Goal: Task Accomplishment & Management: Manage account settings

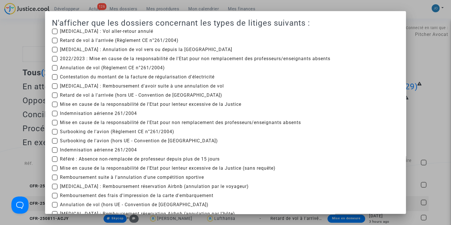
click at [76, 58] on span "2022/2023 : Mise en cause de la responsabilité de l'Etat pour non remplacement …" at bounding box center [195, 58] width 270 height 7
click at [55, 62] on input "2022/2023 : Mise en cause de la responsabilité de l'Etat pour non remplacement …" at bounding box center [54, 62] width 0 height 0
checkbox input "true"
click at [76, 102] on span "Mise en cause de la responsabilité de l'Etat pour lenteur excessive de la Justi…" at bounding box center [150, 104] width 181 height 7
click at [55, 107] on input "Mise en cause de la responsabilité de l'Etat pour lenteur excessive de la Justi…" at bounding box center [54, 107] width 0 height 0
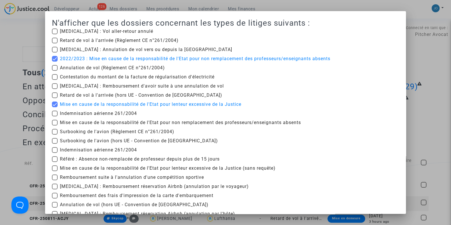
click at [76, 102] on span "Mise en cause de la responsabilité de l'Etat pour lenteur excessive de la Justi…" at bounding box center [150, 104] width 181 height 7
click at [55, 107] on input "Mise en cause de la responsabilité de l'Etat pour lenteur excessive de la Justi…" at bounding box center [54, 107] width 0 height 0
checkbox input "false"
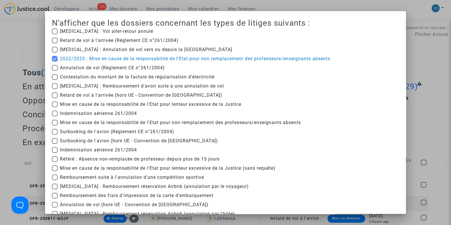
click at [78, 123] on span "Mise en cause de la responsabilité de l'Etat pour non remplacement des professe…" at bounding box center [180, 122] width 241 height 7
click at [55, 125] on input "Mise en cause de la responsabilité de l'Etat pour non remplacement des professe…" at bounding box center [54, 125] width 0 height 0
checkbox input "true"
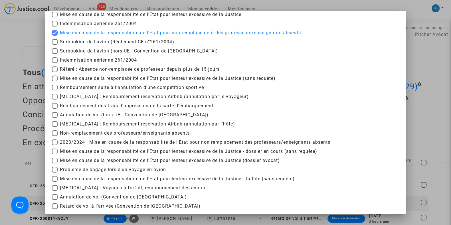
scroll to position [90, 0]
click at [96, 142] on span "2023/2024 : Mise en cause de la responsabilité de l'Etat pour non remplacement …" at bounding box center [195, 142] width 270 height 7
click at [55, 145] on input "2023/2024 : Mise en cause de la responsabilité de l'Etat pour non remplacement …" at bounding box center [54, 145] width 0 height 0
checkbox input "true"
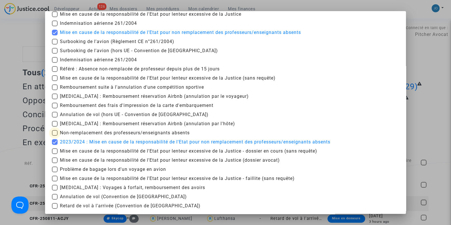
click at [107, 132] on span "Non-remplacement des professeurs/enseignants absents" at bounding box center [125, 132] width 130 height 7
click at [55, 136] on input "Non-remplacement des professeurs/enseignants absents" at bounding box center [54, 136] width 0 height 0
checkbox input "true"
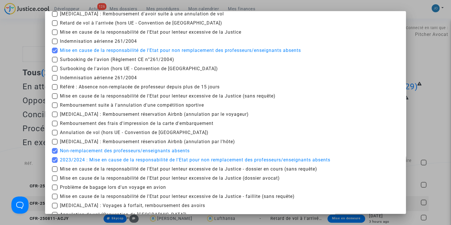
scroll to position [67, 0]
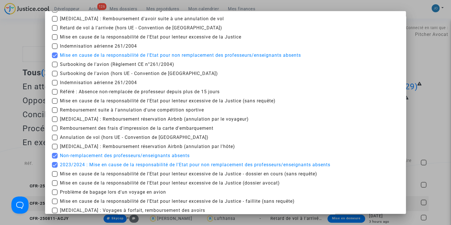
click at [130, 93] on span "Référé : Absence non-remplacée de professeur depuis plus de 15 jours" at bounding box center [140, 91] width 160 height 7
click at [55, 95] on input "Référé : Absence non-remplacée de professeur depuis plus de 15 jours" at bounding box center [54, 95] width 0 height 0
checkbox input "true"
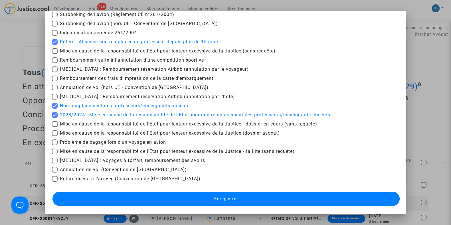
click at [217, 201] on button "Enregistrer" at bounding box center [225, 199] width 347 height 14
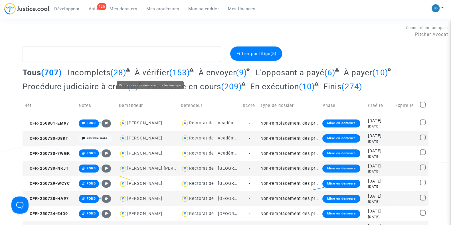
click at [163, 72] on span "À vérifier" at bounding box center [152, 72] width 35 height 9
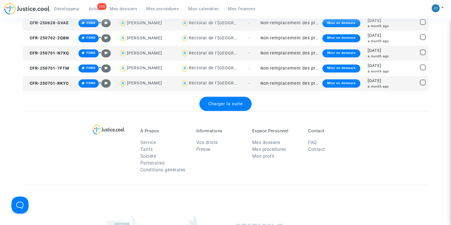
scroll to position [779, 0]
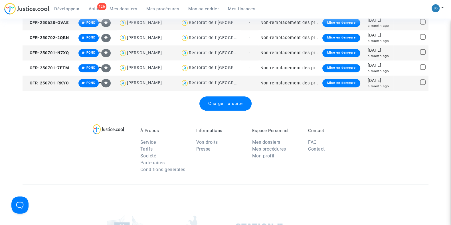
click at [222, 99] on div "Charger la suite" at bounding box center [225, 103] width 52 height 14
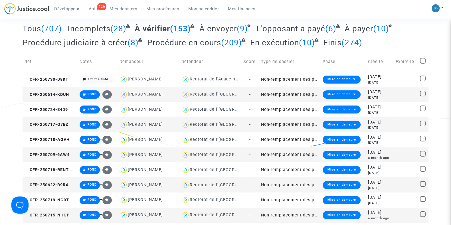
scroll to position [44, 0]
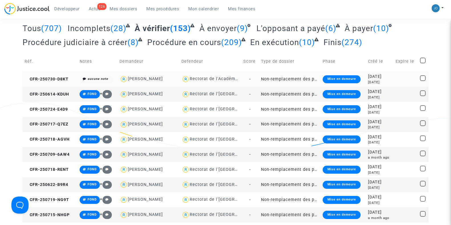
click at [381, 80] on div "12 days ago" at bounding box center [379, 82] width 23 height 5
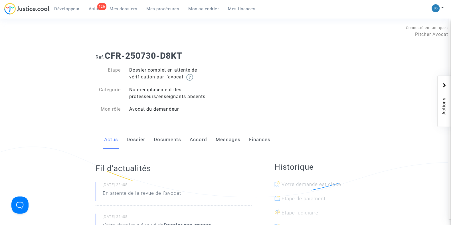
click at [161, 144] on link "Documents" at bounding box center [167, 139] width 27 height 19
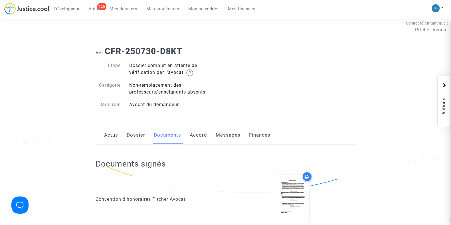
scroll to position [5, 0]
click at [138, 135] on link "Dossier" at bounding box center [136, 134] width 19 height 19
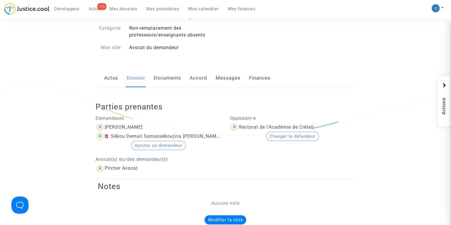
scroll to position [53, 0]
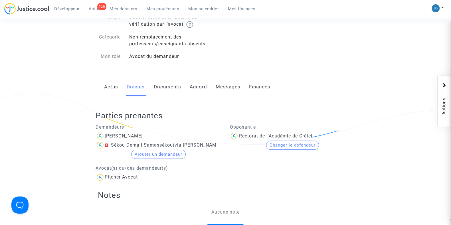
click at [169, 88] on link "Documents" at bounding box center [167, 87] width 27 height 19
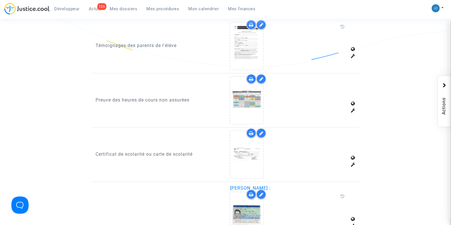
scroll to position [375, 0]
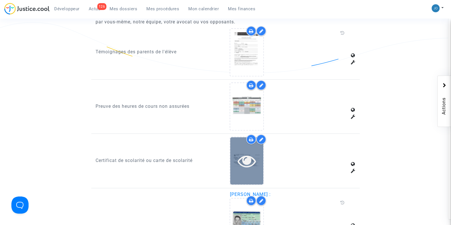
click at [240, 160] on icon at bounding box center [247, 161] width 19 height 18
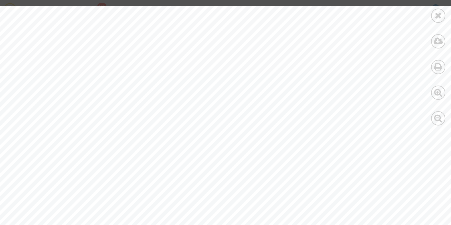
scroll to position [129, 0]
click at [435, 17] on icon at bounding box center [438, 15] width 7 height 9
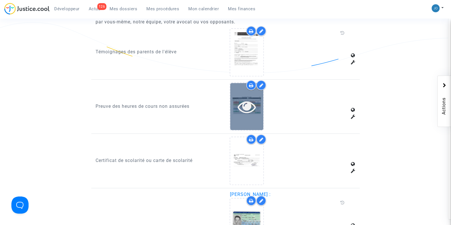
click at [246, 103] on icon at bounding box center [247, 107] width 19 height 18
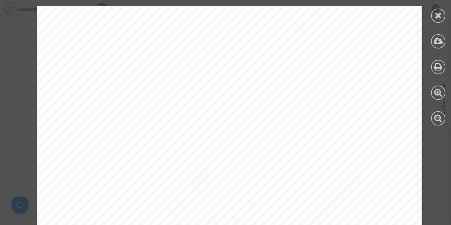
scroll to position [2437, 0]
click at [436, 11] on icon at bounding box center [438, 15] width 7 height 9
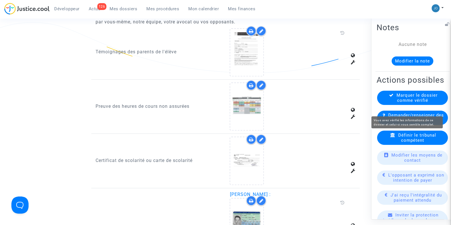
click at [412, 103] on span "Marquer le dossier comme vérifié" at bounding box center [416, 97] width 41 height 10
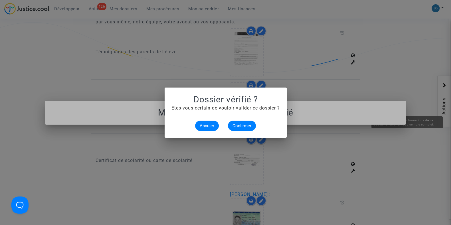
scroll to position [0, 0]
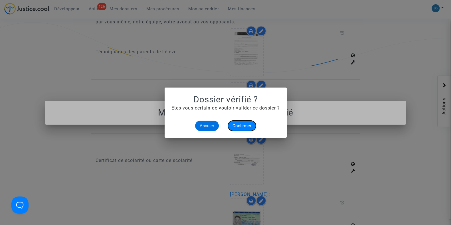
click at [240, 128] on span "Confirmer" at bounding box center [241, 125] width 19 height 5
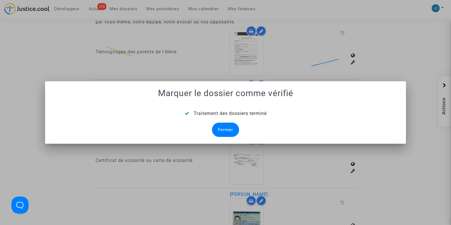
click at [228, 132] on div "Fermer" at bounding box center [225, 130] width 27 height 14
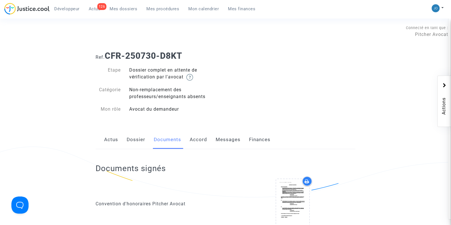
scroll to position [375, 0]
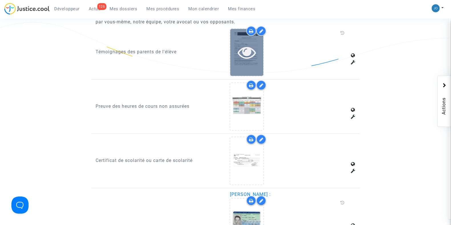
click at [250, 56] on icon at bounding box center [247, 52] width 19 height 18
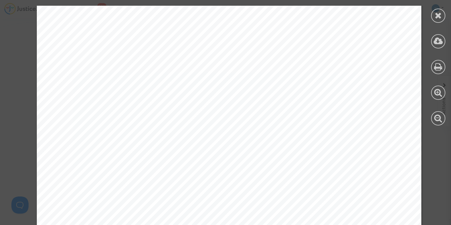
scroll to position [0, 0]
click at [436, 15] on icon at bounding box center [438, 15] width 7 height 9
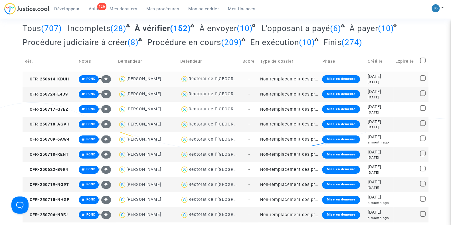
click at [381, 78] on div "2025-06-14" at bounding box center [380, 77] width 24 height 6
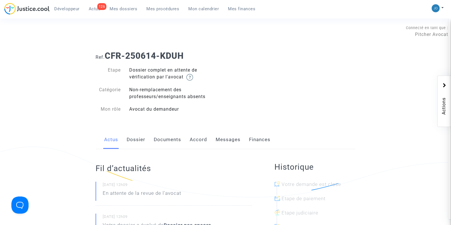
click at [136, 142] on link "Dossier" at bounding box center [136, 139] width 19 height 19
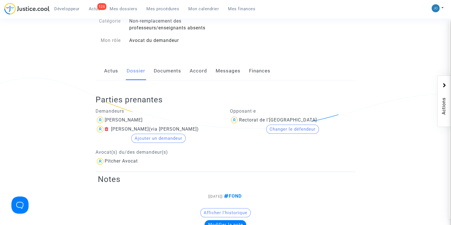
scroll to position [65, 0]
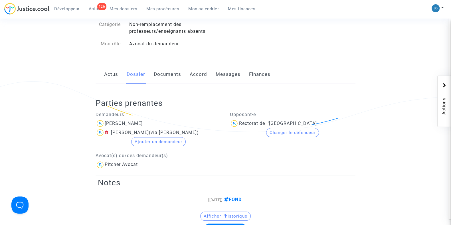
click at [170, 80] on link "Documents" at bounding box center [167, 74] width 27 height 19
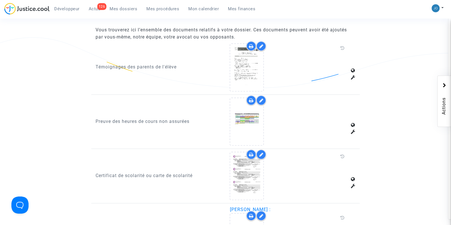
scroll to position [360, 0]
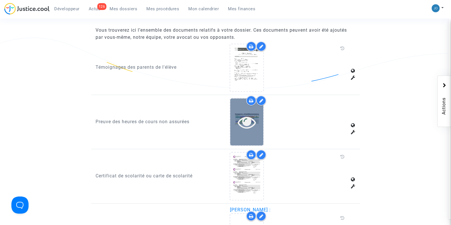
click at [244, 125] on icon at bounding box center [247, 122] width 19 height 18
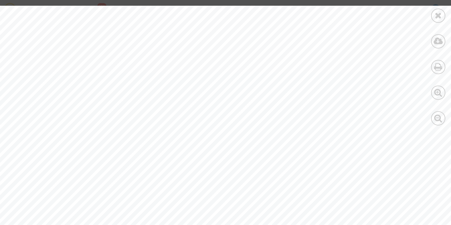
scroll to position [10248, 21]
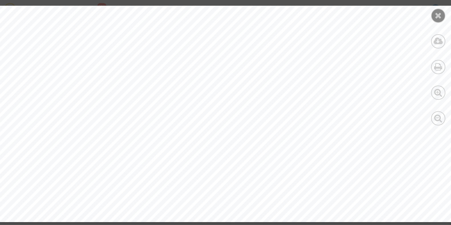
click at [437, 18] on icon at bounding box center [438, 15] width 7 height 9
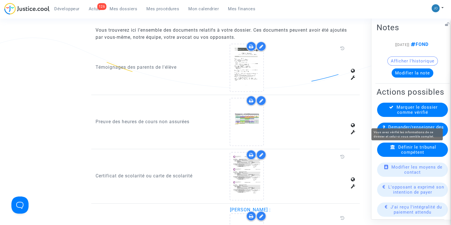
click at [419, 115] on span "Marquer le dossier comme vérifié" at bounding box center [416, 109] width 41 height 10
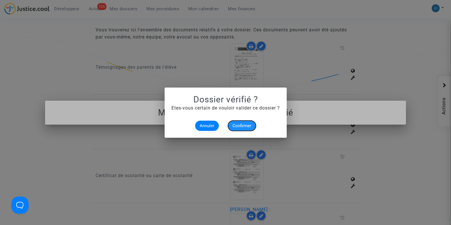
click at [244, 126] on span "Confirmer" at bounding box center [241, 125] width 19 height 5
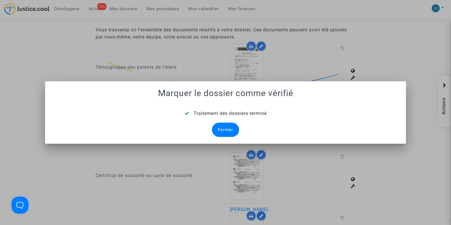
click at [225, 134] on div "Fermer" at bounding box center [225, 130] width 27 height 14
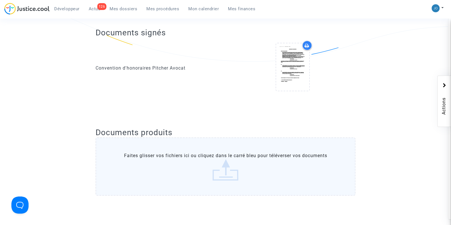
scroll to position [360, 0]
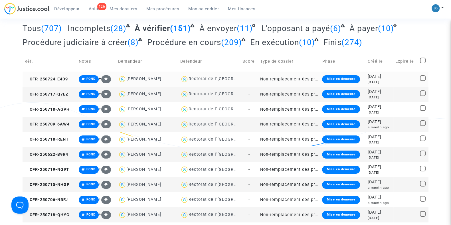
click at [389, 74] on div "2025-07-24" at bounding box center [380, 77] width 24 height 6
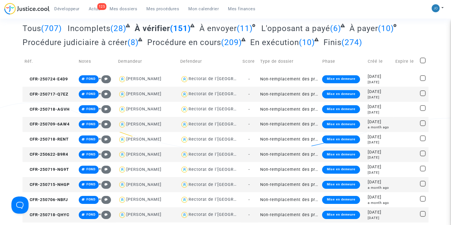
click at [380, 95] on div "25 days ago" at bounding box center [380, 97] width 24 height 5
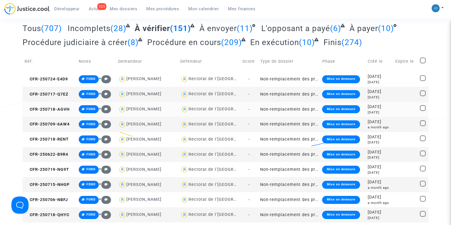
click at [391, 110] on div "[DATE]" at bounding box center [380, 112] width 24 height 5
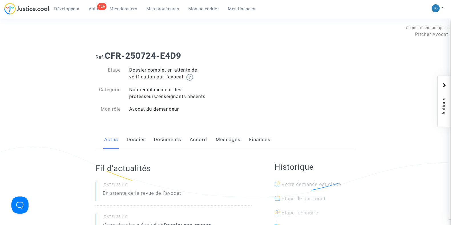
click at [132, 142] on link "Dossier" at bounding box center [136, 139] width 19 height 19
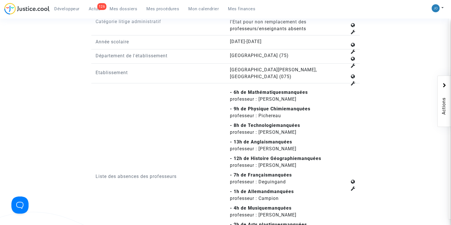
scroll to position [687, 0]
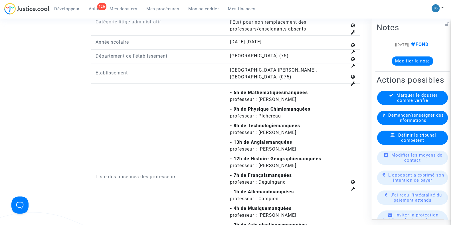
click at [417, 62] on button "Modifier la note" at bounding box center [413, 60] width 42 height 9
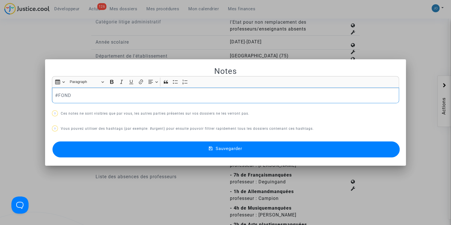
scroll to position [0, 0]
click at [138, 96] on p "#FOND" at bounding box center [225, 95] width 341 height 7
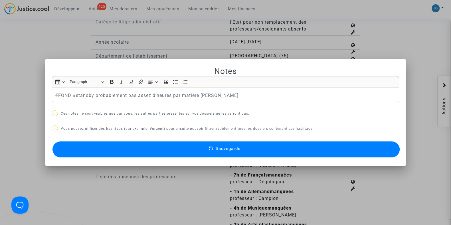
click at [205, 149] on button "Sauvegarder" at bounding box center [225, 149] width 347 height 16
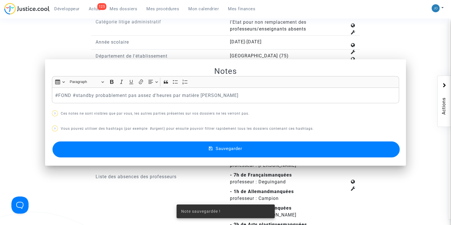
scroll to position [687, 0]
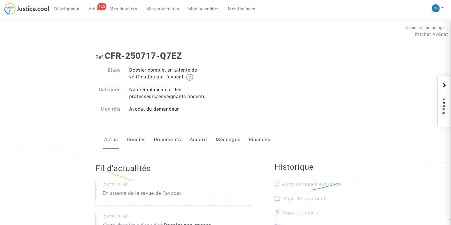
click at [138, 148] on link "Dossier" at bounding box center [136, 139] width 19 height 19
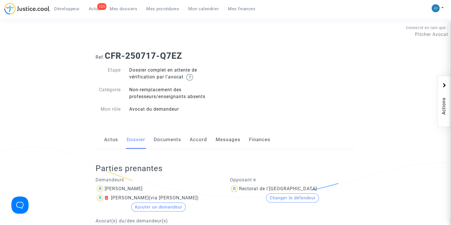
click at [160, 138] on link "Documents" at bounding box center [167, 139] width 27 height 19
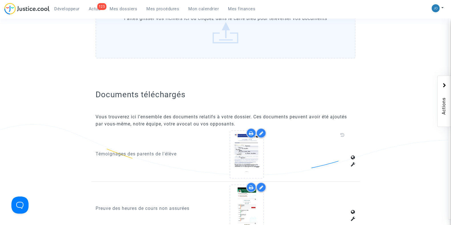
scroll to position [269, 0]
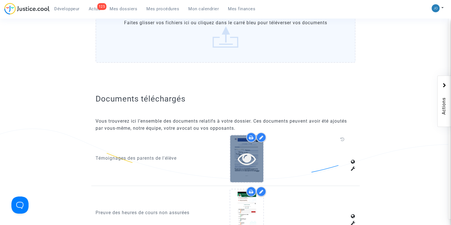
click at [243, 160] on icon at bounding box center [247, 158] width 19 height 18
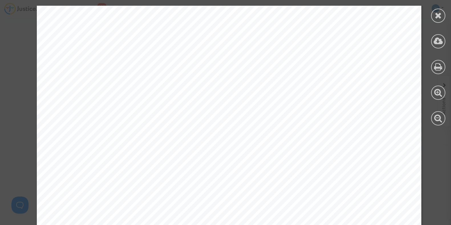
scroll to position [685, 0]
click at [433, 13] on div at bounding box center [438, 16] width 14 height 14
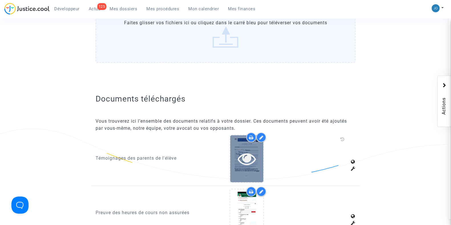
click at [232, 136] on div at bounding box center [246, 158] width 33 height 47
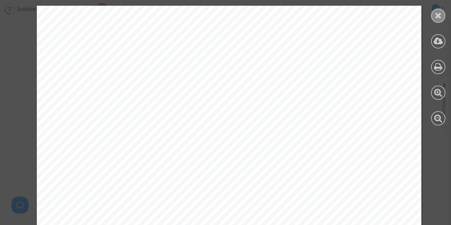
click at [435, 17] on icon at bounding box center [438, 15] width 7 height 9
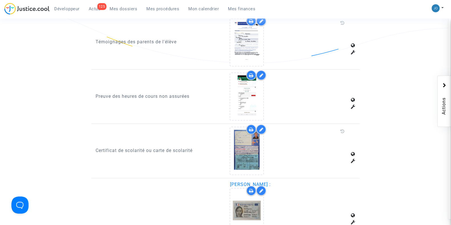
scroll to position [404, 0]
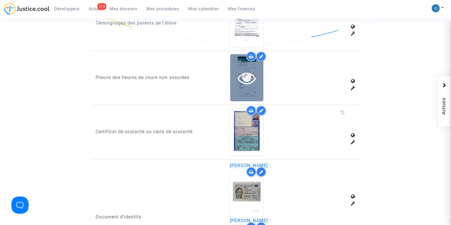
click at [251, 80] on icon at bounding box center [247, 78] width 19 height 18
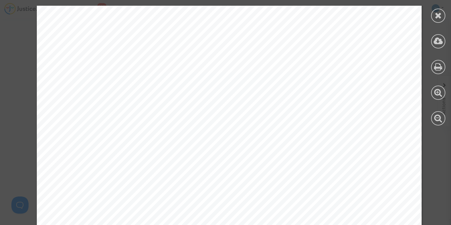
scroll to position [5250, 0]
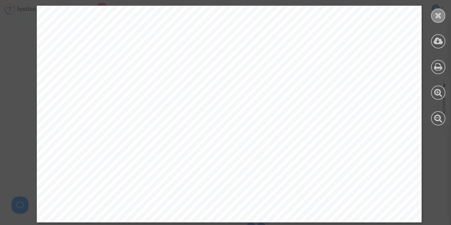
click at [435, 14] on icon at bounding box center [438, 15] width 7 height 9
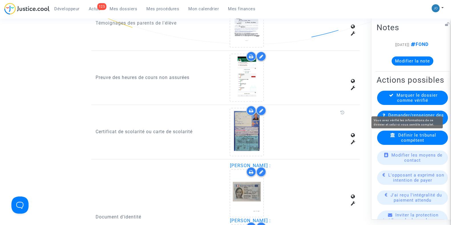
click at [426, 103] on span "Marquer le dossier comme vérifié" at bounding box center [416, 97] width 41 height 10
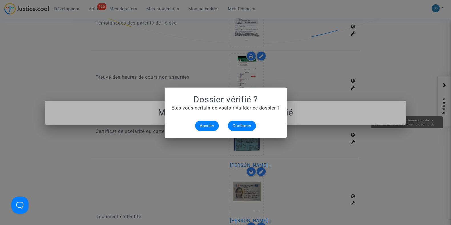
scroll to position [0, 0]
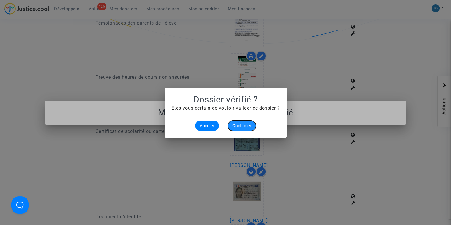
click at [250, 127] on span "Confirmer" at bounding box center [241, 125] width 19 height 5
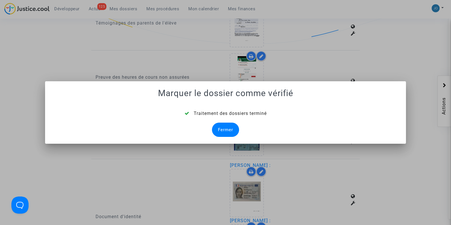
click at [221, 133] on div "Fermer" at bounding box center [225, 130] width 27 height 14
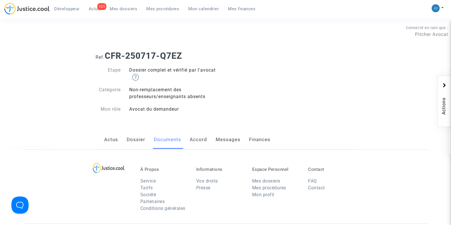
scroll to position [136, 0]
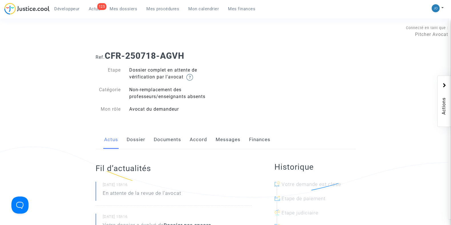
drag, startPoint x: 221, startPoint y: 129, endPoint x: 106, endPoint y: 137, distance: 115.2
click at [106, 137] on link "Actus" at bounding box center [111, 139] width 14 height 19
click at [130, 141] on link "Dossier" at bounding box center [136, 139] width 19 height 19
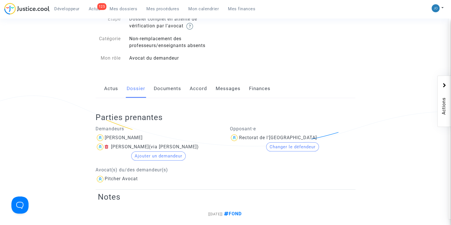
scroll to position [44, 0]
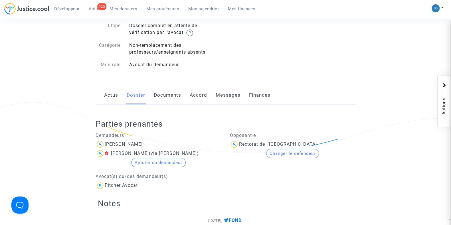
click at [170, 97] on link "Documents" at bounding box center [167, 95] width 27 height 19
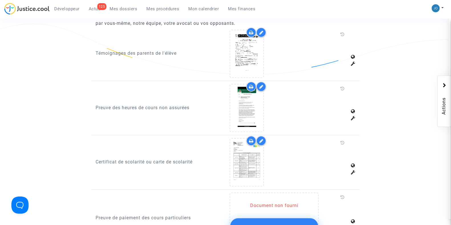
scroll to position [373, 0]
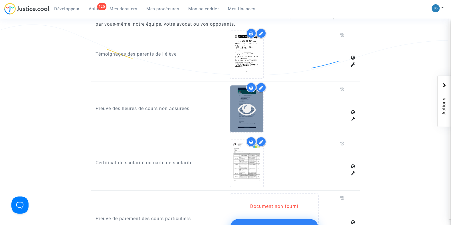
click at [254, 111] on icon at bounding box center [247, 109] width 19 height 18
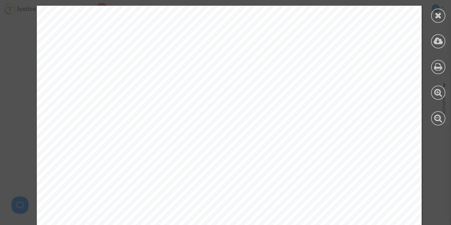
scroll to position [210, 0]
click at [437, 21] on div at bounding box center [438, 16] width 14 height 14
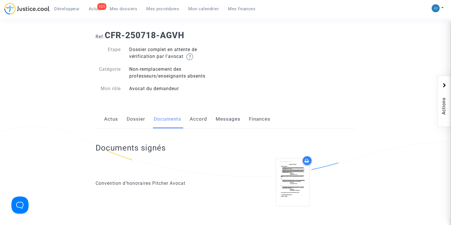
scroll to position [0, 0]
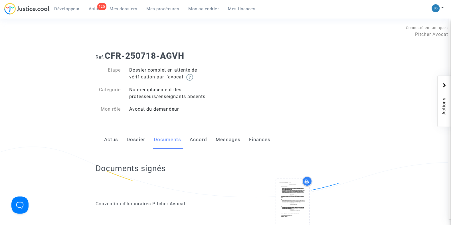
click at [141, 146] on link "Dossier" at bounding box center [136, 139] width 19 height 19
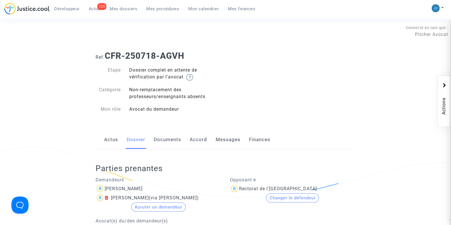
click at [228, 139] on link "Messages" at bounding box center [228, 139] width 25 height 19
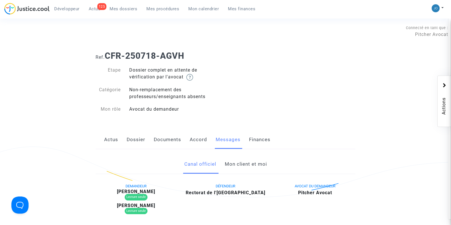
click at [239, 162] on link "Mon client et moi" at bounding box center [245, 164] width 42 height 19
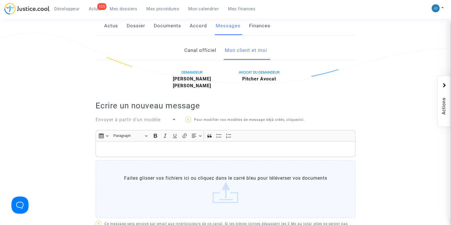
scroll to position [65, 0]
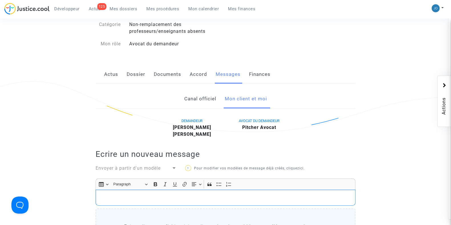
click at [220, 200] on p "Rich Text Editor, main" at bounding box center [226, 197] width 254 height 7
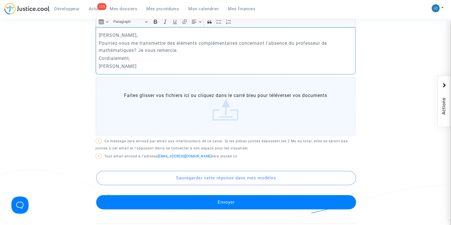
scroll to position [228, 0]
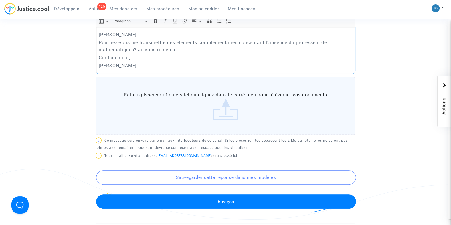
click at [244, 200] on button "Envoyer" at bounding box center [226, 201] width 260 height 14
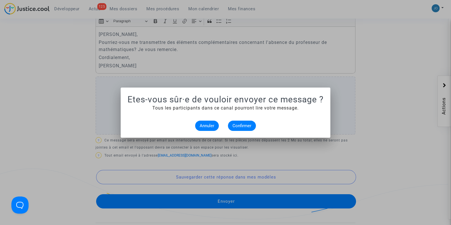
scroll to position [0, 0]
click at [244, 126] on span "Confirmer" at bounding box center [241, 125] width 19 height 5
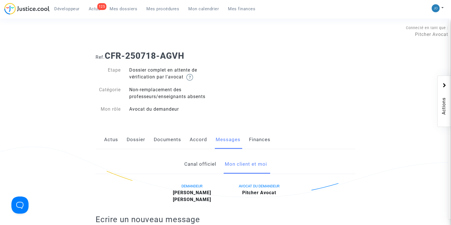
scroll to position [228, 0]
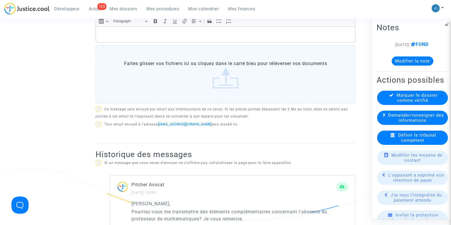
click at [419, 58] on button "Modifier la note" at bounding box center [413, 60] width 42 height 9
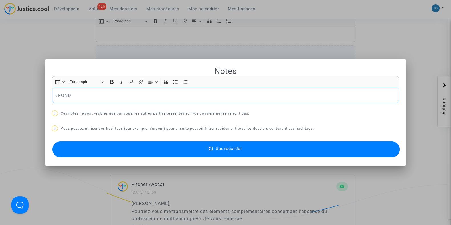
click at [192, 92] on p "#FOND" at bounding box center [225, 95] width 341 height 7
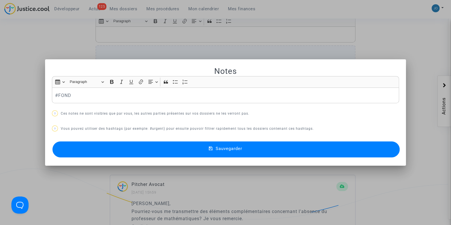
click at [85, 199] on div at bounding box center [225, 112] width 451 height 225
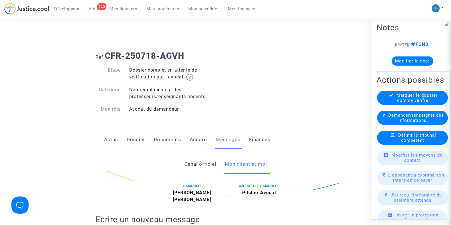
click at [417, 62] on button "Modifier la note" at bounding box center [413, 60] width 42 height 9
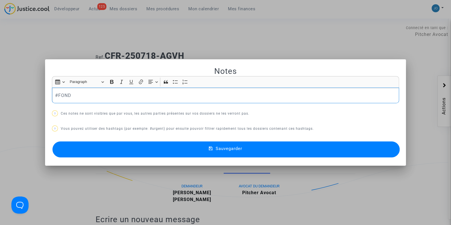
click at [198, 92] on p "#FOND" at bounding box center [225, 95] width 341 height 7
click at [249, 145] on button "Sauvegarder" at bounding box center [225, 149] width 347 height 16
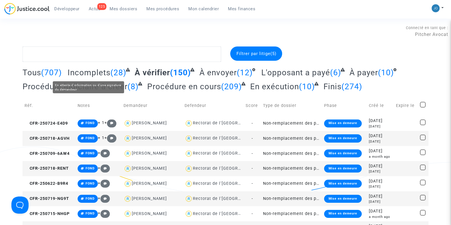
click at [102, 73] on span "Incomplets" at bounding box center [89, 72] width 43 height 9
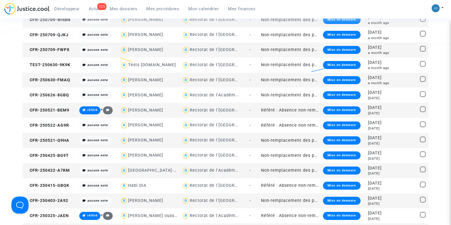
scroll to position [119, 0]
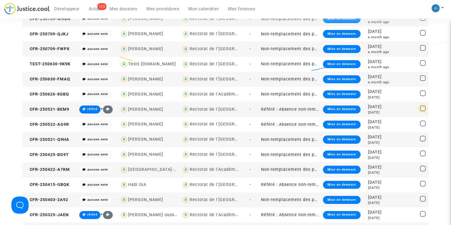
click at [422, 108] on span at bounding box center [423, 109] width 6 height 6
click at [422, 111] on input "checkbox" at bounding box center [422, 111] width 0 height 0
checkbox input "true"
click at [423, 123] on span at bounding box center [423, 124] width 6 height 6
click at [423, 126] on input "checkbox" at bounding box center [422, 126] width 0 height 0
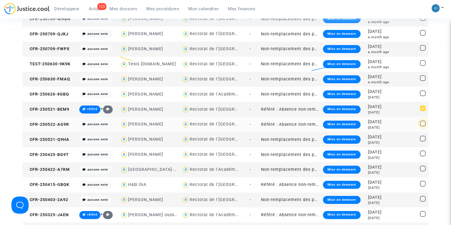
checkbox input "true"
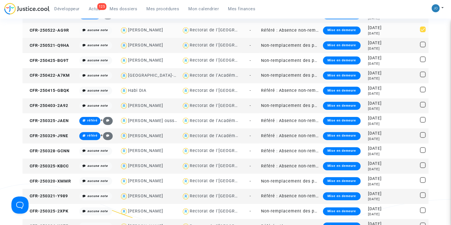
scroll to position [220, 0]
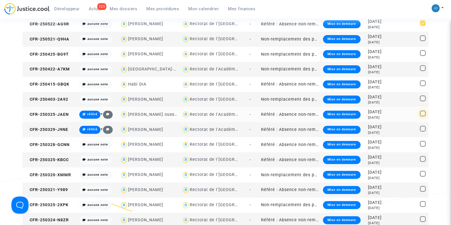
click at [423, 115] on span at bounding box center [423, 114] width 6 height 6
click at [423, 116] on input "checkbox" at bounding box center [422, 116] width 0 height 0
checkbox input "true"
click at [423, 129] on span at bounding box center [423, 129] width 6 height 6
click at [423, 131] on input "checkbox" at bounding box center [422, 131] width 0 height 0
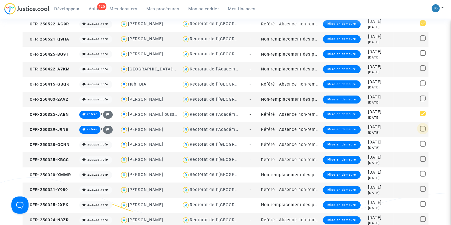
checkbox input "true"
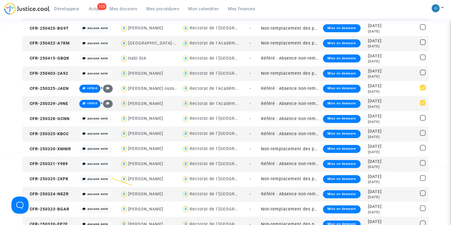
scroll to position [248, 0]
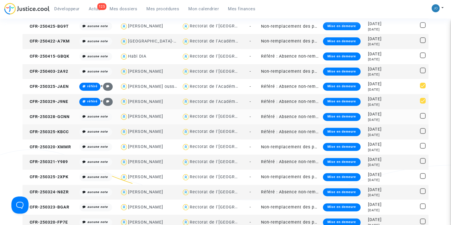
click at [422, 118] on mat-checkbox at bounding box center [423, 117] width 6 height 8
click at [422, 114] on span at bounding box center [423, 116] width 6 height 6
click at [422, 119] on input "checkbox" at bounding box center [422, 119] width 0 height 0
checkbox input "true"
click at [423, 131] on span at bounding box center [423, 131] width 6 height 6
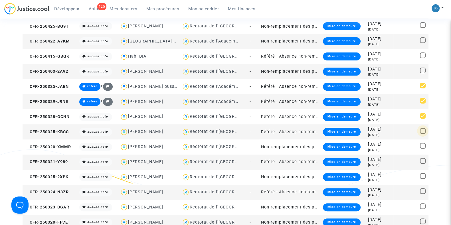
click at [423, 134] on input "checkbox" at bounding box center [422, 134] width 0 height 0
checkbox input "true"
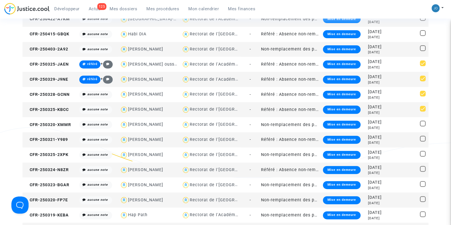
scroll to position [283, 0]
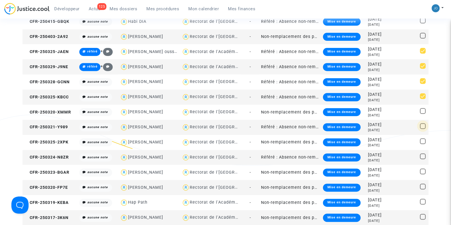
click at [423, 124] on span at bounding box center [423, 126] width 6 height 6
click at [423, 129] on input "checkbox" at bounding box center [422, 129] width 0 height 0
checkbox input "true"
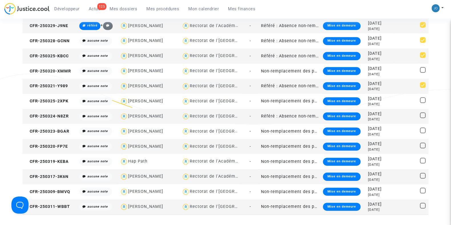
scroll to position [324, 0]
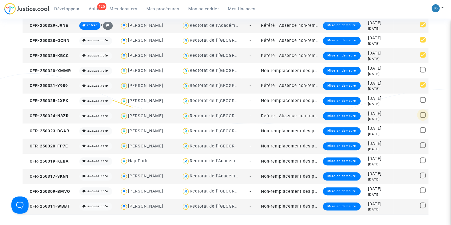
click at [422, 114] on span at bounding box center [423, 115] width 6 height 6
click at [422, 118] on input "checkbox" at bounding box center [422, 118] width 0 height 0
checkbox input "true"
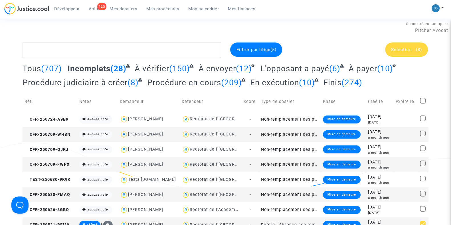
scroll to position [0, 0]
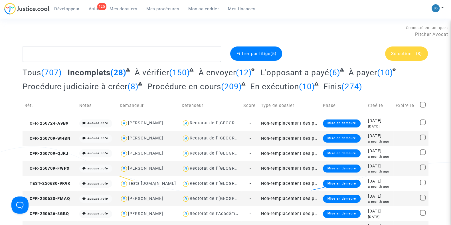
click at [412, 53] on span "Sélection (8)" at bounding box center [406, 53] width 31 height 5
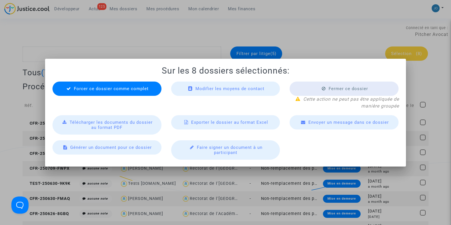
click at [333, 122] on span "Envoyer un message dans ce dossier" at bounding box center [348, 122] width 80 height 5
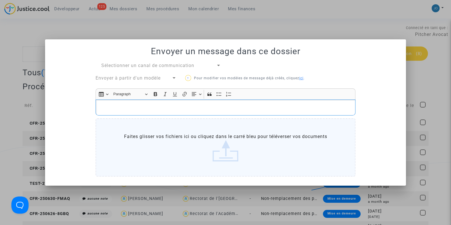
click at [195, 108] on p "Rich Text Editor, main" at bounding box center [226, 107] width 254 height 7
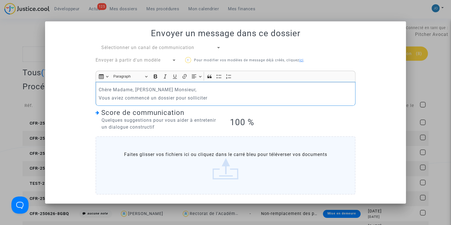
drag, startPoint x: 211, startPoint y: 98, endPoint x: 189, endPoint y: 99, distance: 22.3
click at [189, 99] on p "Vous aviez commencé un dossier pour solliciter" at bounding box center [226, 97] width 254 height 7
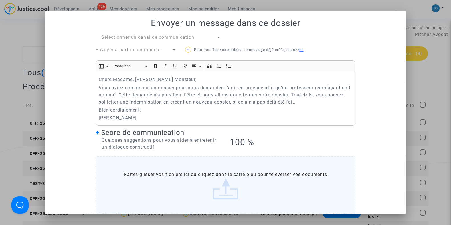
click at [216, 36] on div at bounding box center [218, 37] width 5 height 7
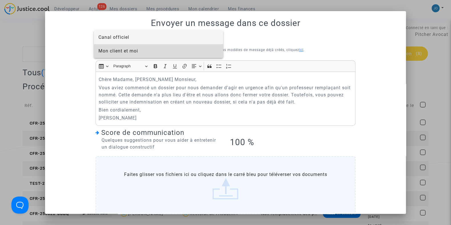
click at [178, 53] on span "Mon client et moi" at bounding box center [158, 51] width 120 height 14
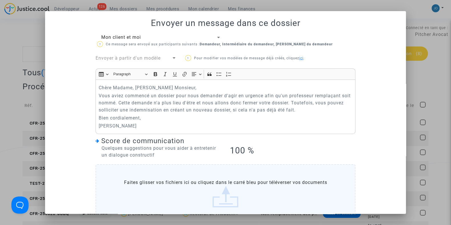
scroll to position [34, 0]
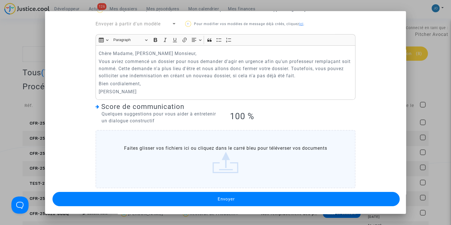
click at [231, 200] on span "Envoyer" at bounding box center [225, 198] width 17 height 5
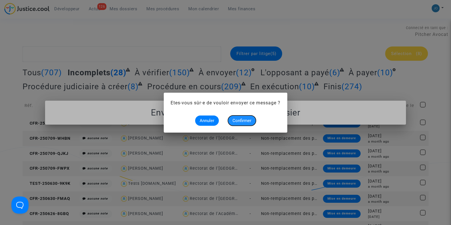
click at [242, 119] on span "Confirmer" at bounding box center [241, 120] width 19 height 5
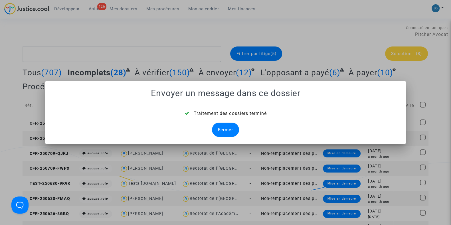
click at [228, 130] on div "Fermer" at bounding box center [225, 130] width 27 height 14
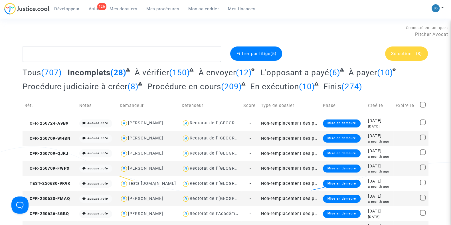
click at [411, 54] on span "Sélection" at bounding box center [401, 53] width 21 height 5
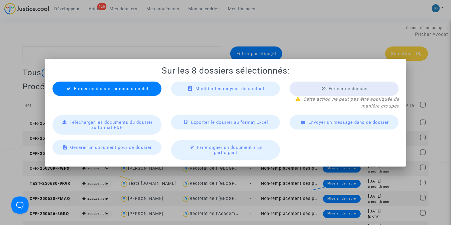
click at [435, 93] on div at bounding box center [225, 112] width 451 height 225
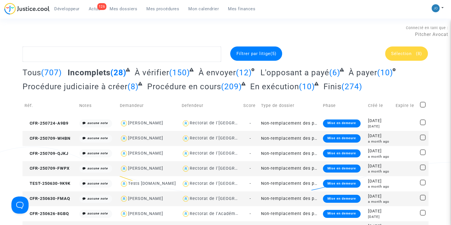
click at [418, 54] on span "(8)" at bounding box center [419, 53] width 6 height 5
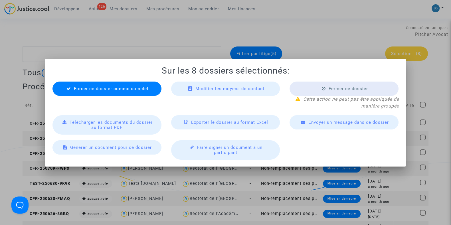
click at [446, 91] on div at bounding box center [225, 112] width 451 height 225
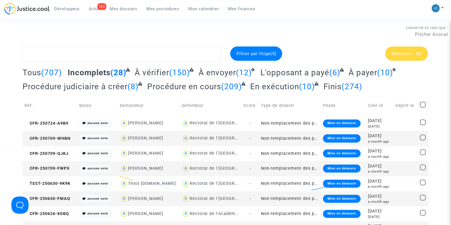
click at [426, 104] on check at bounding box center [423, 106] width 7 height 8
click at [421, 104] on span at bounding box center [423, 105] width 6 height 6
click at [422, 108] on input "checkbox" at bounding box center [422, 108] width 0 height 0
checkbox input "true"
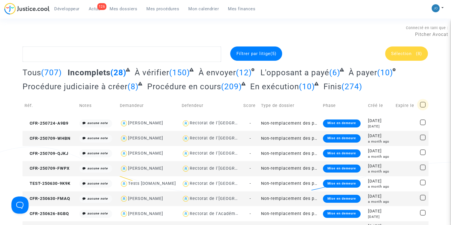
checkbox input "true"
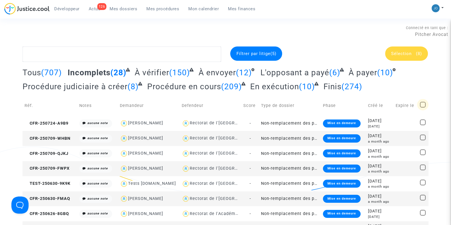
checkbox input "true"
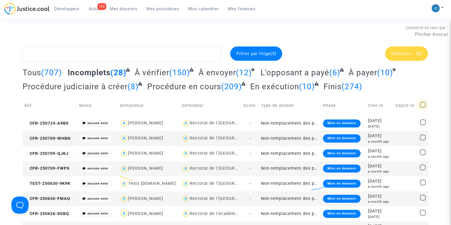
checkbox input "true"
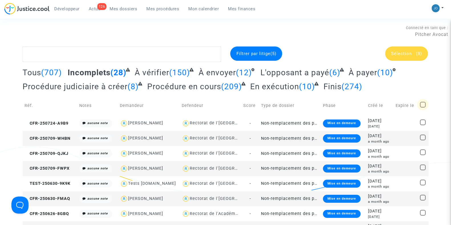
checkbox input "true"
click at [421, 104] on span at bounding box center [423, 105] width 6 height 6
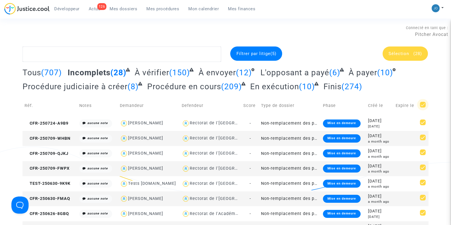
click at [422, 108] on input "checkbox" at bounding box center [422, 108] width 0 height 0
checkbox input "false"
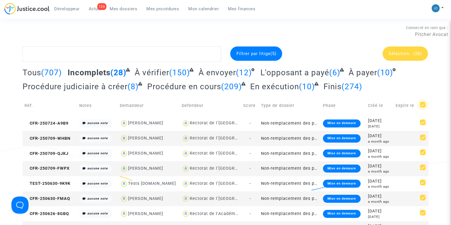
checkbox input "false"
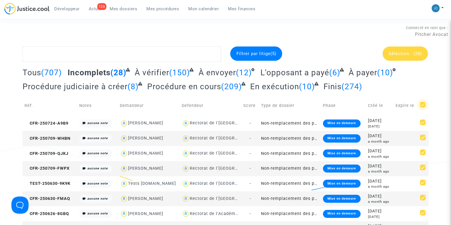
checkbox input "false"
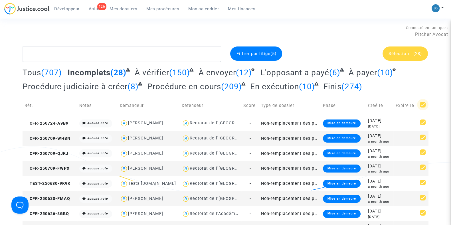
checkbox input "false"
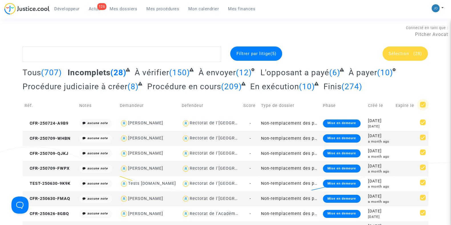
checkbox input "false"
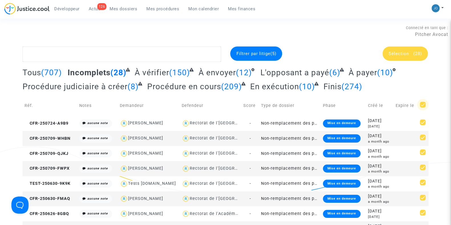
checkbox input "false"
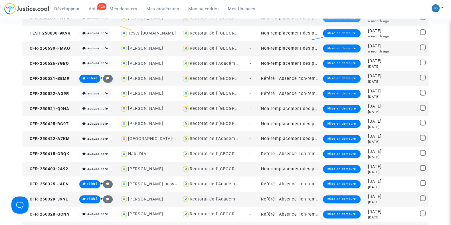
scroll to position [151, 0]
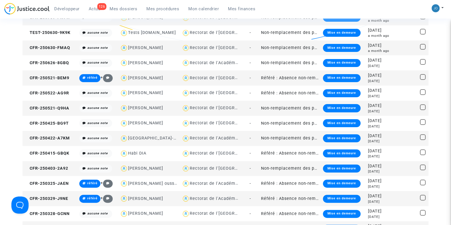
click at [390, 79] on div "3 months ago" at bounding box center [379, 81] width 23 height 5
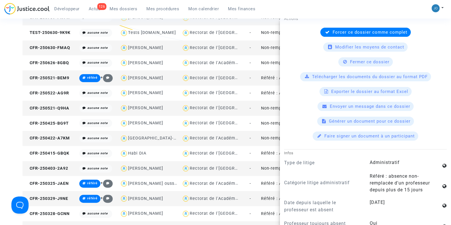
scroll to position [244, 0]
click at [365, 59] on span "Fermer ce dossier" at bounding box center [369, 61] width 39 height 5
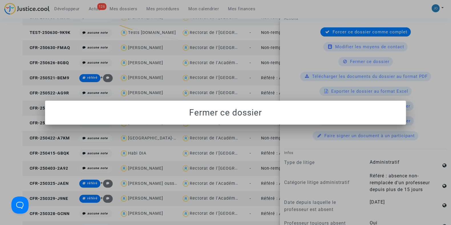
scroll to position [0, 0]
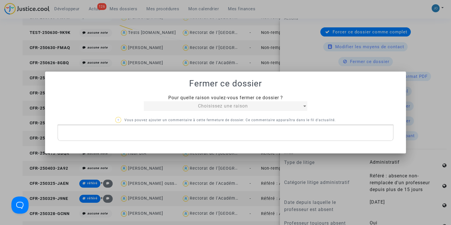
click at [249, 105] on div "Choisissez une raison" at bounding box center [223, 106] width 158 height 7
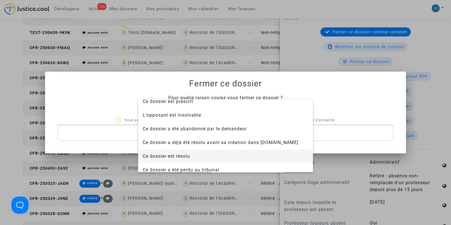
scroll to position [36, 0]
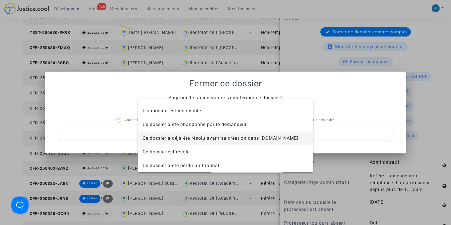
click at [222, 133] on span "Ce dossier a déjà été résolu avant sa création dans Justice.cool" at bounding box center [226, 138] width 166 height 14
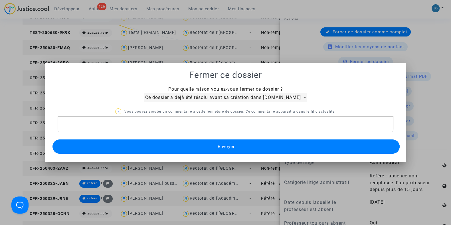
click at [244, 96] on span "Ce dossier a déjà été résolu avant sa création dans Justice.cool" at bounding box center [223, 97] width 156 height 5
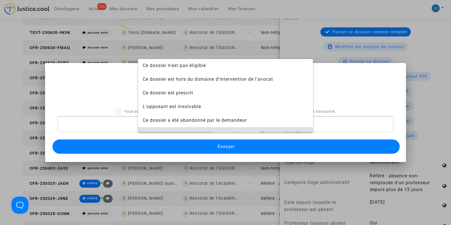
scroll to position [0, 0]
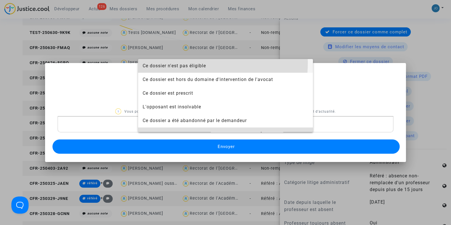
click at [201, 63] on span "Ce dossier n'est pas éligible" at bounding box center [174, 65] width 63 height 5
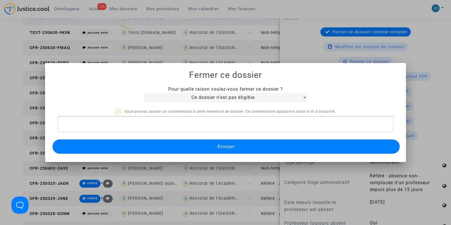
click at [235, 149] on button "Envoyer" at bounding box center [225, 146] width 347 height 14
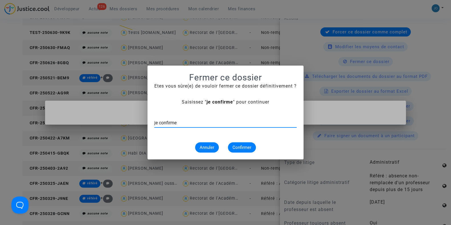
type input "je confirme"
click at [240, 144] on button "Confirmer" at bounding box center [242, 147] width 28 height 10
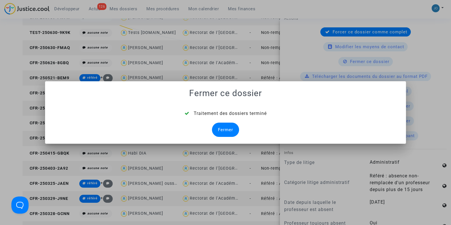
click at [229, 132] on div "Fermer" at bounding box center [225, 130] width 27 height 14
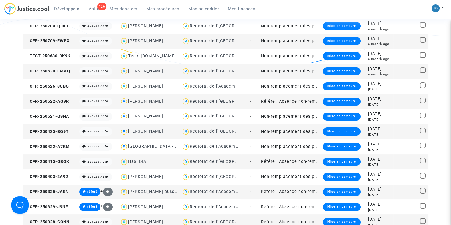
scroll to position [128, 0]
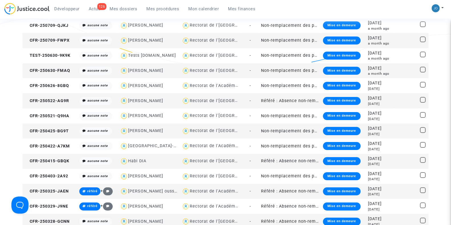
click at [385, 105] on div "3 months ago" at bounding box center [379, 104] width 23 height 5
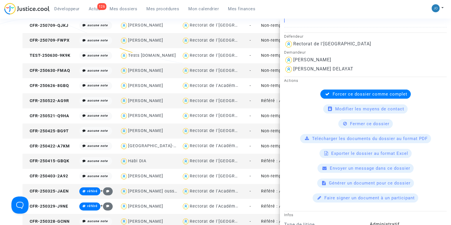
scroll to position [181, 0]
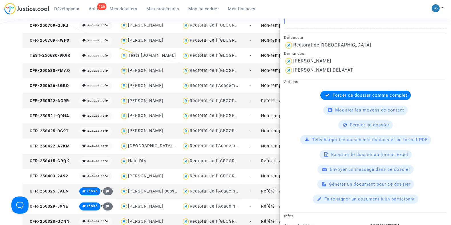
click at [377, 125] on span "Fermer ce dossier" at bounding box center [369, 124] width 39 height 5
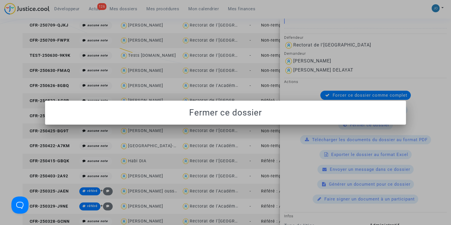
scroll to position [0, 0]
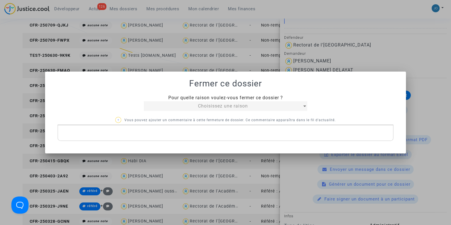
click at [244, 105] on span "Choisissez une raison" at bounding box center [223, 105] width 50 height 5
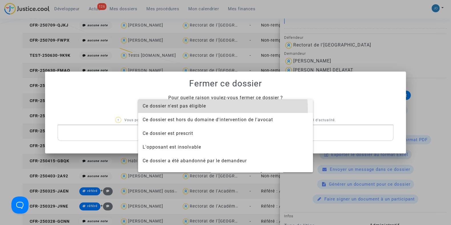
click at [203, 109] on span "Ce dossier n'est pas éligible" at bounding box center [226, 106] width 166 height 14
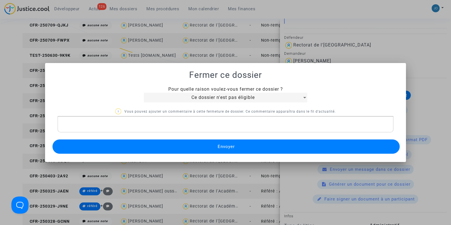
click at [217, 147] on span "Envoyer" at bounding box center [225, 146] width 17 height 5
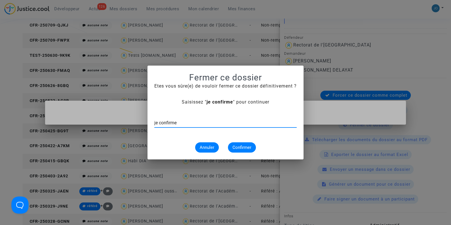
type input "je confirme"
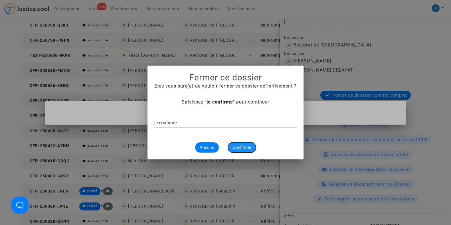
click at [238, 147] on span "Confirmer" at bounding box center [241, 147] width 19 height 5
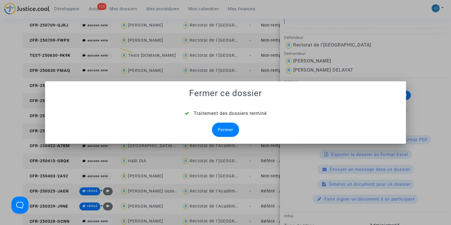
click at [224, 128] on div "Fermer" at bounding box center [225, 130] width 27 height 14
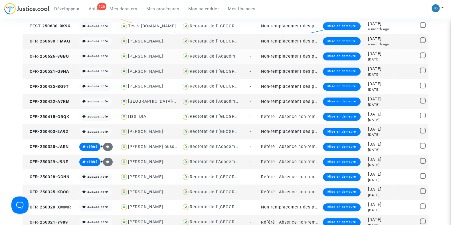
scroll to position [158, 0]
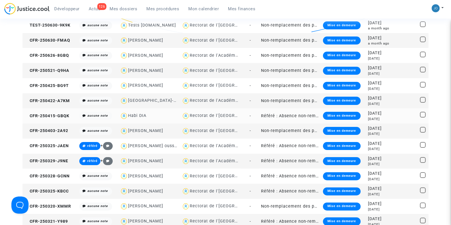
click at [378, 115] on div "2025-04-15" at bounding box center [379, 113] width 23 height 6
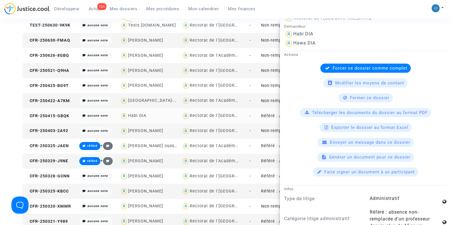
scroll to position [145, 0]
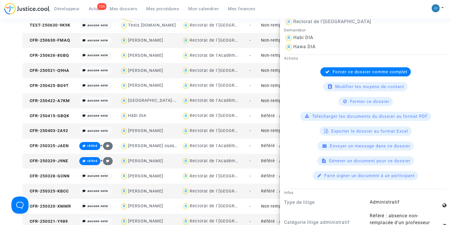
click at [374, 101] on span "Fermer ce dossier" at bounding box center [369, 101] width 39 height 5
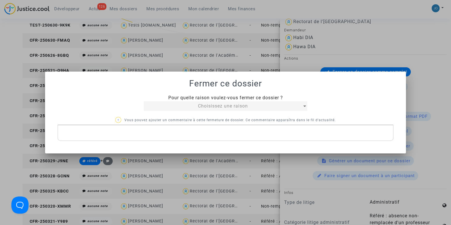
click at [274, 107] on div "Choisissez une raison" at bounding box center [223, 106] width 158 height 7
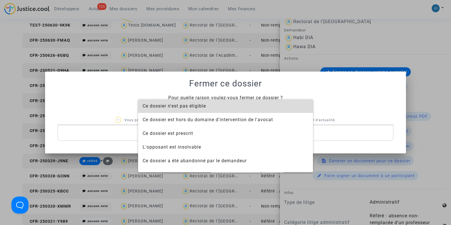
click at [250, 109] on span "Ce dossier n'est pas éligible" at bounding box center [226, 106] width 166 height 14
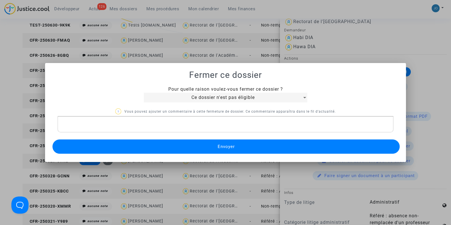
click at [226, 147] on span "Envoyer" at bounding box center [225, 146] width 17 height 5
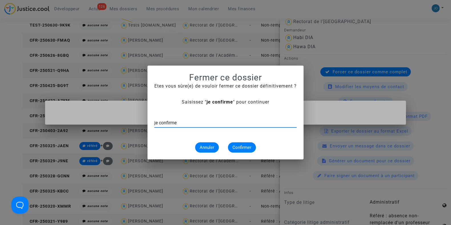
type input "je confirme"
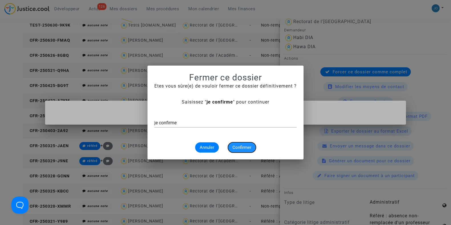
click at [236, 145] on span "Confirmer" at bounding box center [241, 147] width 19 height 5
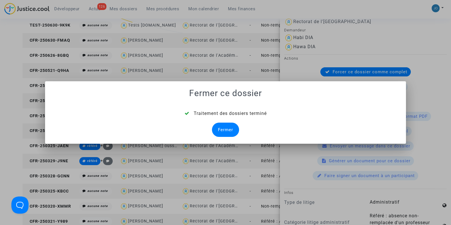
click at [229, 126] on div "Fermer" at bounding box center [225, 130] width 27 height 14
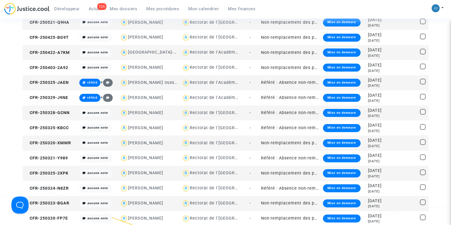
scroll to position [207, 0]
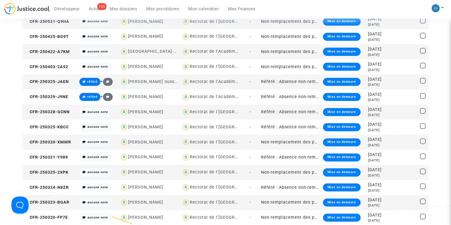
click at [386, 83] on div "5 months ago" at bounding box center [379, 84] width 23 height 5
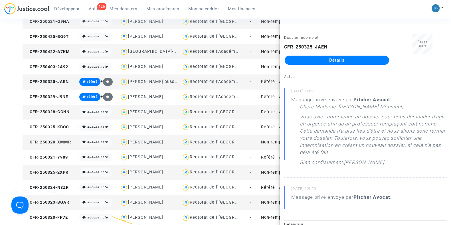
click at [345, 62] on link "Détails" at bounding box center [337, 60] width 104 height 9
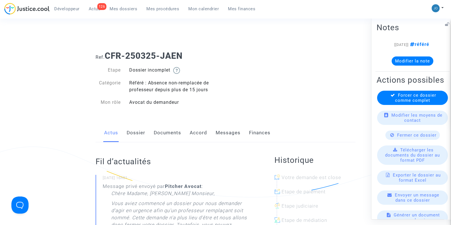
click at [411, 137] on span "Fermer ce dossier" at bounding box center [416, 134] width 39 height 5
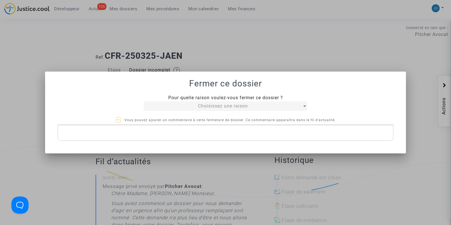
click at [255, 103] on div "Choisissez une raison" at bounding box center [223, 106] width 158 height 7
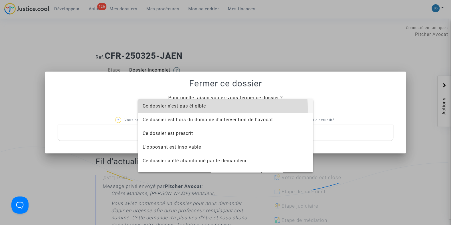
click at [210, 109] on span "Ce dossier n'est pas éligible" at bounding box center [226, 106] width 166 height 14
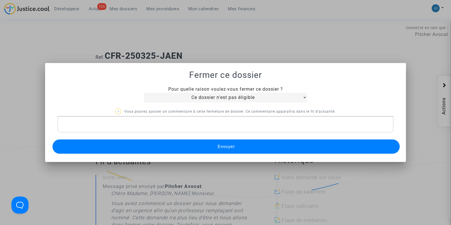
click at [224, 146] on span "Envoyer" at bounding box center [225, 146] width 17 height 5
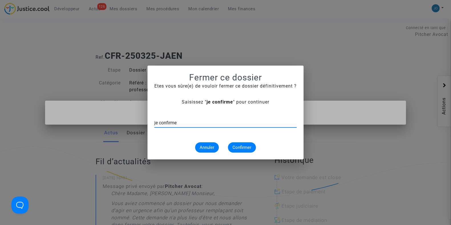
type input "je confirme"
click at [243, 149] on span "Confirmer" at bounding box center [241, 147] width 19 height 5
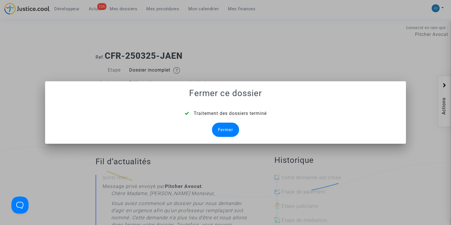
click at [229, 133] on div "Fermer" at bounding box center [225, 130] width 27 height 14
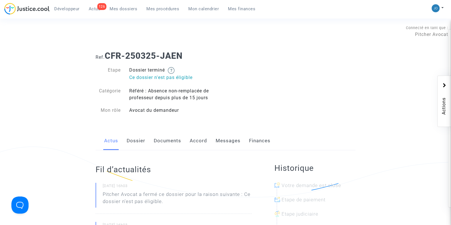
click at [131, 12] on link "Mes dossiers" at bounding box center [123, 9] width 37 height 9
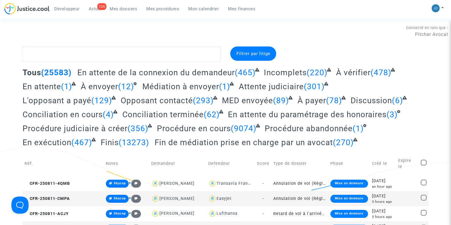
click at [251, 56] on div "Filtrer par litige" at bounding box center [253, 53] width 46 height 14
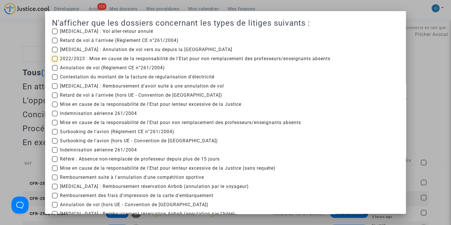
click at [130, 56] on span "2022/2023 : Mise en cause de la responsabilité de l'Etat pour non remplacement …" at bounding box center [195, 58] width 270 height 7
click at [55, 62] on input "2022/2023 : Mise en cause de la responsabilité de l'Etat pour non remplacement …" at bounding box center [54, 62] width 0 height 0
checkbox input "true"
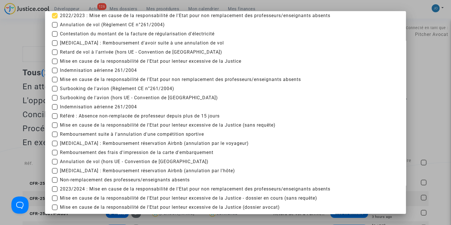
scroll to position [43, 0]
click at [128, 113] on span "Référé : Absence non-remplacée de professeur depuis plus de 15 jours" at bounding box center [140, 115] width 160 height 7
click at [55, 119] on input "Référé : Absence non-remplacée de professeur depuis plus de 15 jours" at bounding box center [54, 119] width 0 height 0
checkbox input "true"
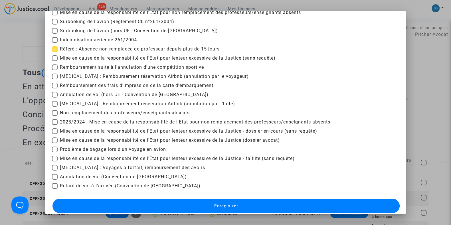
scroll to position [117, 0]
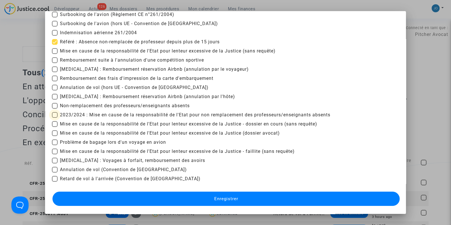
click at [132, 113] on span "2023/2024 : Mise en cause de la responsabilité de l'Etat pour non remplacement …" at bounding box center [195, 115] width 270 height 7
click at [55, 118] on input "2023/2024 : Mise en cause de la responsabilité de l'Etat pour non remplacement …" at bounding box center [54, 118] width 0 height 0
checkbox input "true"
click at [137, 105] on span "Non-remplacement des professeurs/enseignants absents" at bounding box center [125, 105] width 130 height 7
click at [55, 109] on input "Non-remplacement des professeurs/enseignants absents" at bounding box center [54, 109] width 0 height 0
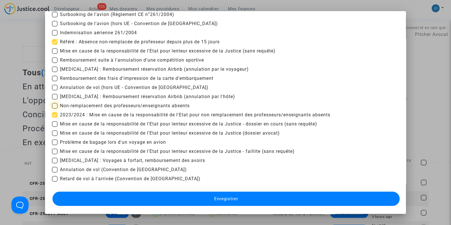
checkbox input "true"
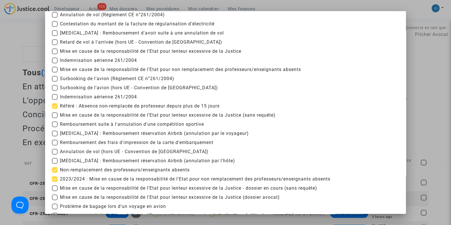
scroll to position [53, 0]
click at [126, 73] on span "Mise en cause de la responsabilité de l'Etat pour non remplacement des professe…" at bounding box center [180, 69] width 241 height 7
click at [55, 73] on input "Mise en cause de la responsabilité de l'Etat pour non remplacement des professe…" at bounding box center [54, 73] width 0 height 0
checkbox input "true"
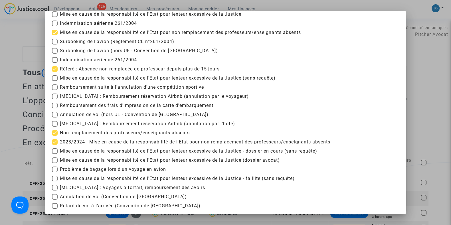
scroll to position [117, 0]
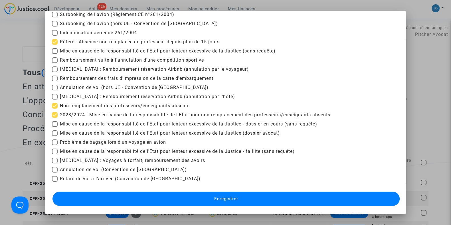
click at [221, 199] on span "Enregistrer" at bounding box center [226, 198] width 24 height 5
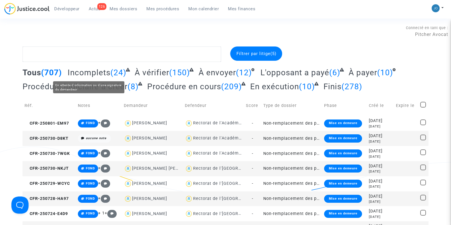
click at [99, 73] on span "Incomplets" at bounding box center [89, 72] width 43 height 9
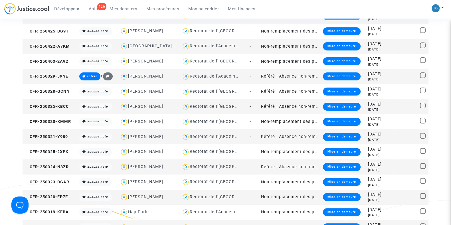
scroll to position [218, 0]
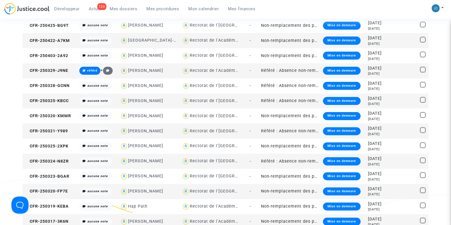
click at [382, 73] on div "4 months ago" at bounding box center [379, 73] width 23 height 5
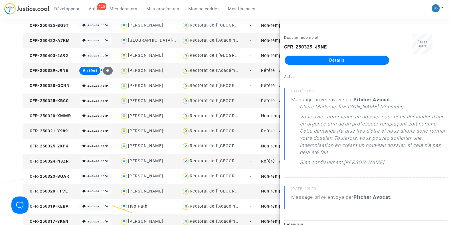
click at [10, 103] on div "Filtrer par litige (5) Tous (707) Incomplets (24) À vérifier (150) À envoyer (1…" at bounding box center [225, 43] width 451 height 431
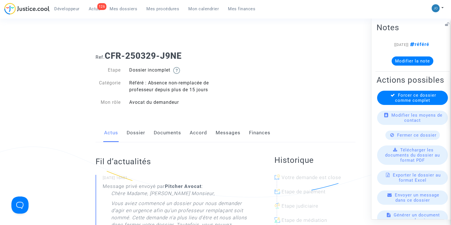
click at [416, 137] on span "Fermer ce dossier" at bounding box center [416, 134] width 39 height 5
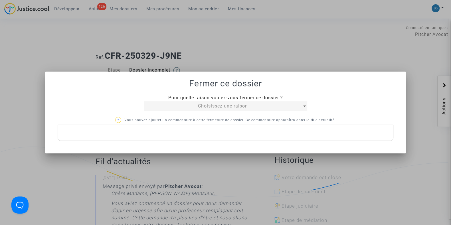
click at [269, 105] on div "Choisissez une raison" at bounding box center [223, 106] width 158 height 7
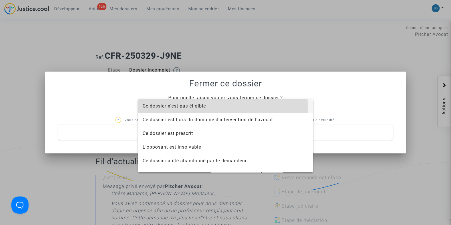
click at [221, 106] on span "Ce dossier n'est pas éligible" at bounding box center [226, 106] width 166 height 14
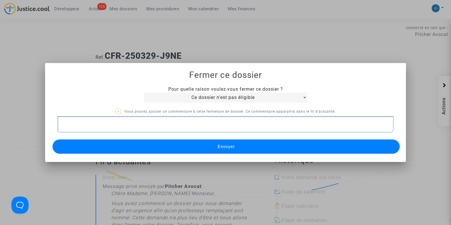
click at [214, 119] on div "Rich Text Editor, main" at bounding box center [226, 124] width 336 height 16
click at [226, 142] on button "Envoyer" at bounding box center [225, 146] width 347 height 14
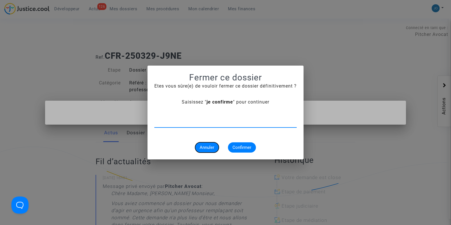
click at [214, 143] on button "Annuler" at bounding box center [207, 147] width 24 height 10
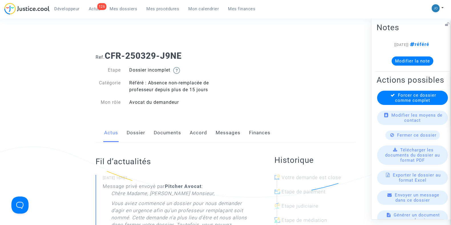
click at [407, 137] on span "Fermer ce dossier" at bounding box center [416, 134] width 39 height 5
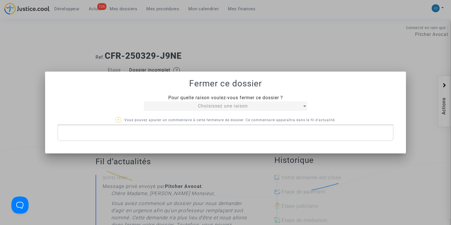
click at [254, 104] on div "Choisissez une raison" at bounding box center [223, 106] width 158 height 7
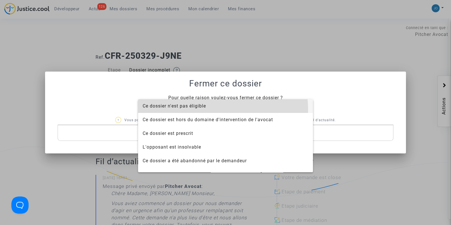
click at [202, 110] on span "Ce dossier n'est pas éligible" at bounding box center [226, 106] width 166 height 14
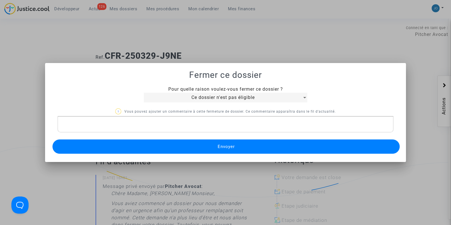
click at [219, 145] on span "Envoyer" at bounding box center [225, 146] width 17 height 5
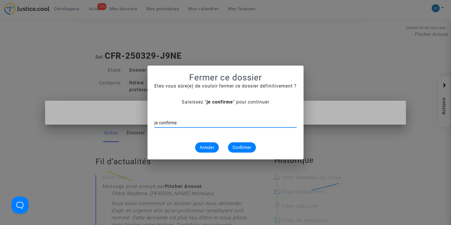
type input "je confirme"
click at [241, 150] on button "Confirmer" at bounding box center [242, 147] width 28 height 10
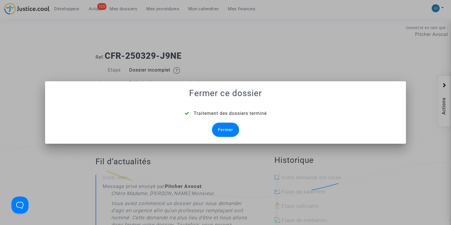
click at [231, 130] on div "Fermer" at bounding box center [225, 130] width 27 height 14
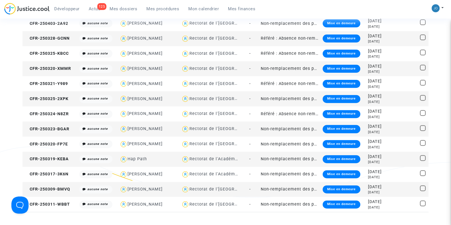
scroll to position [251, 0]
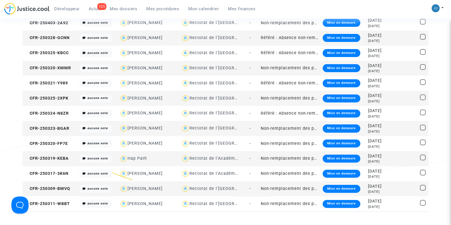
click at [373, 40] on div "[DATE]" at bounding box center [380, 40] width 24 height 5
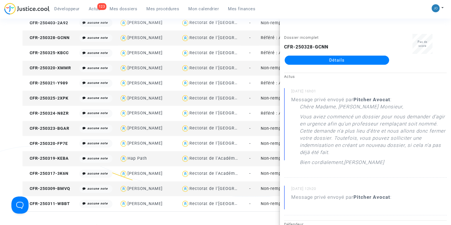
click at [319, 14] on div "Développeur 123 Actus Mes dossiers Mes procédures Mon calendrier Mes finances M…" at bounding box center [225, 11] width 451 height 16
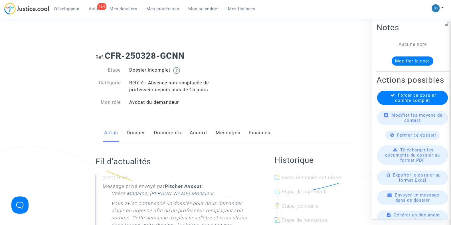
click at [414, 137] on span "Fermer ce dossier" at bounding box center [416, 134] width 39 height 5
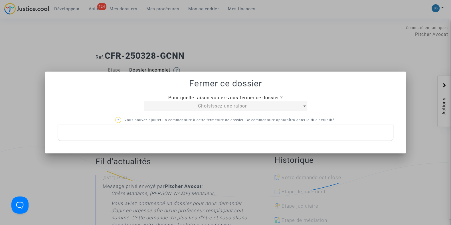
click at [285, 109] on div "Choisissez une raison" at bounding box center [223, 106] width 158 height 7
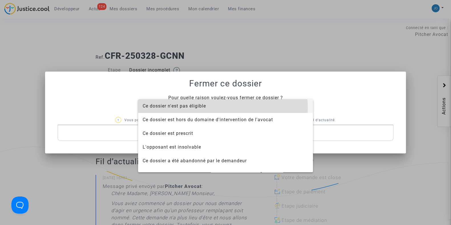
click at [220, 108] on span "Ce dossier n'est pas éligible" at bounding box center [226, 106] width 166 height 14
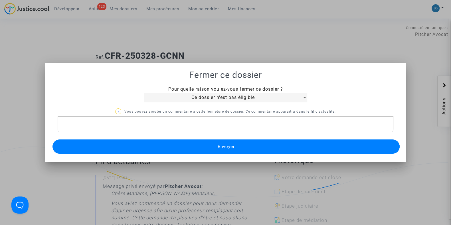
click at [230, 144] on span "Envoyer" at bounding box center [225, 146] width 17 height 5
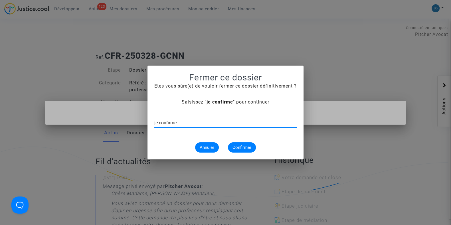
type input "je confirme"
click at [236, 145] on span "Confirmer" at bounding box center [241, 147] width 19 height 5
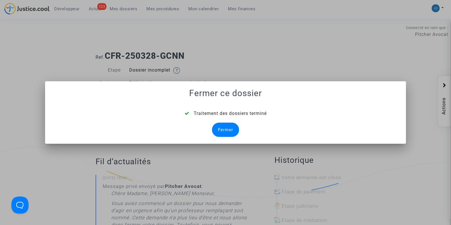
click at [227, 133] on div "Fermer" at bounding box center [225, 130] width 27 height 14
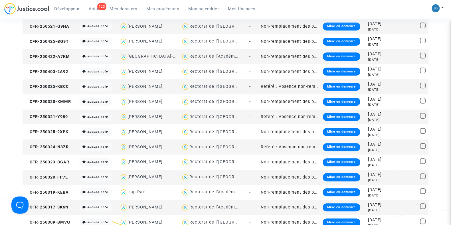
scroll to position [203, 0]
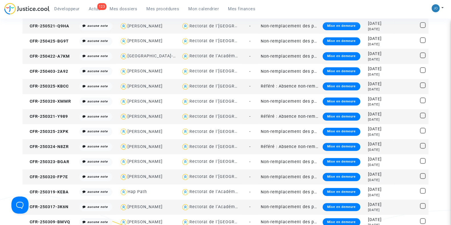
click at [389, 85] on div "[DATE]" at bounding box center [380, 84] width 24 height 6
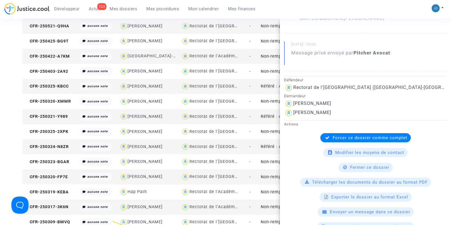
scroll to position [146, 0]
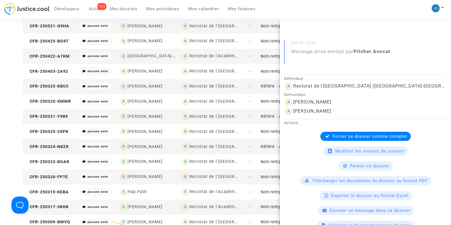
click at [380, 166] on span "Fermer ce dossier" at bounding box center [369, 165] width 39 height 5
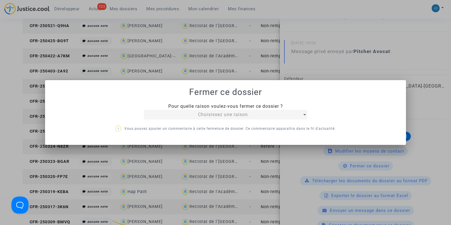
scroll to position [0, 0]
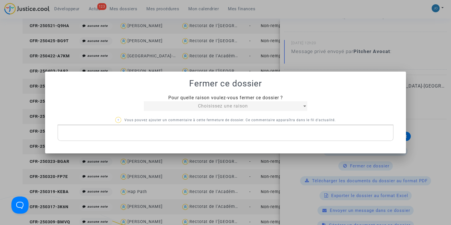
click at [267, 106] on div "Choisissez une raison" at bounding box center [223, 106] width 158 height 7
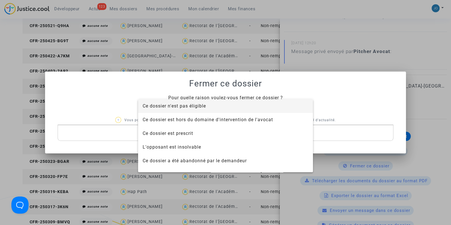
click at [208, 108] on span "Ce dossier n'est pas éligible" at bounding box center [226, 106] width 166 height 14
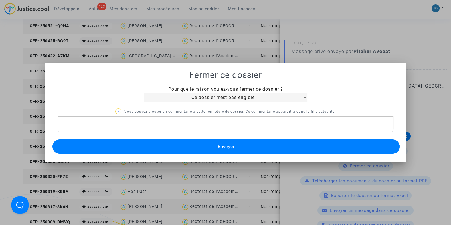
click at [222, 145] on span "Envoyer" at bounding box center [225, 146] width 17 height 5
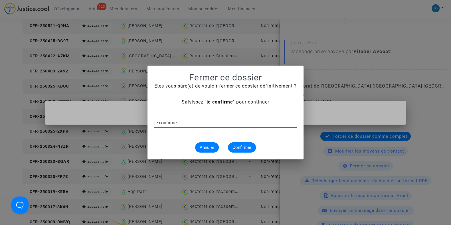
type input "je confirme"
click at [242, 145] on span "Confirmer" at bounding box center [241, 147] width 19 height 5
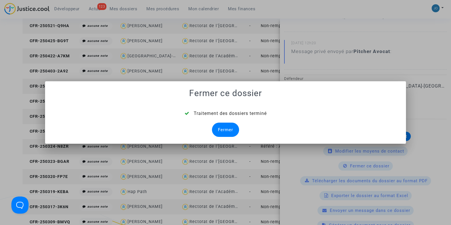
click at [228, 132] on div "Fermer" at bounding box center [225, 130] width 27 height 14
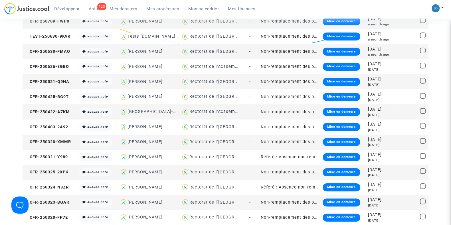
scroll to position [145, 0]
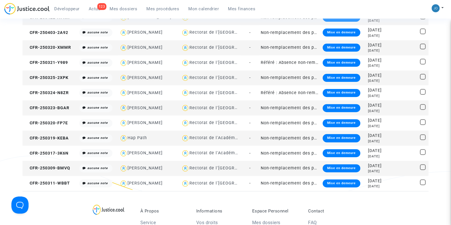
scroll to position [242, 0]
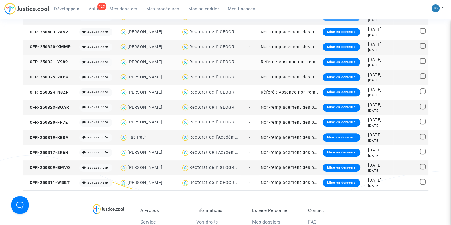
click at [400, 62] on td at bounding box center [405, 62] width 25 height 15
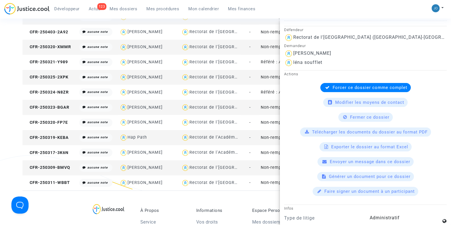
scroll to position [195, 0]
click at [358, 116] on span "Fermer ce dossier" at bounding box center [369, 116] width 39 height 5
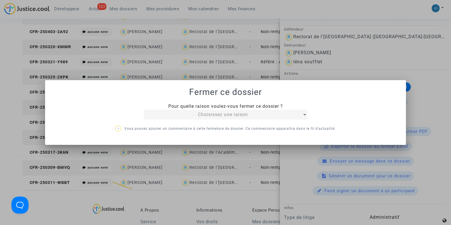
scroll to position [0, 0]
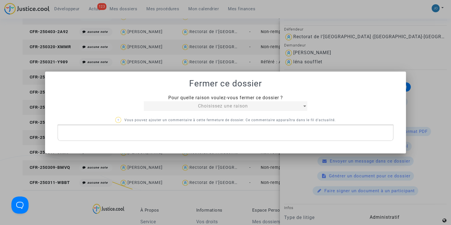
click at [273, 106] on div "Choisissez une raison" at bounding box center [223, 106] width 158 height 7
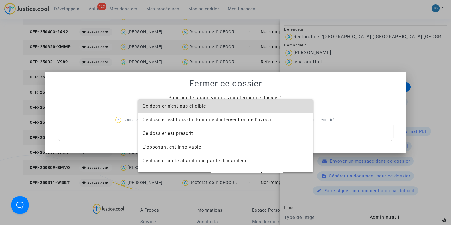
click at [228, 106] on span "Ce dossier n'est pas éligible" at bounding box center [226, 106] width 166 height 14
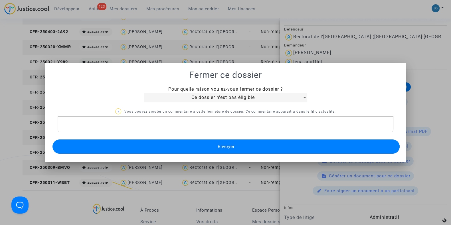
click at [220, 146] on span "Envoyer" at bounding box center [225, 146] width 17 height 5
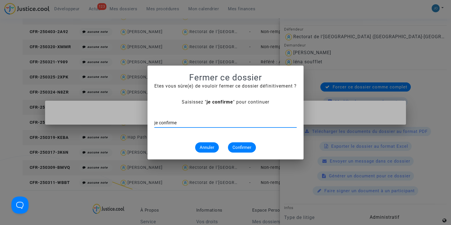
type input "je confirme"
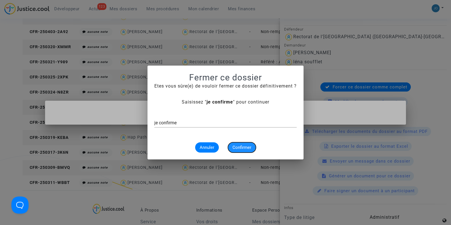
click at [238, 148] on span "Confirmer" at bounding box center [241, 147] width 19 height 5
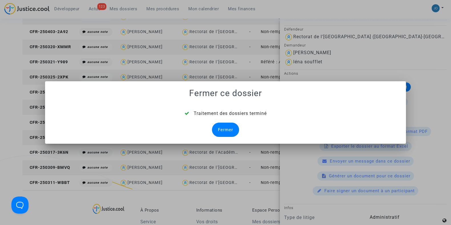
click at [222, 129] on div "Fermer" at bounding box center [225, 130] width 27 height 14
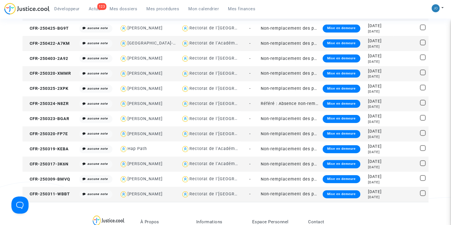
scroll to position [242, 0]
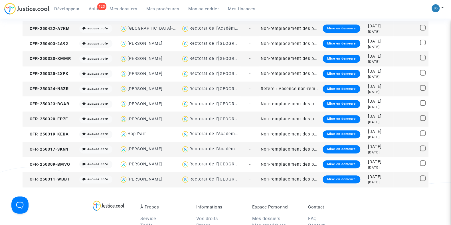
scroll to position [237, 0]
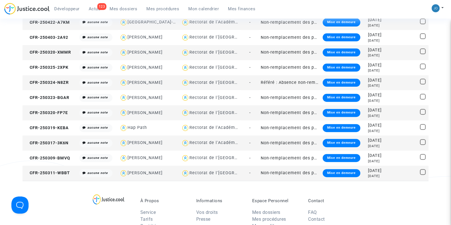
click at [382, 82] on div "[DATE]" at bounding box center [380, 80] width 24 height 6
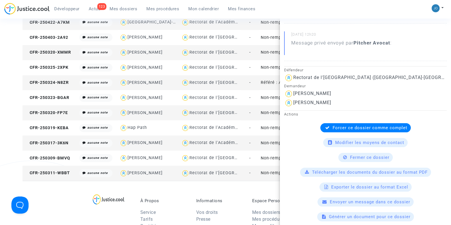
scroll to position [155, 0]
click at [363, 156] on span "Fermer ce dossier" at bounding box center [369, 157] width 39 height 5
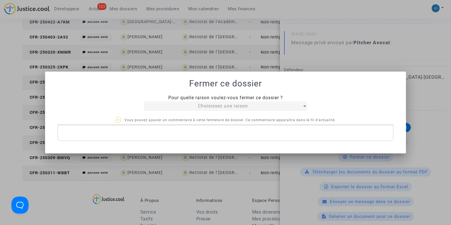
scroll to position [0, 0]
click at [232, 108] on span "Choisissez une raison" at bounding box center [223, 105] width 50 height 5
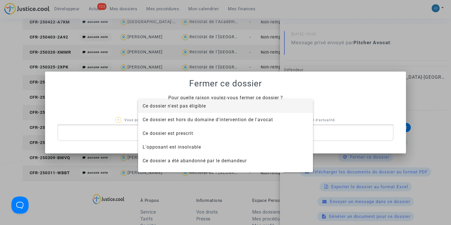
click at [210, 110] on span "Ce dossier n'est pas éligible" at bounding box center [226, 106] width 166 height 14
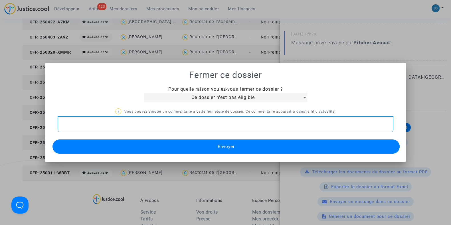
click at [209, 122] on p "Rich Text Editor, main" at bounding box center [226, 124] width 330 height 7
click at [240, 143] on button "Envoyer" at bounding box center [225, 146] width 347 height 14
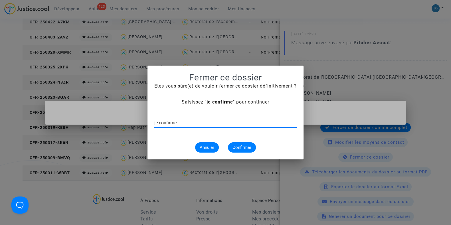
type input "je confirme"
click at [239, 147] on span "Confirmer" at bounding box center [241, 147] width 19 height 5
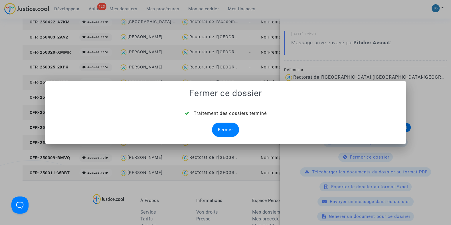
click at [228, 134] on div "Fermer" at bounding box center [225, 130] width 27 height 14
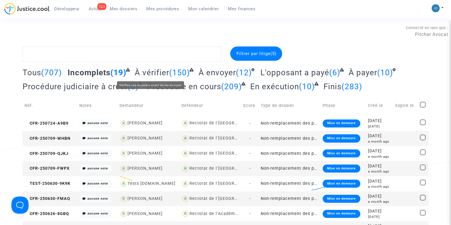
click at [159, 72] on span "À vérifier" at bounding box center [152, 72] width 35 height 9
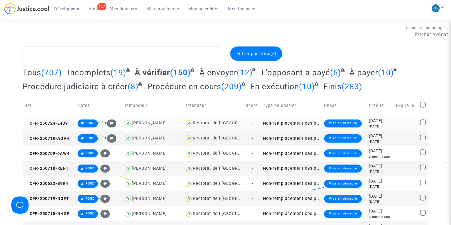
click at [388, 122] on div "[DATE]" at bounding box center [380, 121] width 23 height 6
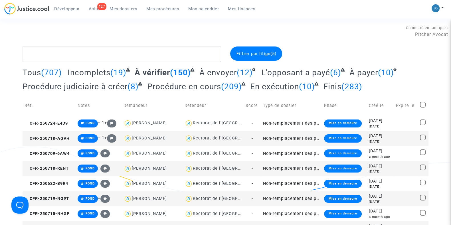
click at [371, 137] on div "2025-07-18" at bounding box center [380, 136] width 23 height 6
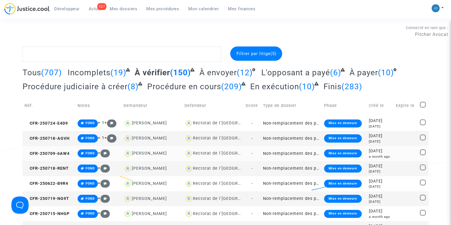
click at [388, 155] on div "a month ago" at bounding box center [380, 156] width 23 height 5
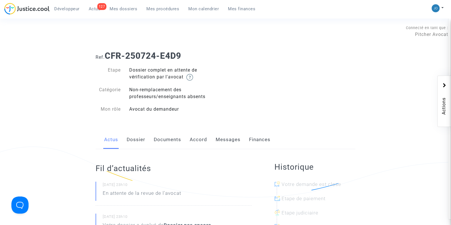
click at [129, 137] on link "Dossier" at bounding box center [136, 139] width 19 height 19
click at [137, 141] on link "Dossier" at bounding box center [136, 139] width 19 height 19
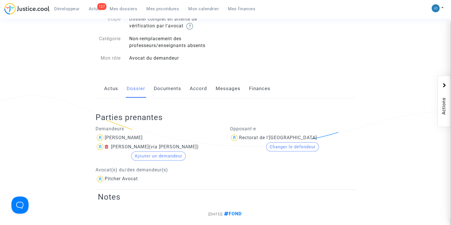
scroll to position [36, 0]
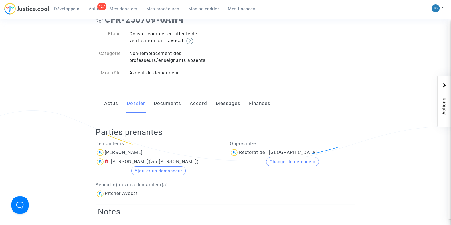
click at [163, 107] on link "Documents" at bounding box center [167, 103] width 27 height 19
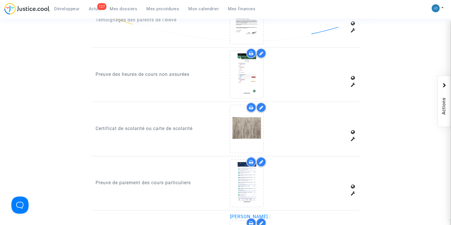
scroll to position [408, 0]
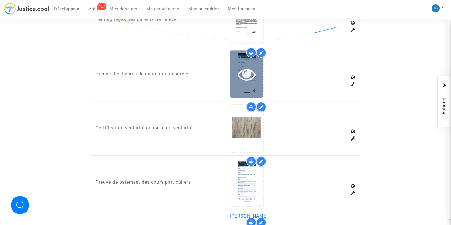
click at [248, 74] on icon at bounding box center [247, 74] width 19 height 18
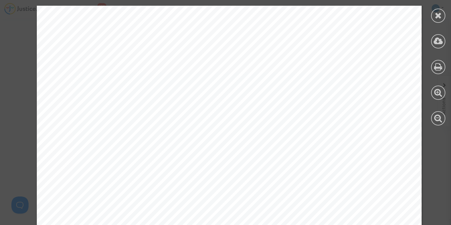
scroll to position [2448, 0]
click at [439, 14] on icon at bounding box center [438, 15] width 7 height 9
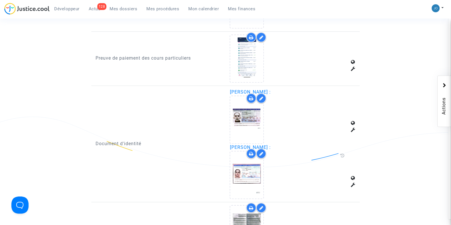
scroll to position [546, 0]
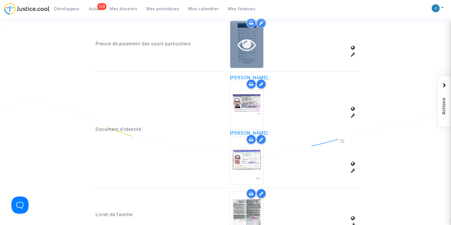
click at [247, 35] on icon at bounding box center [247, 44] width 19 height 18
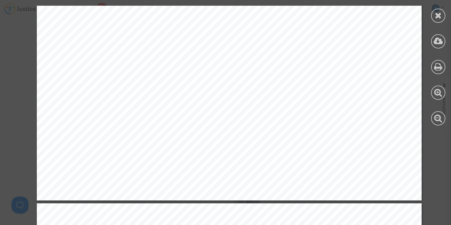
scroll to position [353, 0]
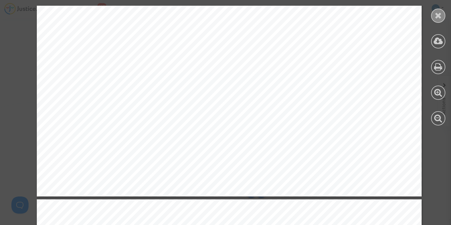
click at [440, 18] on icon at bounding box center [438, 15] width 7 height 9
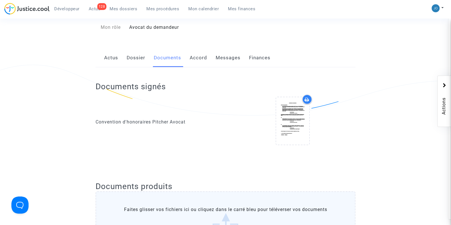
scroll to position [0, 0]
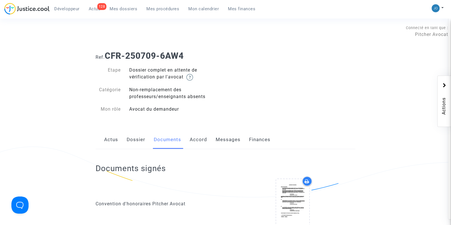
click at [130, 141] on link "Dossier" at bounding box center [136, 139] width 19 height 19
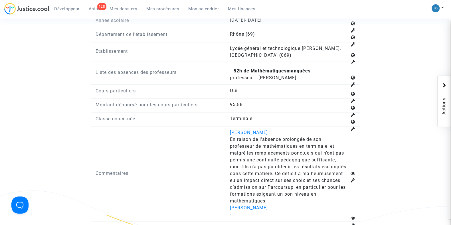
scroll to position [708, 0]
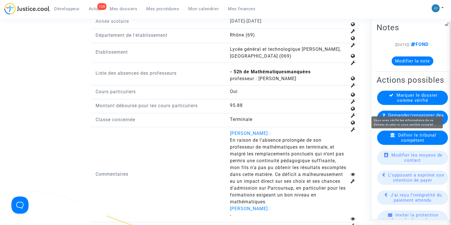
click at [420, 103] on span "Marquer le dossier comme vérifié" at bounding box center [416, 97] width 41 height 10
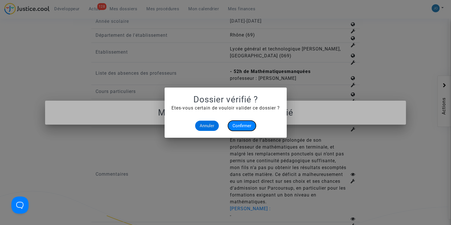
click at [245, 125] on span "Confirmer" at bounding box center [241, 125] width 19 height 5
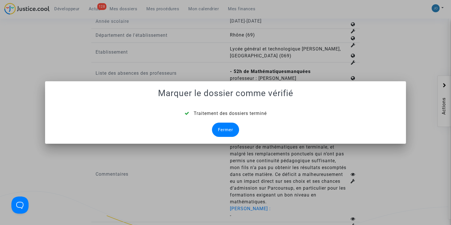
click at [220, 131] on div "Fermer" at bounding box center [225, 130] width 27 height 14
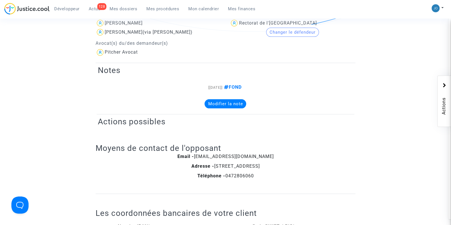
scroll to position [708, 0]
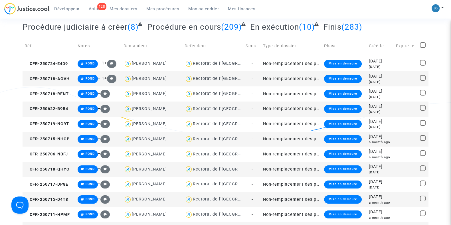
scroll to position [61, 0]
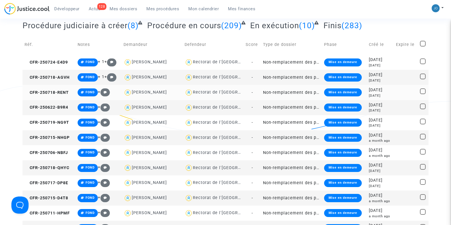
click at [399, 96] on td at bounding box center [406, 92] width 24 height 15
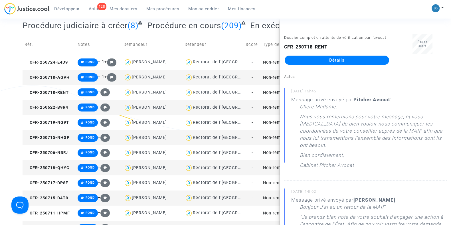
drag, startPoint x: 261, startPoint y: 107, endPoint x: 0, endPoint y: 117, distance: 261.7
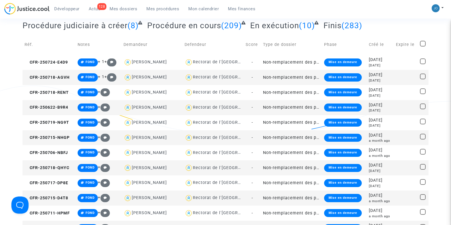
click at [282, 109] on td "Non-remplacement des professeurs/enseignants absents" at bounding box center [291, 107] width 61 height 15
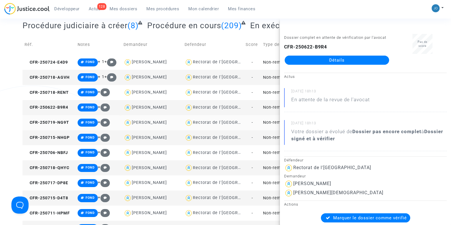
click at [273, 123] on td "Non-remplacement des professeurs/enseignants absents" at bounding box center [291, 122] width 61 height 15
click at [268, 137] on td "Non-remplacement des professeurs/enseignants absents" at bounding box center [291, 137] width 61 height 15
click at [267, 149] on td "Non-remplacement des professeurs/enseignants absents" at bounding box center [291, 152] width 61 height 15
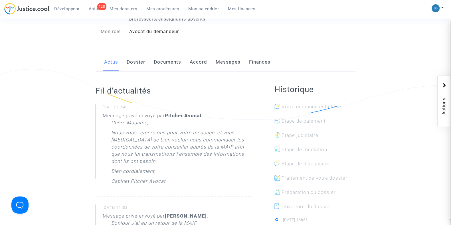
scroll to position [80, 0]
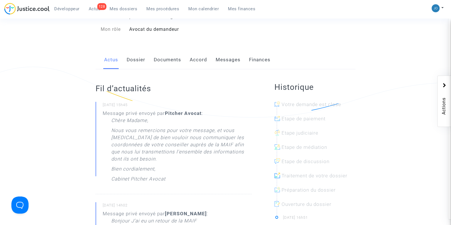
click at [137, 62] on link "Dossier" at bounding box center [136, 59] width 19 height 19
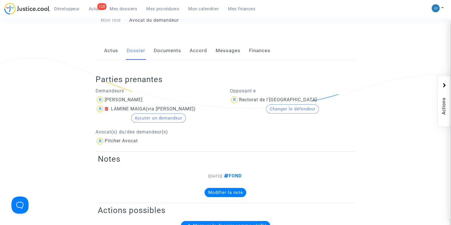
scroll to position [88, 0]
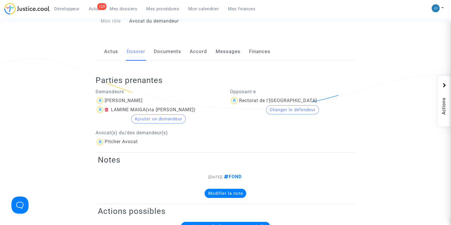
click at [171, 60] on link "Documents" at bounding box center [167, 51] width 27 height 19
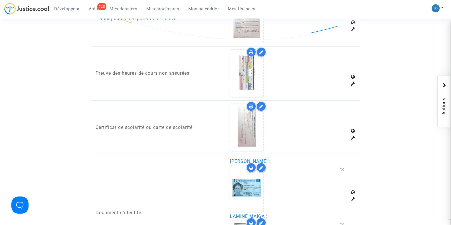
scroll to position [390, 0]
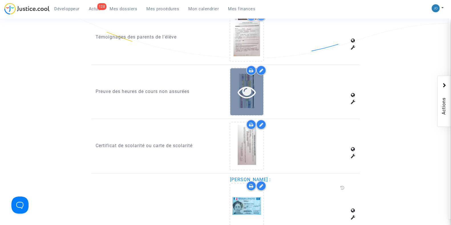
click at [240, 94] on icon at bounding box center [247, 92] width 19 height 18
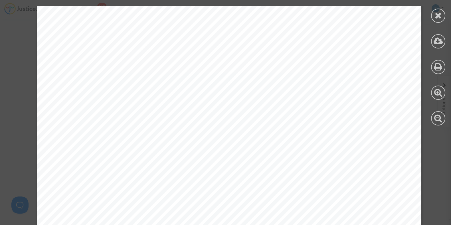
scroll to position [1919, 0]
click at [435, 18] on icon at bounding box center [438, 15] width 7 height 9
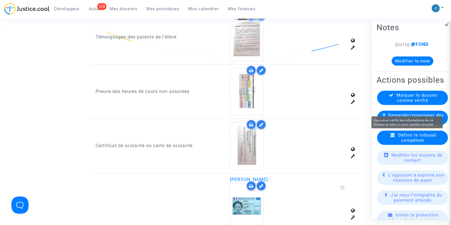
click at [409, 103] on span "Marquer le dossier comme vérifié" at bounding box center [416, 97] width 41 height 10
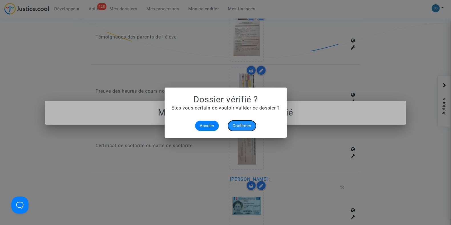
click at [249, 123] on span "Confirmer" at bounding box center [241, 125] width 19 height 5
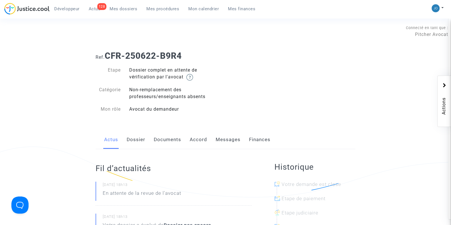
click at [135, 141] on link "Dossier" at bounding box center [136, 139] width 19 height 19
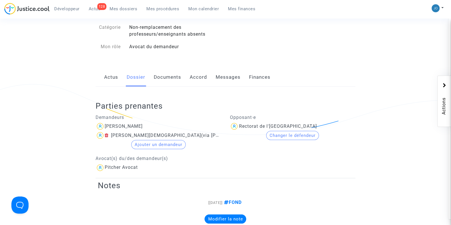
scroll to position [60, 0]
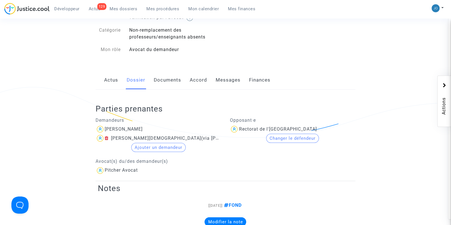
click at [175, 81] on link "Documents" at bounding box center [167, 80] width 27 height 19
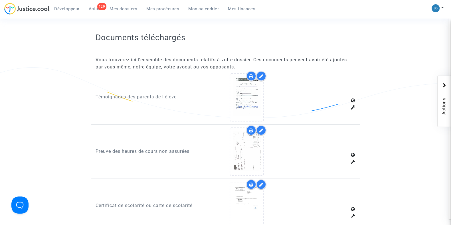
scroll to position [329, 0]
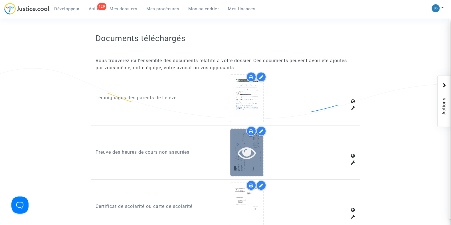
click at [247, 159] on icon at bounding box center [247, 152] width 19 height 18
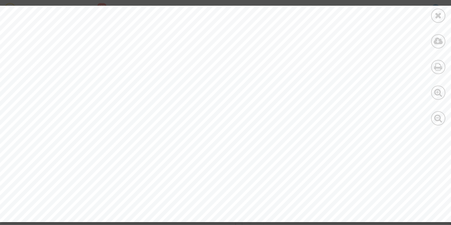
scroll to position [482, 0]
click at [440, 19] on icon at bounding box center [438, 15] width 7 height 9
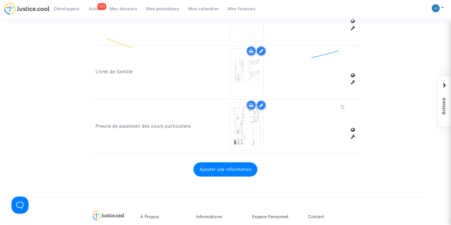
scroll to position [632, 0]
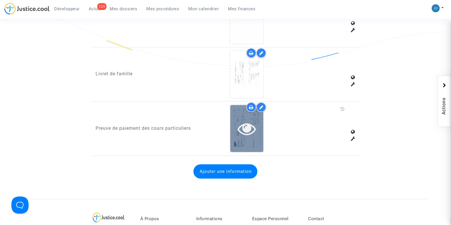
click at [253, 130] on icon at bounding box center [247, 128] width 19 height 18
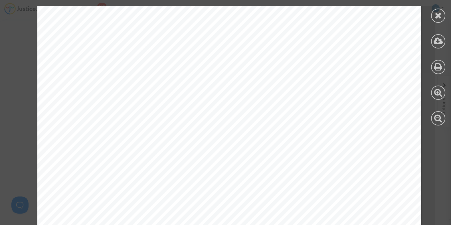
scroll to position [1427, 0]
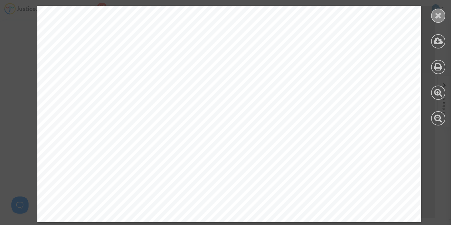
click at [438, 14] on icon at bounding box center [438, 15] width 7 height 9
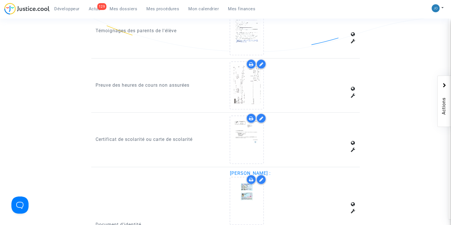
scroll to position [395, 0]
click at [262, 63] on icon at bounding box center [261, 65] width 4 height 5
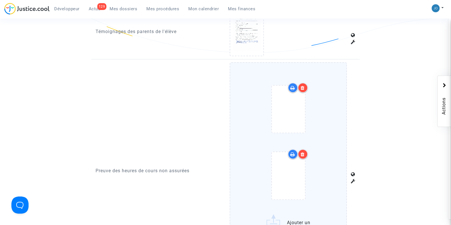
click at [304, 86] on icon at bounding box center [303, 88] width 4 height 5
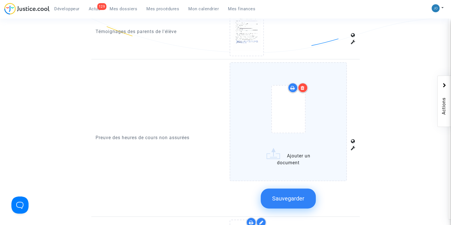
click at [284, 190] on button "Sauvegarder" at bounding box center [288, 198] width 55 height 20
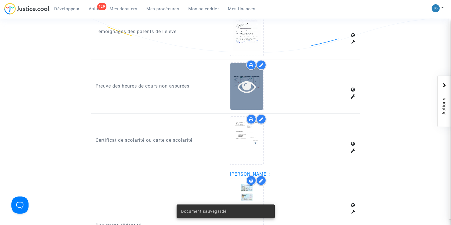
click at [248, 88] on icon at bounding box center [247, 86] width 19 height 18
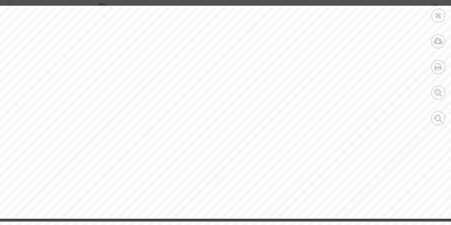
scroll to position [2228, 0]
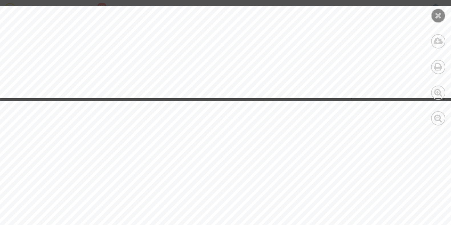
click at [433, 16] on div at bounding box center [438, 16] width 14 height 14
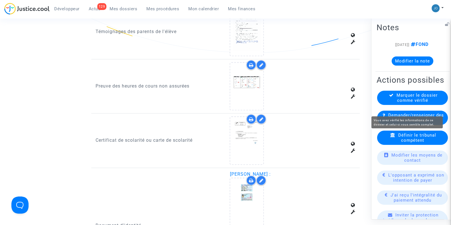
click at [413, 103] on span "Marquer le dossier comme vérifié" at bounding box center [416, 97] width 41 height 10
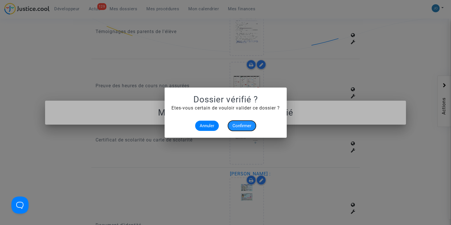
click at [242, 130] on button "Confirmer" at bounding box center [242, 126] width 28 height 10
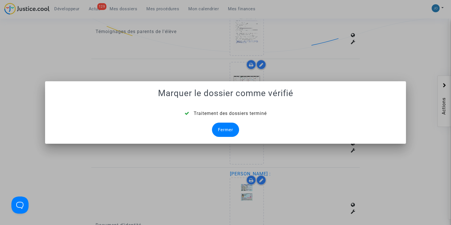
click at [226, 127] on div "Fermer" at bounding box center [225, 130] width 27 height 14
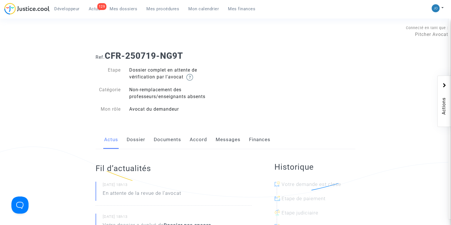
click at [139, 144] on link "Dossier" at bounding box center [136, 139] width 19 height 19
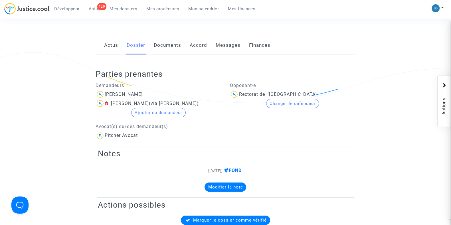
scroll to position [94, 0]
click at [168, 47] on link "Documents" at bounding box center [167, 45] width 27 height 19
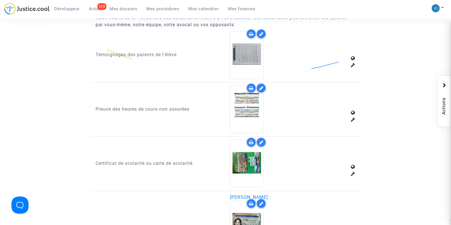
scroll to position [374, 0]
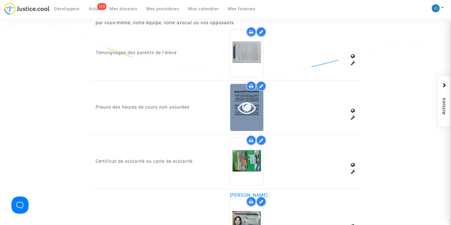
click at [243, 107] on icon at bounding box center [247, 107] width 19 height 18
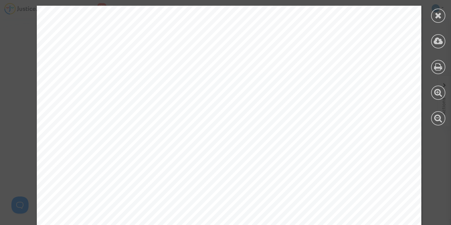
scroll to position [1369, 0]
click at [437, 15] on icon at bounding box center [438, 15] width 7 height 9
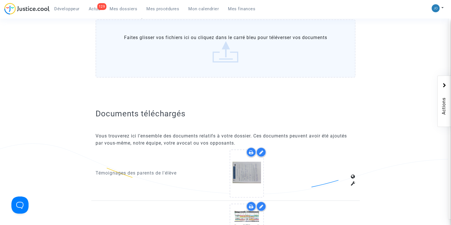
scroll to position [0, 0]
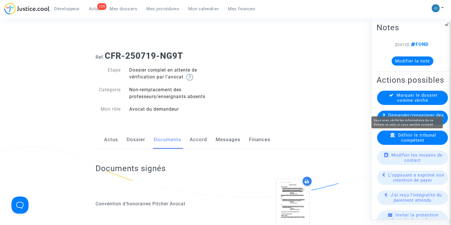
click at [422, 103] on span "Marquer le dossier comme vérifié" at bounding box center [416, 97] width 41 height 10
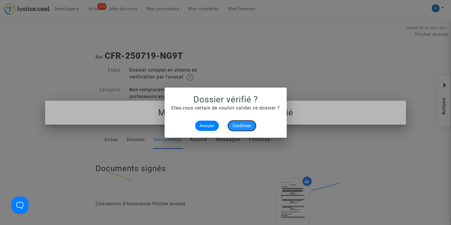
click at [244, 127] on span "Confirmer" at bounding box center [241, 125] width 19 height 5
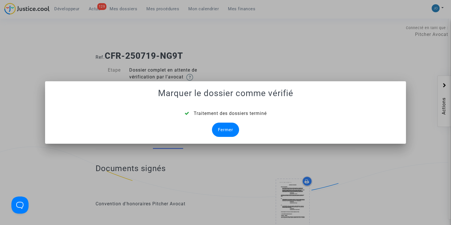
click at [227, 134] on div "Fermer" at bounding box center [225, 130] width 27 height 14
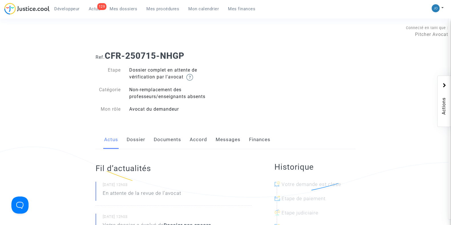
click at [136, 140] on link "Dossier" at bounding box center [136, 139] width 19 height 19
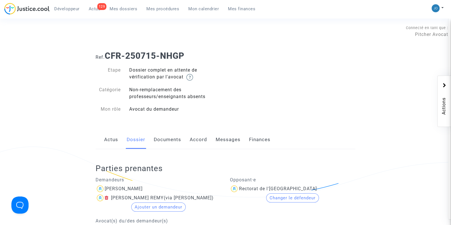
click at [173, 143] on link "Documents" at bounding box center [167, 139] width 27 height 19
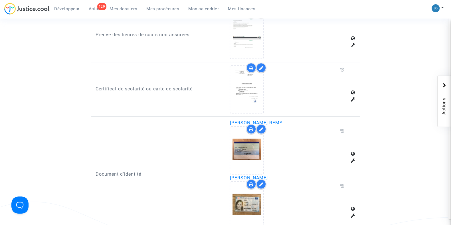
scroll to position [447, 0]
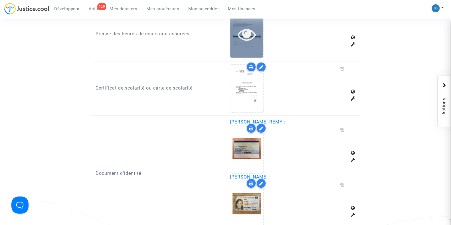
click at [249, 32] on icon at bounding box center [247, 34] width 19 height 18
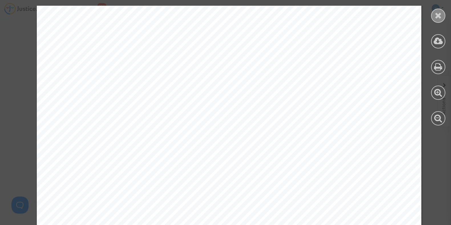
scroll to position [0, 0]
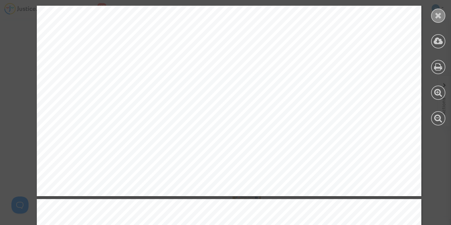
click at [438, 13] on icon at bounding box center [438, 15] width 7 height 9
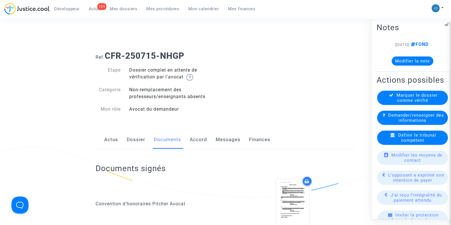
click at [415, 105] on div "Marquer le dossier comme vérifié" at bounding box center [412, 97] width 71 height 14
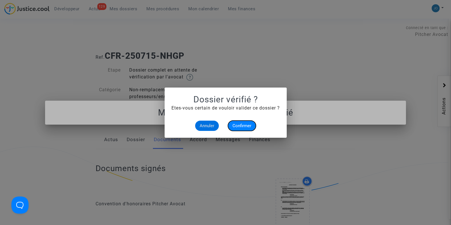
click at [237, 125] on span "Confirmer" at bounding box center [241, 125] width 19 height 5
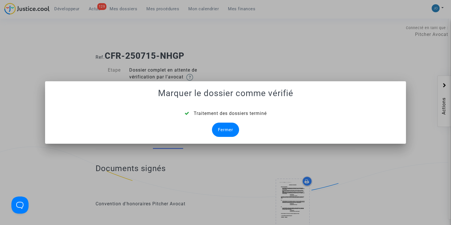
click at [230, 130] on div "Fermer" at bounding box center [225, 130] width 27 height 14
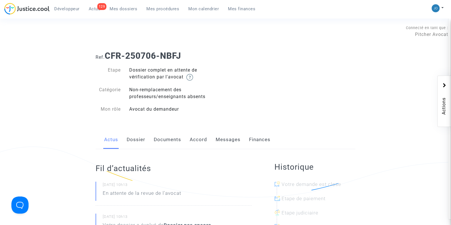
click at [136, 137] on link "Dossier" at bounding box center [136, 139] width 19 height 19
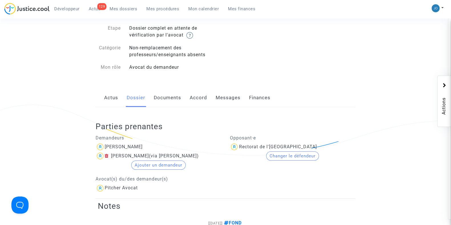
scroll to position [38, 0]
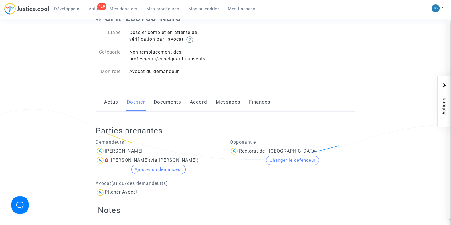
click at [167, 108] on link "Documents" at bounding box center [167, 102] width 27 height 19
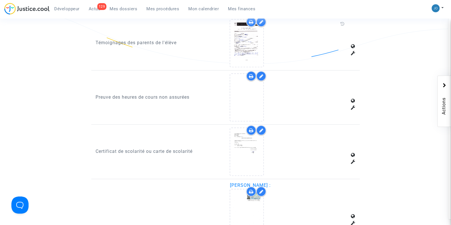
scroll to position [386, 0]
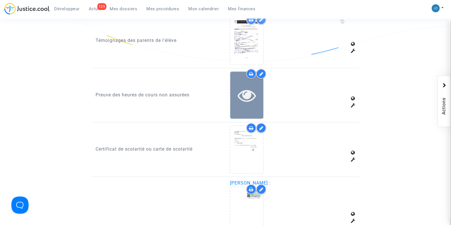
click at [240, 96] on icon at bounding box center [247, 95] width 19 height 18
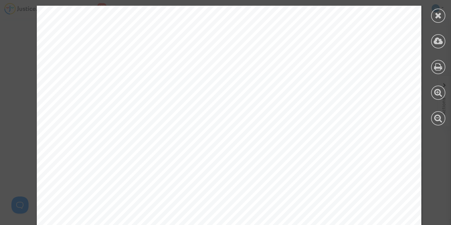
scroll to position [333, 0]
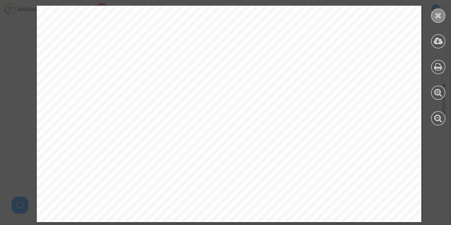
click at [437, 19] on div at bounding box center [438, 16] width 14 height 14
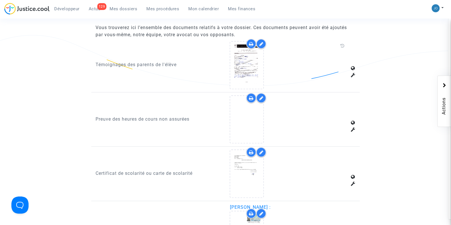
scroll to position [361, 0]
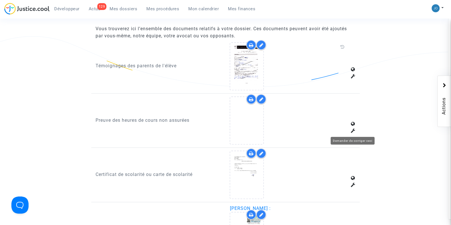
click at [352, 129] on icon at bounding box center [353, 130] width 5 height 5
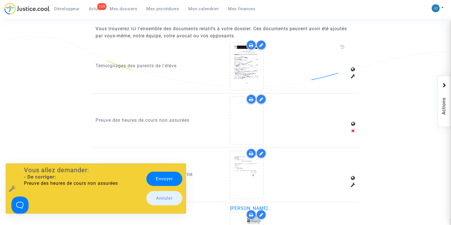
click at [162, 180] on link "Envoyer" at bounding box center [164, 179] width 36 height 14
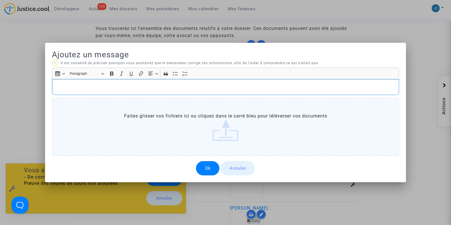
scroll to position [0, 0]
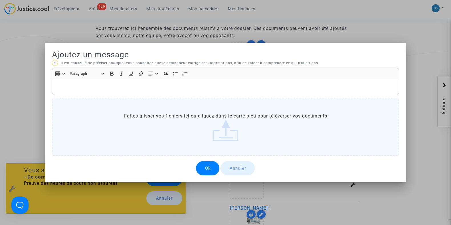
click at [184, 170] on div "Ok Annuler" at bounding box center [225, 168] width 347 height 14
click at [202, 88] on p "Rich Text Editor, main" at bounding box center [225, 86] width 341 height 7
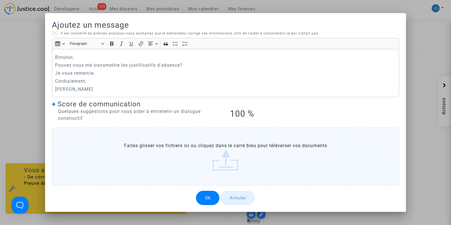
click at [205, 194] on button "Ok" at bounding box center [207, 198] width 23 height 14
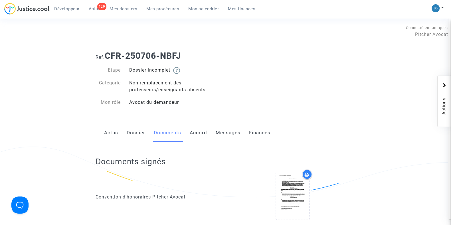
click at [138, 136] on link "Dossier" at bounding box center [136, 132] width 19 height 19
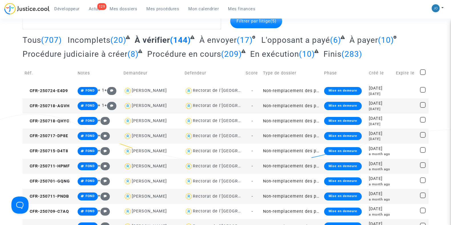
scroll to position [33, 0]
click at [385, 121] on div "2025-07-18" at bounding box center [380, 118] width 23 height 6
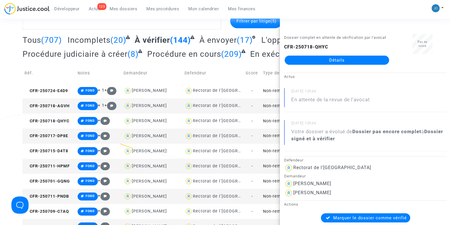
click at [269, 134] on td "Non-remplacement des professeurs/enseignants absents" at bounding box center [291, 136] width 61 height 15
click at [269, 150] on td "Non-remplacement des professeurs/enseignants absents" at bounding box center [291, 151] width 61 height 15
click at [258, 169] on td "-" at bounding box center [252, 166] width 17 height 15
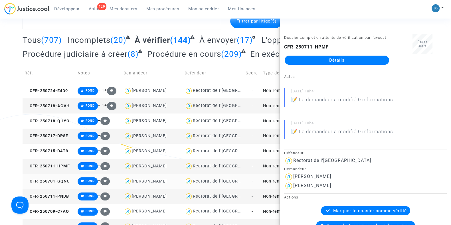
click at [262, 182] on td "Non-remplacement des professeurs/enseignants absents" at bounding box center [291, 181] width 61 height 15
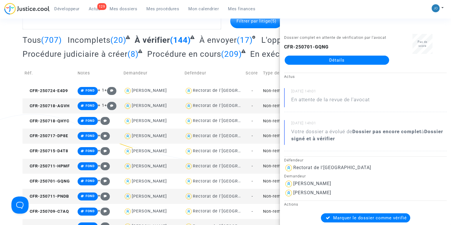
click at [269, 195] on td "Non-remplacement des professeurs/enseignants absents" at bounding box center [291, 196] width 61 height 15
click at [271, 213] on td "Non-remplacement des professeurs/enseignants absents" at bounding box center [291, 211] width 61 height 15
click at [226, 44] on span "À envoyer" at bounding box center [217, 39] width 37 height 9
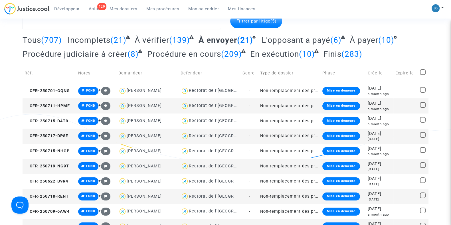
click at [364, 108] on td "Mise en demeure" at bounding box center [342, 105] width 45 height 15
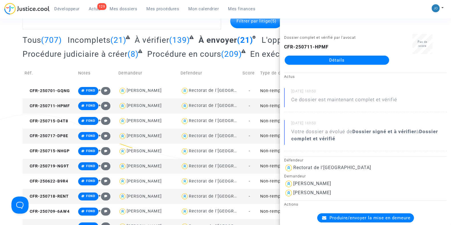
click at [261, 66] on td "Type de dossier" at bounding box center [289, 73] width 62 height 20
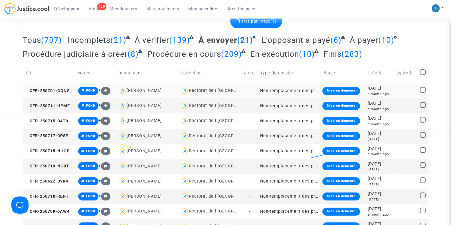
click at [375, 87] on div "2025-07-01" at bounding box center [380, 88] width 24 height 6
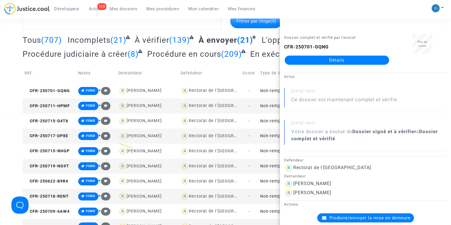
click at [268, 66] on td "Type de dossier" at bounding box center [289, 73] width 62 height 20
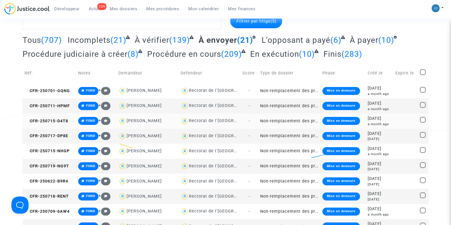
click at [381, 126] on div "a month ago" at bounding box center [380, 124] width 24 height 5
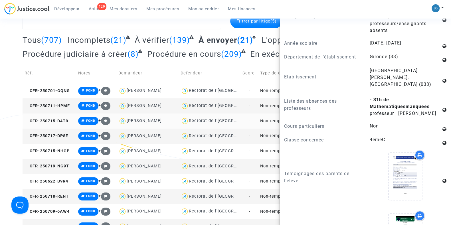
scroll to position [480, 0]
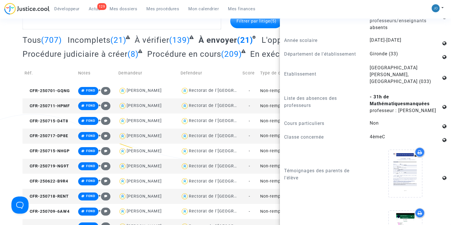
click at [11, 73] on div "Filtrer par litige (5) Tous (707) Incomplets (21) À vérifier (139) À envoyer (2…" at bounding box center [225, 207] width 451 height 386
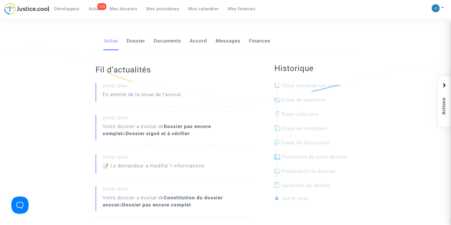
scroll to position [100, 0]
click at [133, 36] on link "Dossier" at bounding box center [136, 40] width 19 height 19
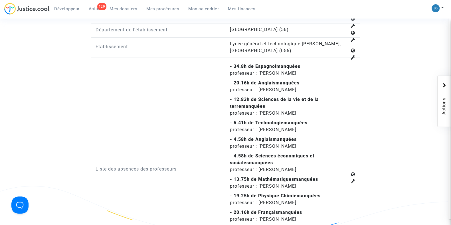
scroll to position [707, 0]
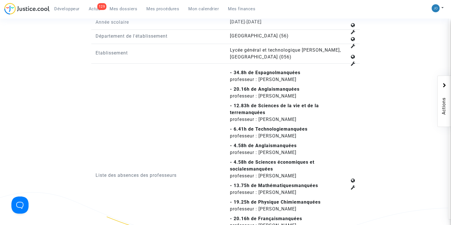
click at [237, 183] on b "- 13.75h de Mathématiques manquées" at bounding box center [274, 185] width 88 height 5
click at [240, 183] on b "- 13.75h de Mathématiques manquées" at bounding box center [274, 185] width 88 height 5
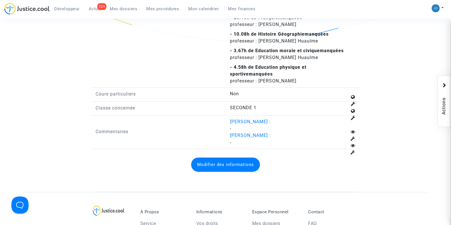
scroll to position [909, 0]
click at [216, 164] on button "Modifier des informations" at bounding box center [225, 164] width 69 height 14
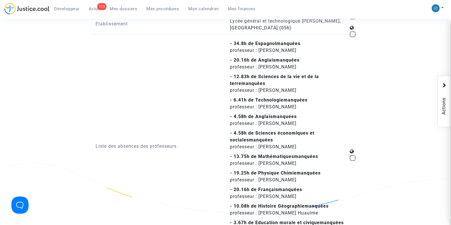
scroll to position [736, 0]
click at [236, 131] on b "- 4.58h de Sciences économiques et sociales manquées" at bounding box center [272, 137] width 84 height 12
click at [354, 156] on span at bounding box center [353, 158] width 6 height 6
click at [352, 161] on input "checkbox" at bounding box center [352, 161] width 0 height 0
checkbox input "true"
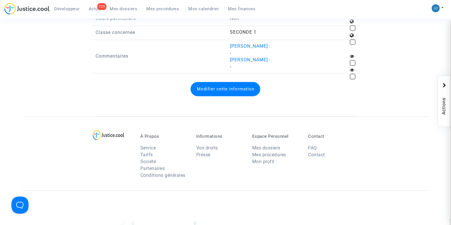
scroll to position [968, 0]
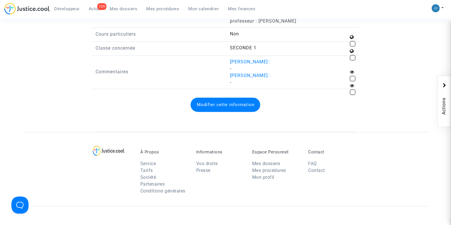
click at [236, 98] on button "Modifier cette information" at bounding box center [225, 105] width 70 height 14
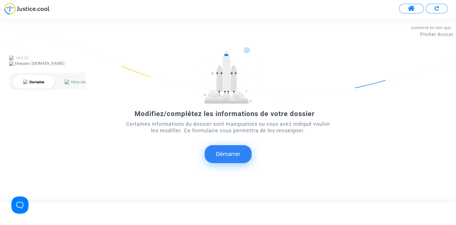
click at [229, 148] on button "Démarrer" at bounding box center [228, 154] width 47 height 18
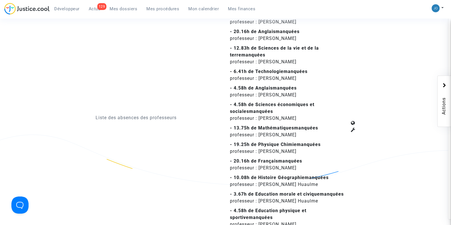
scroll to position [764, 0]
click at [351, 128] on icon at bounding box center [353, 130] width 5 height 5
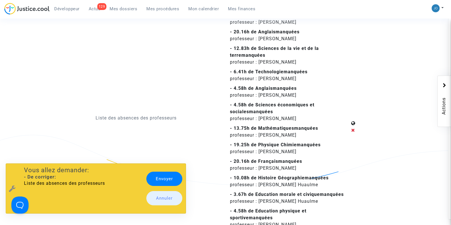
click at [157, 179] on link "Envoyer" at bounding box center [164, 179] width 36 height 14
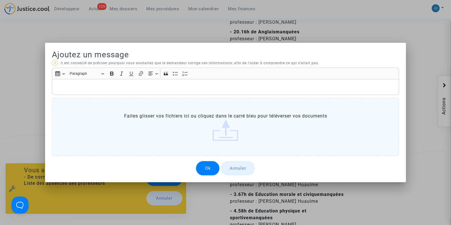
scroll to position [0, 0]
click at [118, 81] on div "Rich Text Editor, main" at bounding box center [225, 87] width 347 height 16
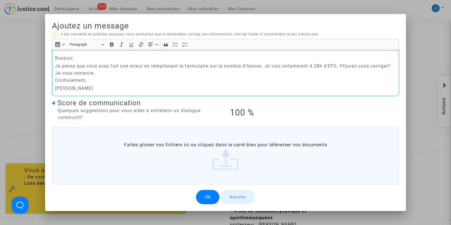
click at [345, 69] on p "Je pense que vous avez fait une erreur en remplissant le formulaire sur le nomb…" at bounding box center [225, 72] width 341 height 21
click at [216, 197] on button "Ok" at bounding box center [207, 197] width 23 height 14
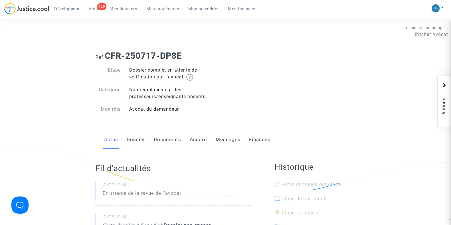
click at [135, 137] on link "Dossier" at bounding box center [136, 139] width 19 height 19
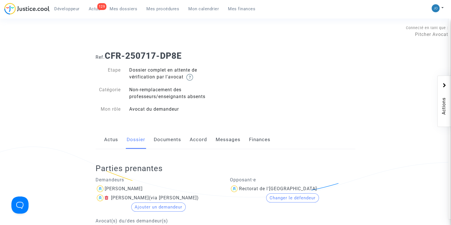
click at [161, 147] on link "Documents" at bounding box center [167, 139] width 27 height 19
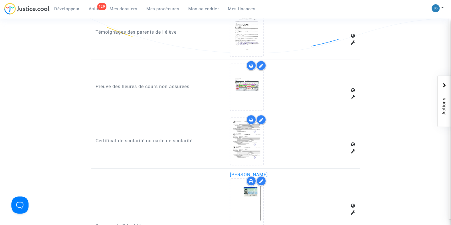
scroll to position [369, 0]
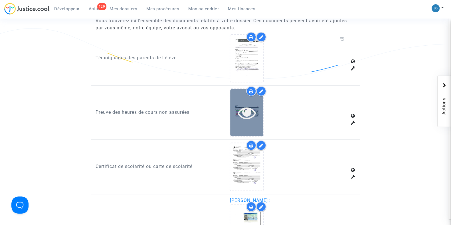
click at [244, 105] on icon at bounding box center [247, 113] width 19 height 18
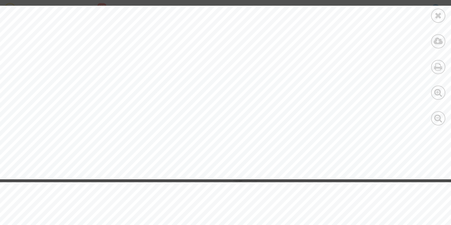
scroll to position [2154, 3]
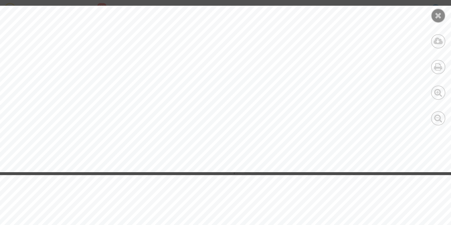
click at [441, 18] on icon at bounding box center [438, 15] width 7 height 9
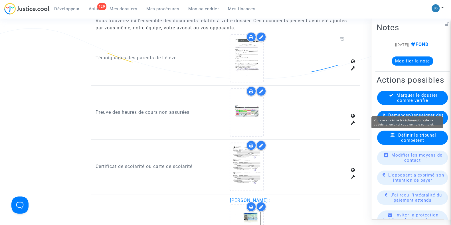
click at [419, 103] on span "Marquer le dossier comme vérifié" at bounding box center [416, 97] width 41 height 10
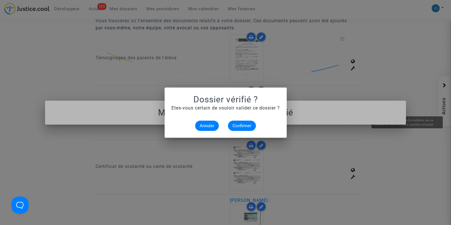
scroll to position [0, 0]
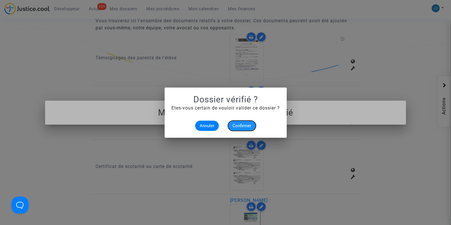
click at [245, 124] on span "Confirmer" at bounding box center [241, 125] width 19 height 5
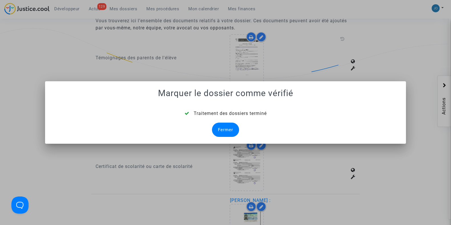
click at [230, 128] on div "Fermer" at bounding box center [225, 130] width 27 height 14
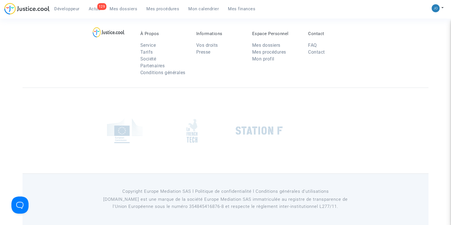
scroll to position [369, 0]
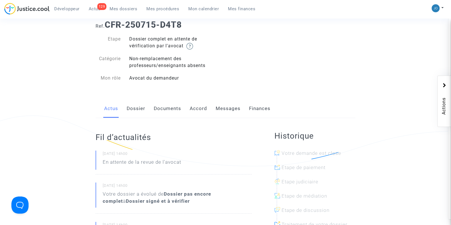
scroll to position [32, 0]
click at [138, 109] on link "Dossier" at bounding box center [136, 107] width 19 height 19
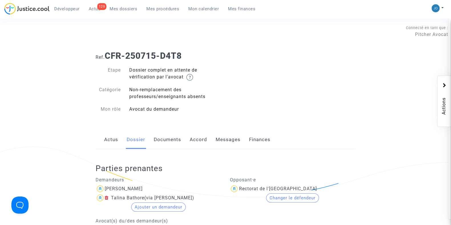
click at [175, 144] on link "Documents" at bounding box center [167, 139] width 27 height 19
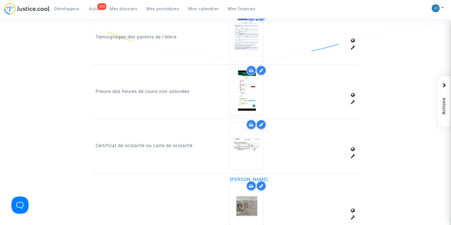
scroll to position [390, 0]
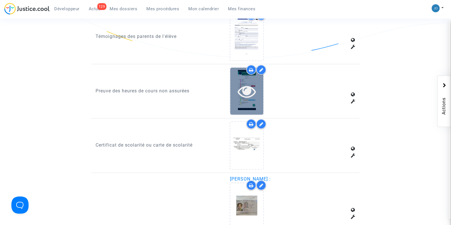
click at [247, 89] on icon at bounding box center [247, 91] width 19 height 18
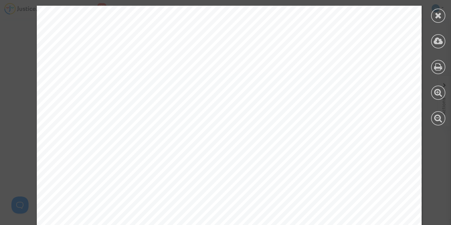
scroll to position [1397, 0]
click at [434, 21] on div at bounding box center [438, 16] width 14 height 14
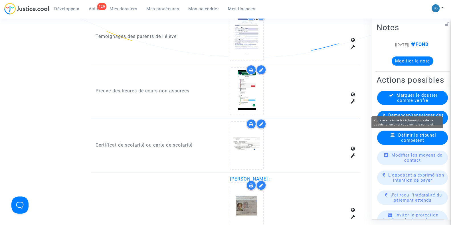
click at [410, 103] on span "Marquer le dossier comme vérifié" at bounding box center [416, 97] width 41 height 10
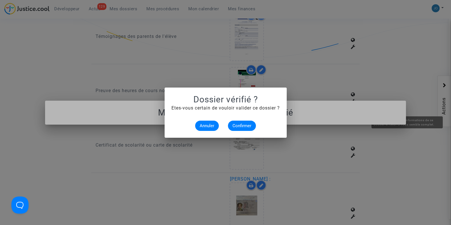
scroll to position [0, 0]
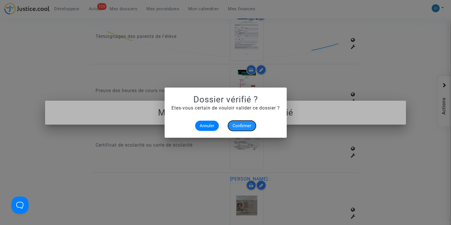
click at [234, 125] on span "Confirmer" at bounding box center [241, 125] width 19 height 5
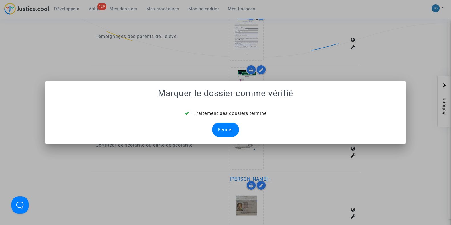
click at [233, 127] on div "Fermer" at bounding box center [225, 130] width 27 height 14
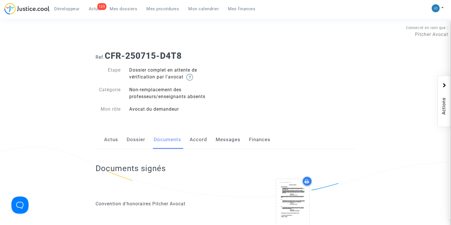
scroll to position [390, 0]
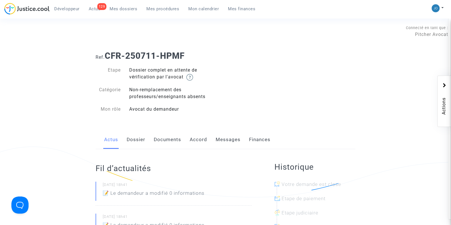
click at [141, 139] on link "Dossier" at bounding box center [136, 139] width 19 height 19
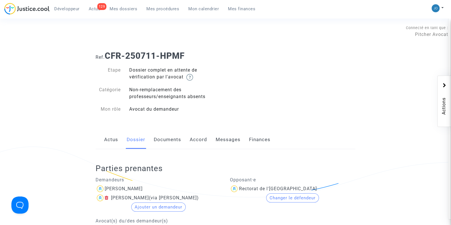
click at [161, 137] on link "Documents" at bounding box center [167, 139] width 27 height 19
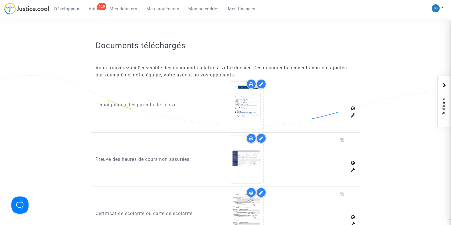
scroll to position [321, 0]
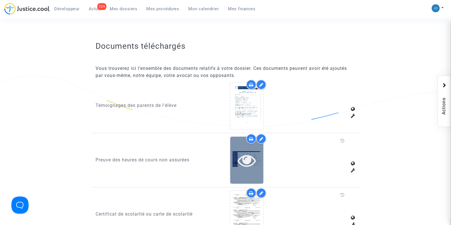
click at [240, 159] on icon at bounding box center [247, 160] width 19 height 18
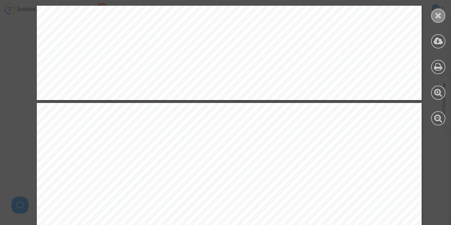
scroll to position [3203, 0]
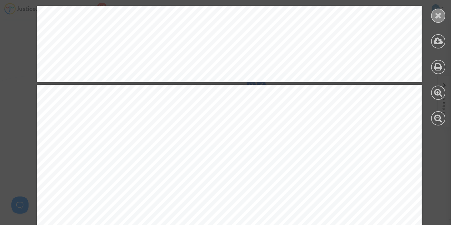
click at [436, 16] on icon at bounding box center [438, 15] width 7 height 9
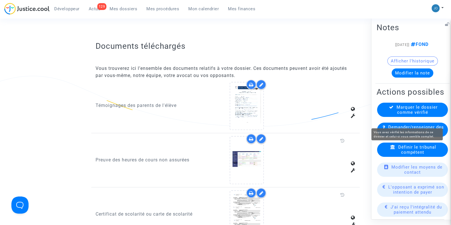
click at [410, 115] on span "Marquer le dossier comme vérifié" at bounding box center [416, 109] width 41 height 10
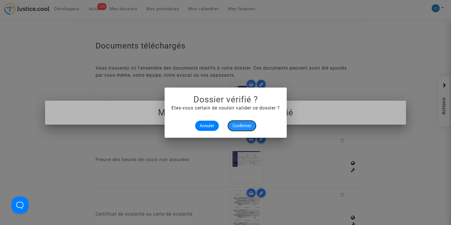
click at [244, 125] on span "Confirmer" at bounding box center [241, 125] width 19 height 5
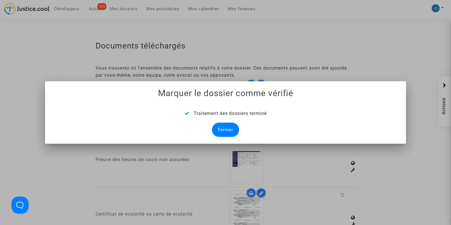
click at [225, 123] on div "Fermer" at bounding box center [225, 130] width 27 height 14
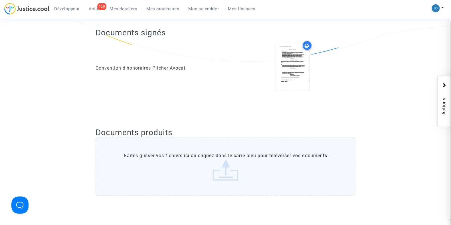
scroll to position [321, 0]
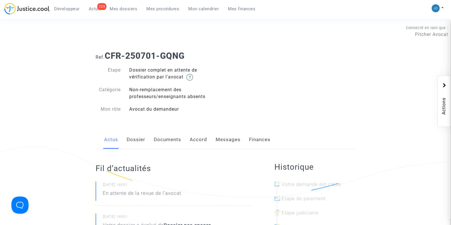
click at [137, 143] on link "Dossier" at bounding box center [136, 139] width 19 height 19
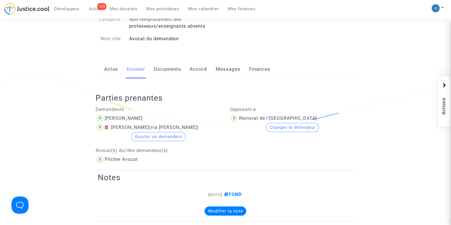
scroll to position [70, 0]
click at [166, 72] on link "Documents" at bounding box center [167, 69] width 27 height 19
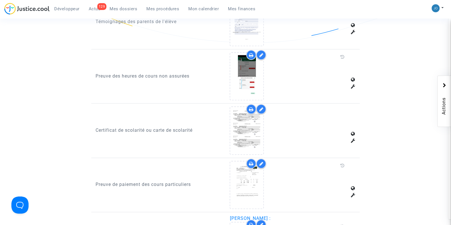
scroll to position [406, 0]
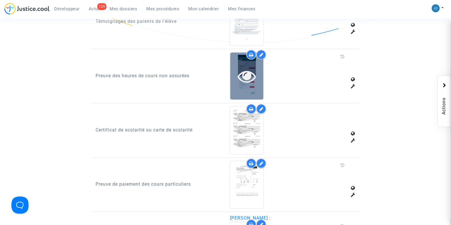
click at [250, 76] on icon at bounding box center [247, 76] width 19 height 18
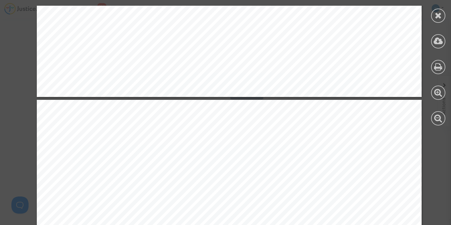
scroll to position [4323, 0]
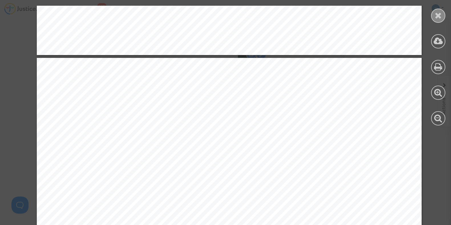
click at [440, 20] on div at bounding box center [438, 16] width 14 height 14
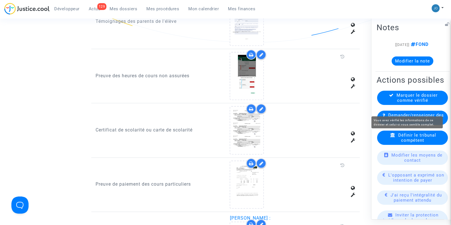
click at [407, 103] on span "Marquer le dossier comme vérifié" at bounding box center [416, 97] width 41 height 10
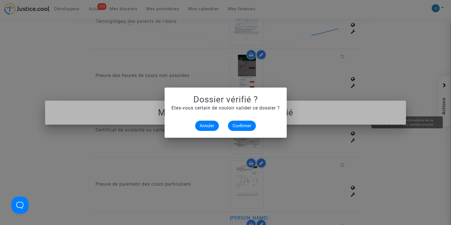
scroll to position [0, 0]
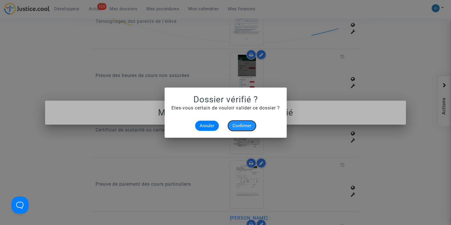
click at [238, 123] on span "Confirmer" at bounding box center [241, 125] width 19 height 5
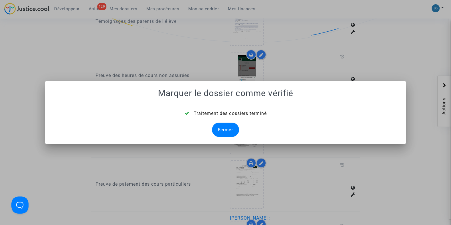
click at [230, 131] on div "Fermer" at bounding box center [225, 130] width 27 height 14
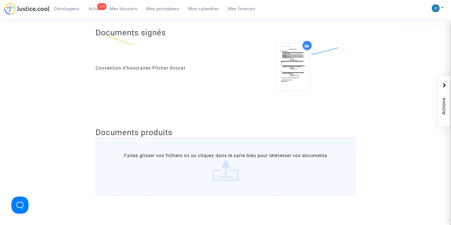
scroll to position [406, 0]
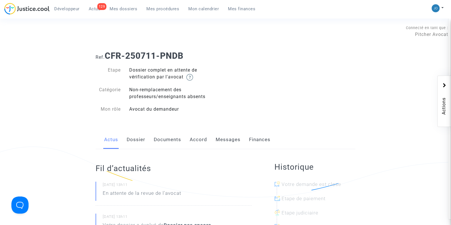
click at [131, 143] on link "Dossier" at bounding box center [136, 139] width 19 height 19
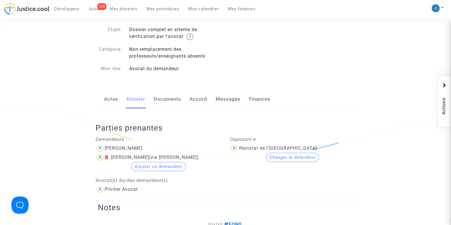
scroll to position [31, 0]
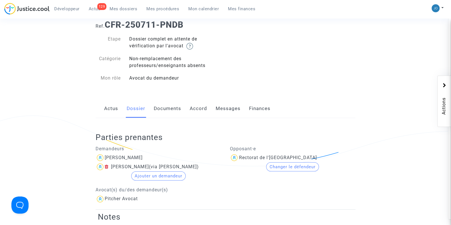
click at [157, 115] on link "Documents" at bounding box center [167, 108] width 27 height 19
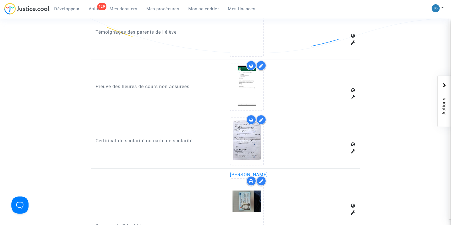
scroll to position [395, 0]
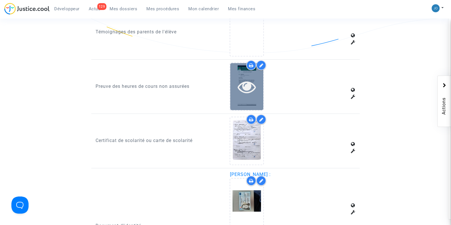
click at [242, 98] on div at bounding box center [246, 86] width 33 height 47
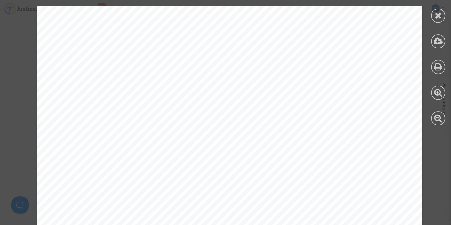
scroll to position [0, 0]
click at [441, 16] on icon at bounding box center [438, 15] width 7 height 9
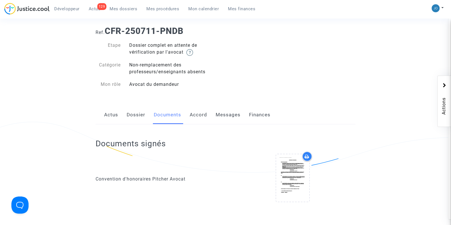
scroll to position [25, 0]
click at [145, 112] on div "Actus Dossier Documents Accord Messages Finances" at bounding box center [226, 115] width 260 height 19
click at [133, 121] on link "Dossier" at bounding box center [136, 115] width 19 height 19
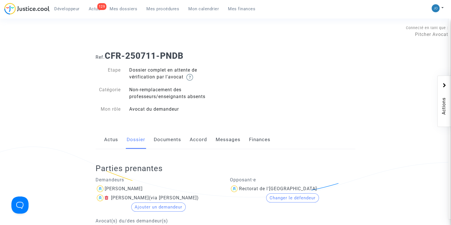
click at [169, 139] on link "Documents" at bounding box center [167, 139] width 27 height 19
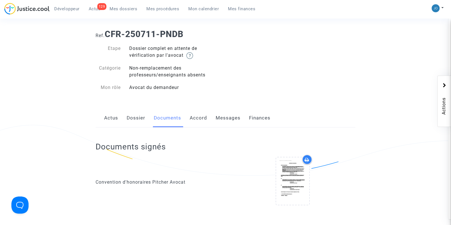
scroll to position [14, 0]
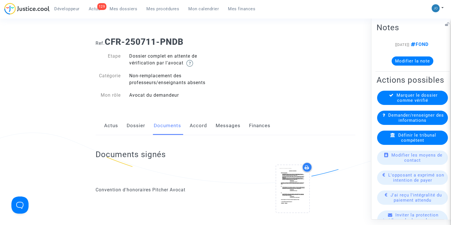
click at [411, 105] on div "Marquer le dossier comme vérifié" at bounding box center [412, 97] width 71 height 14
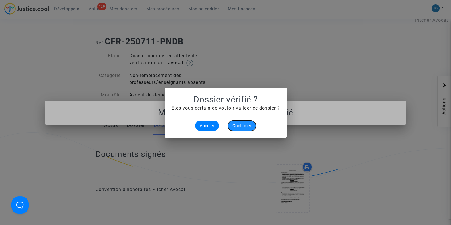
click at [241, 127] on span "Confirmer" at bounding box center [241, 125] width 19 height 5
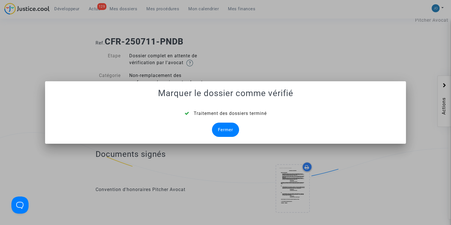
click at [233, 128] on div "Fermer" at bounding box center [225, 130] width 27 height 14
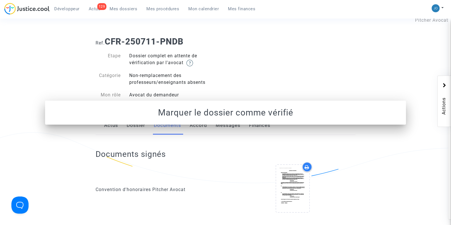
scroll to position [14, 0]
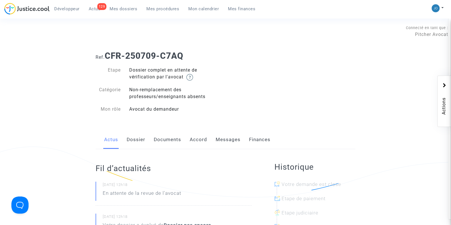
click at [142, 141] on link "Dossier" at bounding box center [136, 139] width 19 height 19
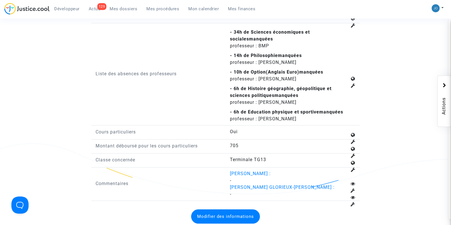
scroll to position [756, 0]
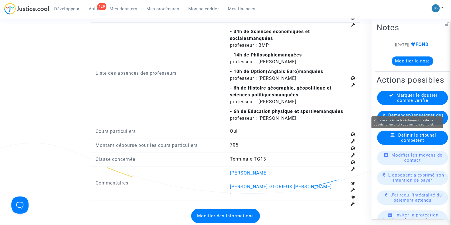
click at [399, 103] on span "Marquer le dossier comme vérifié" at bounding box center [416, 97] width 41 height 10
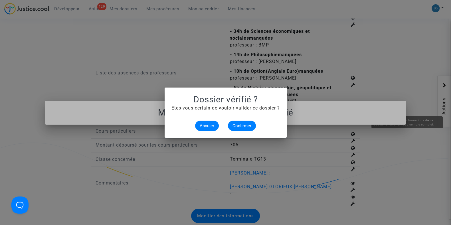
scroll to position [0, 0]
click at [205, 122] on button "Annuler" at bounding box center [207, 126] width 24 height 10
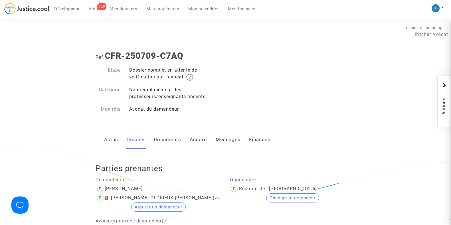
click at [158, 139] on link "Documents" at bounding box center [167, 139] width 27 height 19
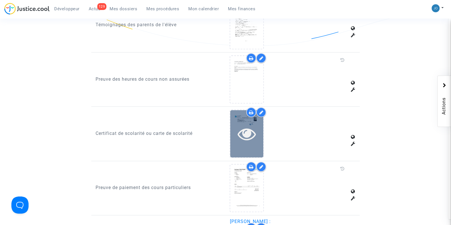
scroll to position [404, 0]
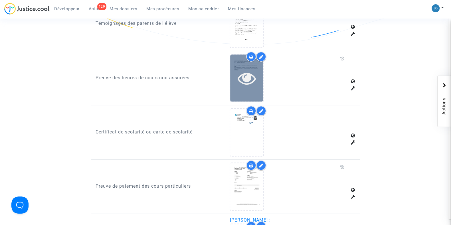
click at [247, 80] on icon at bounding box center [247, 78] width 19 height 18
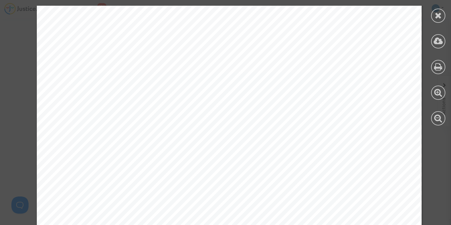
scroll to position [5794, 0]
click at [438, 16] on icon at bounding box center [438, 15] width 7 height 9
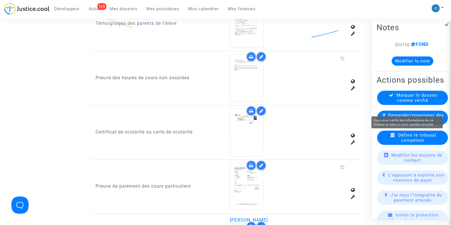
click at [420, 103] on span "Marquer le dossier comme vérifié" at bounding box center [416, 97] width 41 height 10
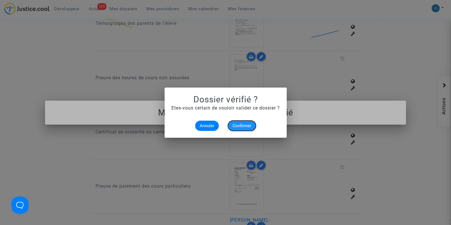
click at [244, 129] on button "Confirmer" at bounding box center [242, 126] width 28 height 10
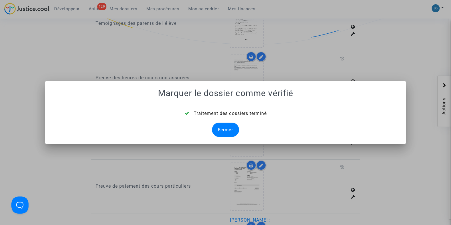
click at [227, 130] on div "Fermer" at bounding box center [225, 130] width 27 height 14
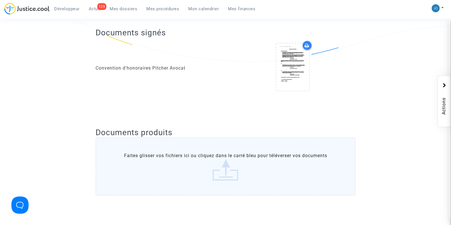
scroll to position [404, 0]
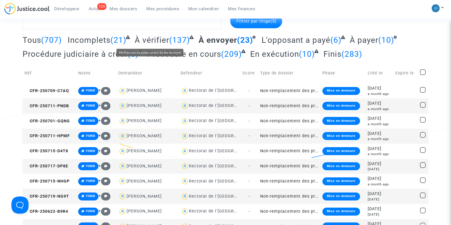
click at [165, 39] on span "À vérifier" at bounding box center [152, 39] width 35 height 9
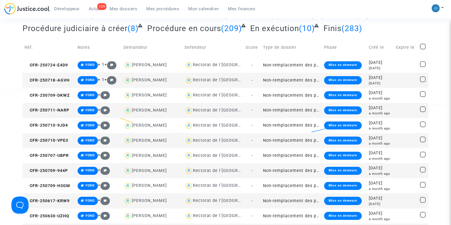
scroll to position [66, 0]
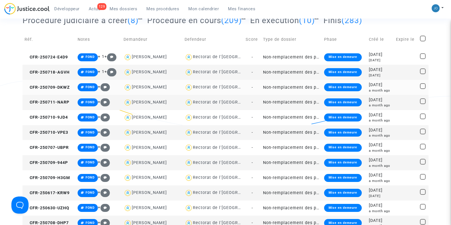
click at [376, 89] on div "a month ago" at bounding box center [380, 90] width 23 height 5
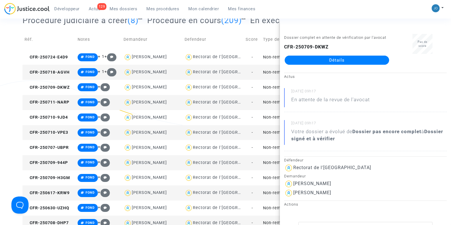
click at [275, 100] on td "Non-remplacement des professeurs/enseignants absents" at bounding box center [291, 102] width 61 height 15
click at [275, 119] on td "Non-remplacement des professeurs/enseignants absents" at bounding box center [291, 117] width 61 height 15
click at [271, 130] on td "Non-remplacement des professeurs/enseignants absents" at bounding box center [291, 132] width 61 height 15
click at [273, 131] on td "Non-remplacement des professeurs/enseignants absents" at bounding box center [291, 132] width 61 height 15
click at [269, 149] on td "Non-remplacement des professeurs/enseignants absents" at bounding box center [291, 147] width 61 height 15
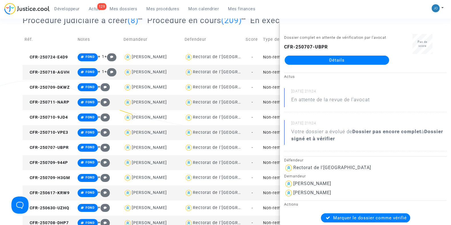
click at [273, 163] on td "Non-remplacement des professeurs/enseignants absents" at bounding box center [291, 162] width 61 height 15
click at [325, 65] on link "Détails" at bounding box center [337, 60] width 104 height 9
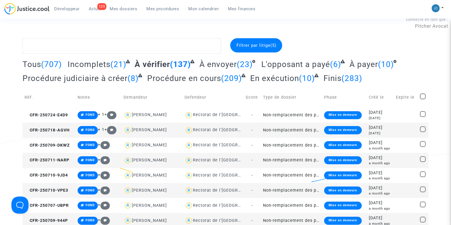
scroll to position [9, 0]
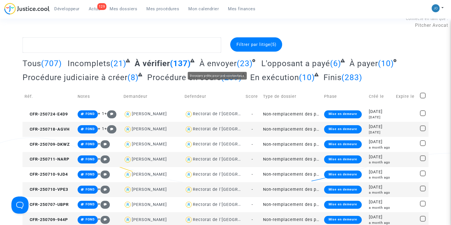
click at [233, 65] on span "À envoyer" at bounding box center [217, 63] width 37 height 9
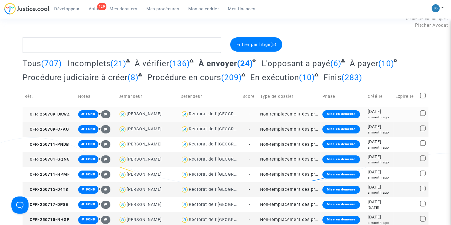
click at [395, 117] on td at bounding box center [405, 114] width 25 height 15
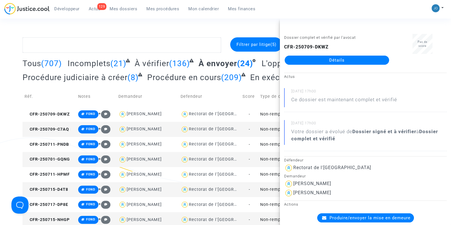
click at [245, 22] on div "Connecté en tant que : Pitcher Avocat" at bounding box center [224, 22] width 448 height 14
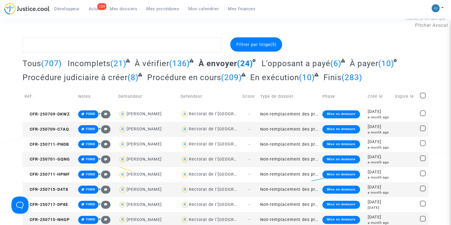
click at [379, 134] on div "a month ago" at bounding box center [380, 132] width 24 height 5
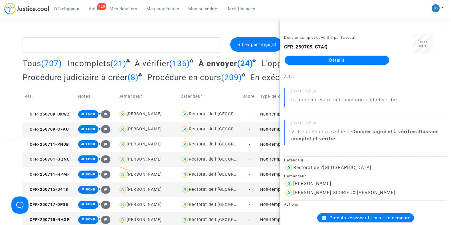
click at [265, 20] on div "Connecté en tant que : Pitcher Avocat" at bounding box center [224, 22] width 448 height 14
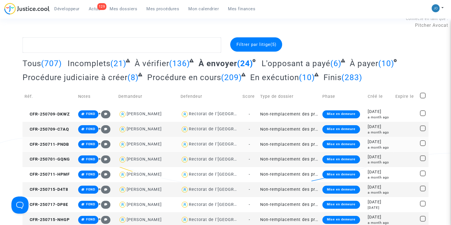
click at [390, 146] on div "a month ago" at bounding box center [380, 147] width 24 height 5
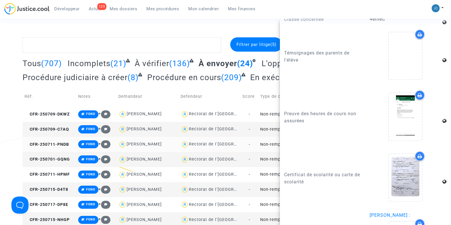
scroll to position [599, 0]
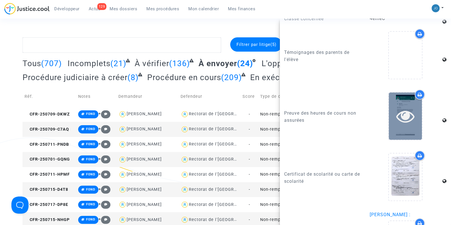
click at [403, 107] on icon at bounding box center [405, 116] width 19 height 18
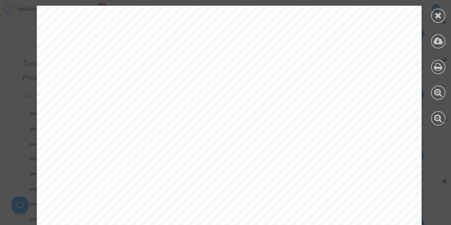
scroll to position [103, 0]
click at [436, 41] on icon at bounding box center [437, 41] width 9 height 9
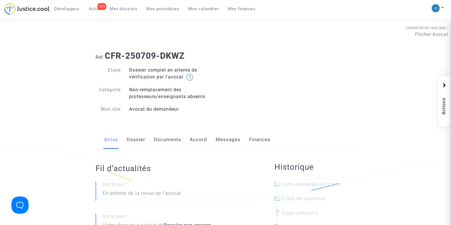
click at [141, 133] on link "Dossier" at bounding box center [136, 139] width 19 height 19
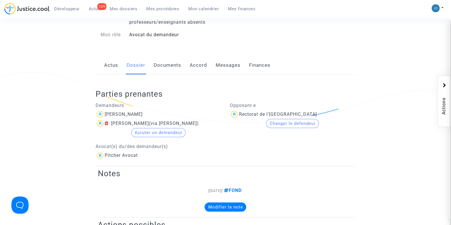
scroll to position [72, 0]
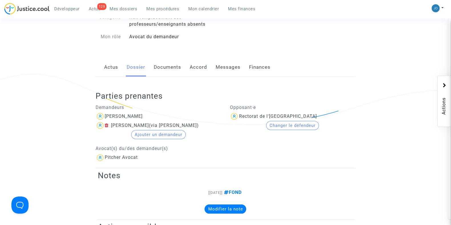
click at [221, 70] on link "Messages" at bounding box center [228, 67] width 25 height 19
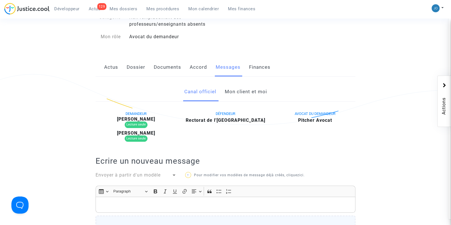
click at [230, 89] on link "Mon client et moi" at bounding box center [245, 91] width 42 height 19
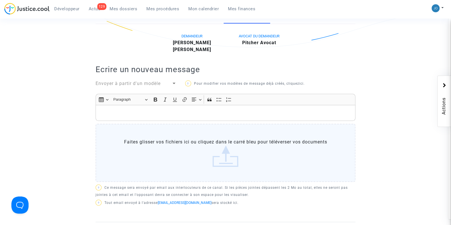
scroll to position [150, 0]
click at [220, 111] on p "Rich Text Editor, main" at bounding box center [226, 112] width 254 height 7
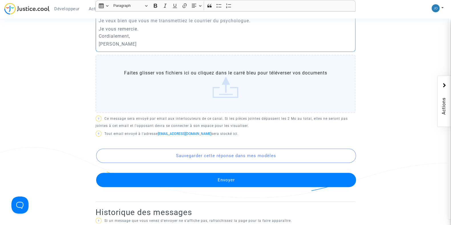
scroll to position [254, 0]
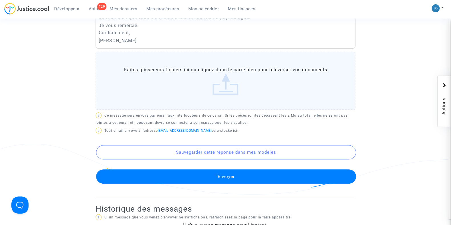
click at [230, 177] on button "Envoyer" at bounding box center [226, 176] width 260 height 14
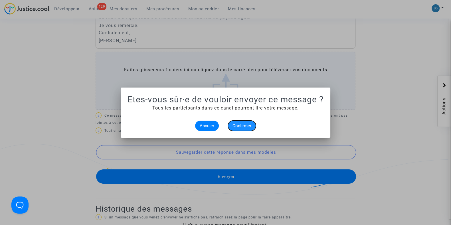
click at [239, 121] on button "Confirmer" at bounding box center [242, 126] width 28 height 10
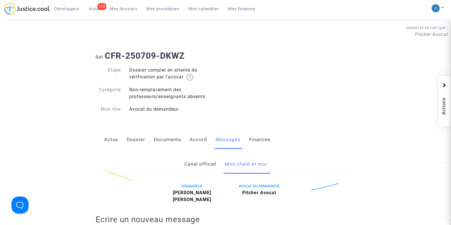
click at [161, 143] on link "Documents" at bounding box center [167, 139] width 27 height 19
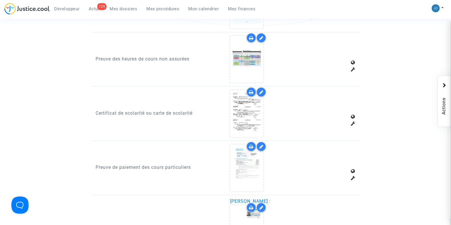
scroll to position [426, 0]
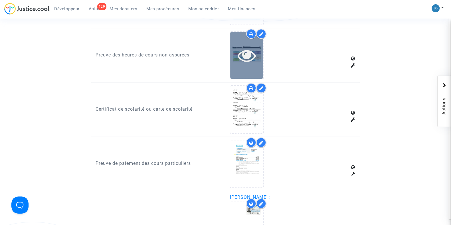
click at [249, 63] on icon at bounding box center [247, 55] width 19 height 18
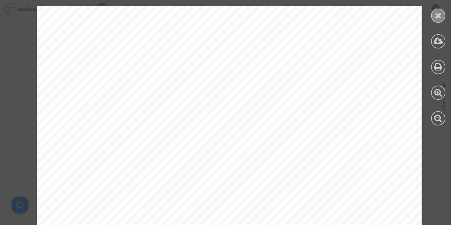
scroll to position [1288, 0]
click at [441, 18] on icon at bounding box center [438, 15] width 7 height 9
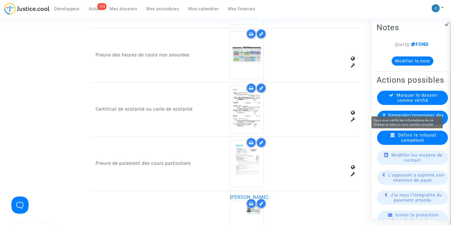
click at [405, 103] on span "Marquer le dossier comme vérifié" at bounding box center [416, 97] width 41 height 10
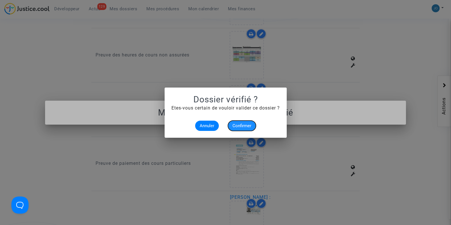
click at [242, 125] on span "Confirmer" at bounding box center [241, 125] width 19 height 5
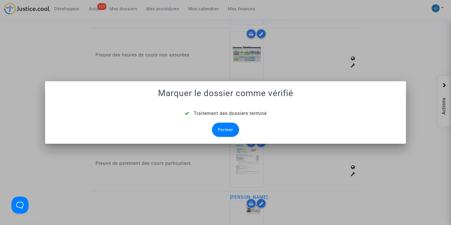
click at [225, 132] on div "Fermer" at bounding box center [225, 130] width 27 height 14
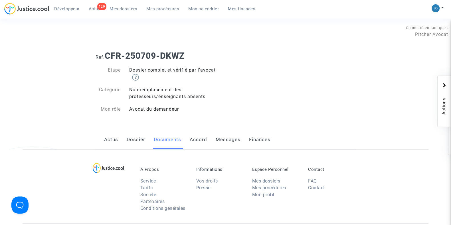
scroll to position [426, 0]
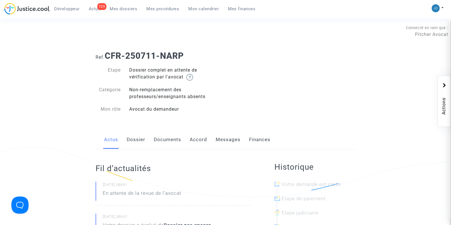
click at [135, 147] on link "Dossier" at bounding box center [136, 139] width 19 height 19
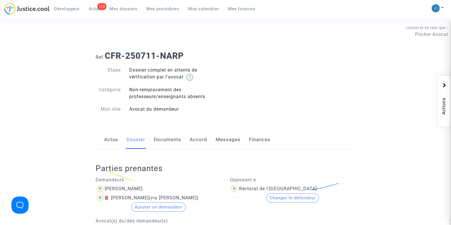
click at [164, 147] on link "Documents" at bounding box center [167, 139] width 27 height 19
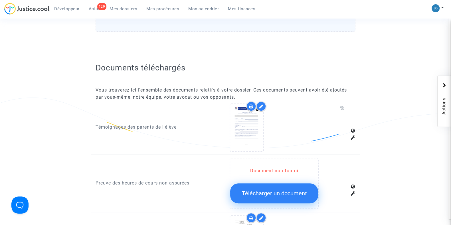
scroll to position [300, 0]
click at [275, 191] on span "Télécharger un document" at bounding box center [274, 193] width 65 height 7
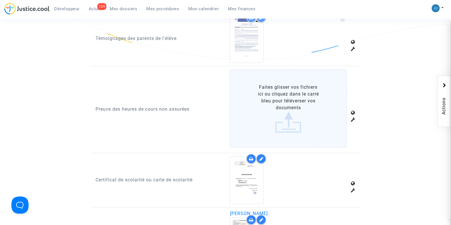
scroll to position [397, 0]
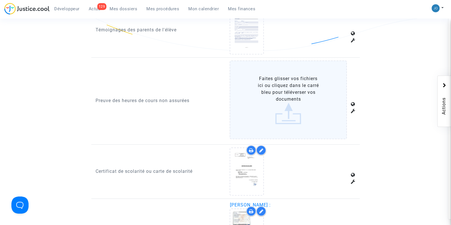
click at [293, 121] on label "Faites glisser vos fichiers ici ou cliquez dans le carré bleu pour téléverser v…" at bounding box center [288, 99] width 117 height 79
click at [0, 0] on input "Faites glisser vos fichiers ici ou cliquez dans le carré bleu pour téléverser v…" at bounding box center [0, 0] width 0 height 0
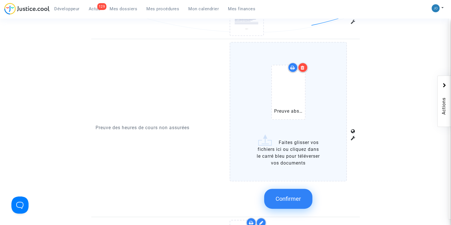
scroll to position [416, 0]
click at [288, 196] on span "Confirmer" at bounding box center [287, 197] width 25 height 7
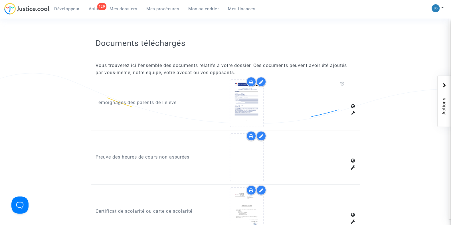
scroll to position [322, 0]
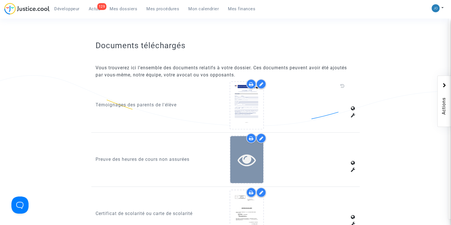
click at [238, 155] on icon at bounding box center [247, 160] width 19 height 18
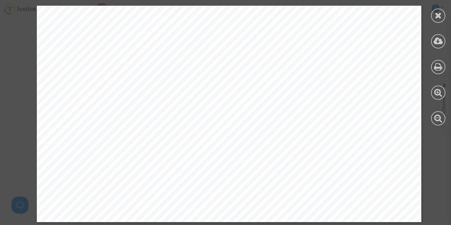
scroll to position [733, 0]
click at [443, 18] on div at bounding box center [438, 16] width 14 height 14
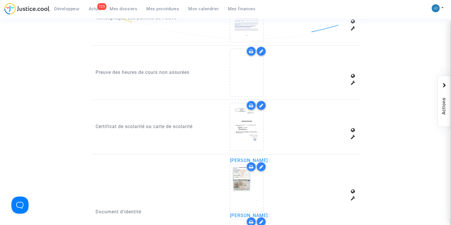
scroll to position [335, 0]
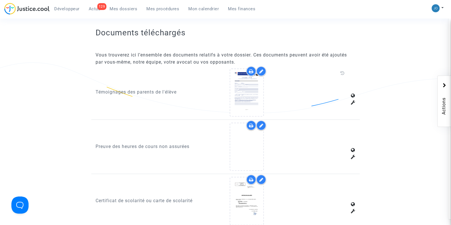
click at [263, 124] on icon at bounding box center [261, 125] width 4 height 5
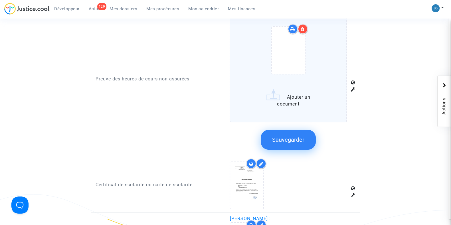
scroll to position [455, 0]
click at [279, 98] on label "Ajouter un document" at bounding box center [288, 62] width 117 height 119
click at [0, 0] on input "Ajouter un document" at bounding box center [0, 0] width 0 height 0
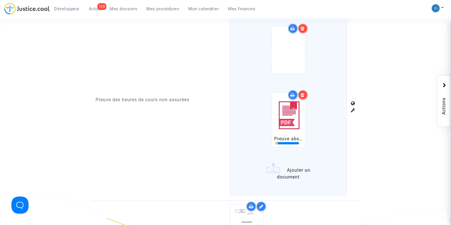
click at [303, 28] on icon at bounding box center [303, 28] width 4 height 5
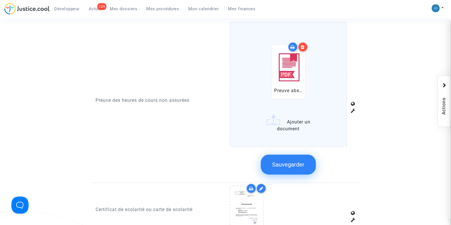
scroll to position [437, 0]
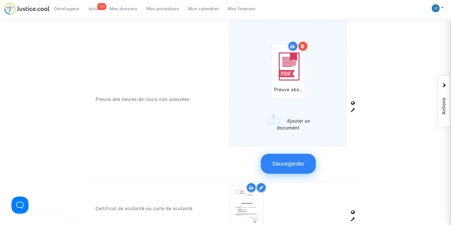
click at [289, 158] on button "Sauvegarder" at bounding box center [288, 164] width 55 height 20
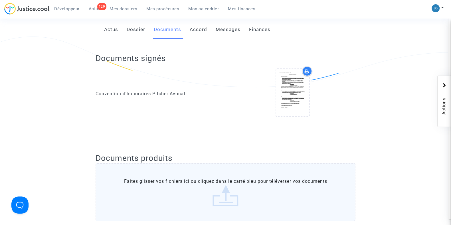
scroll to position [0, 0]
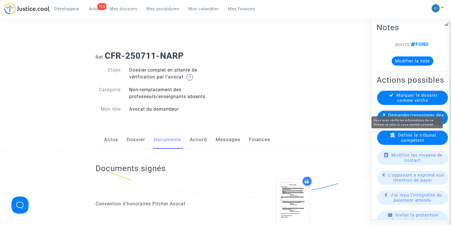
click at [418, 103] on span "Marquer le dossier comme vérifié" at bounding box center [416, 97] width 41 height 10
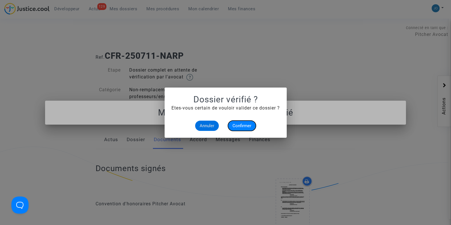
click at [245, 125] on span "Confirmer" at bounding box center [241, 125] width 19 height 5
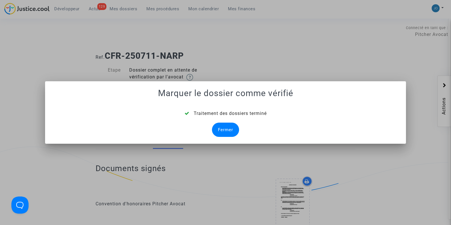
click at [226, 129] on div "Fermer" at bounding box center [225, 130] width 27 height 14
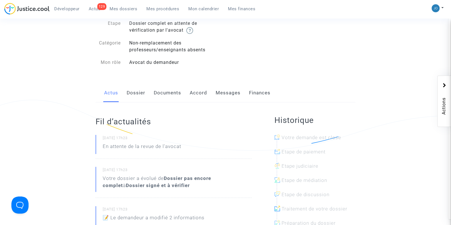
scroll to position [47, 0]
click at [140, 88] on link "Dossier" at bounding box center [136, 92] width 19 height 19
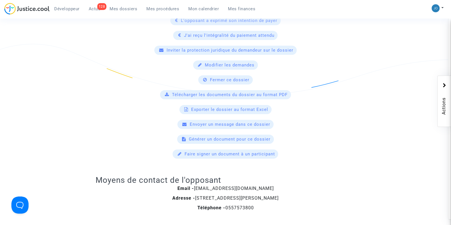
scroll to position [330, 0]
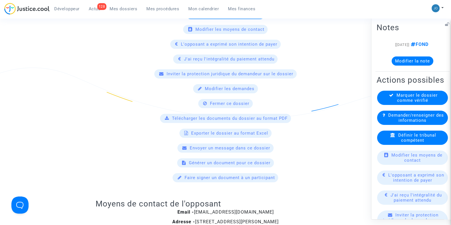
click at [417, 61] on button "Modifier la note" at bounding box center [413, 60] width 42 height 9
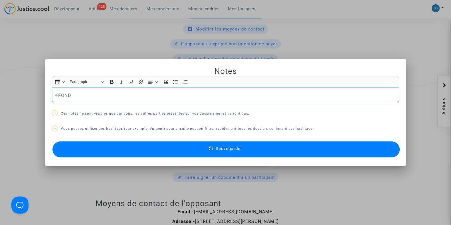
scroll to position [0, 0]
click at [233, 96] on p "#FOND" at bounding box center [225, 95] width 341 height 7
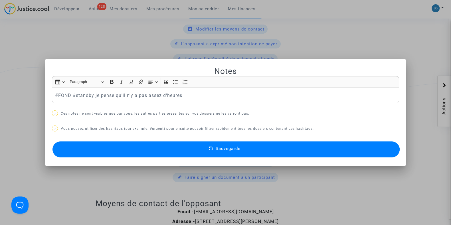
click at [234, 150] on span "Sauvegarder" at bounding box center [229, 148] width 27 height 5
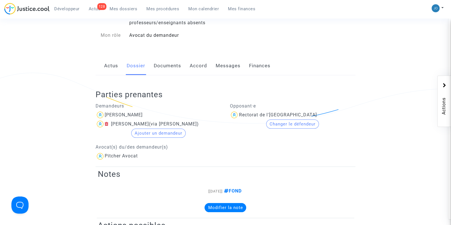
scroll to position [72, 0]
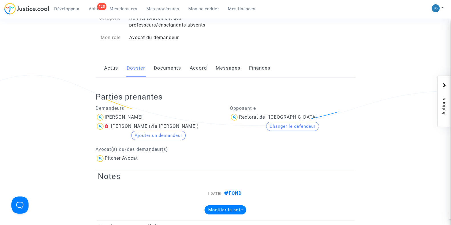
click at [172, 73] on link "Documents" at bounding box center [167, 68] width 27 height 19
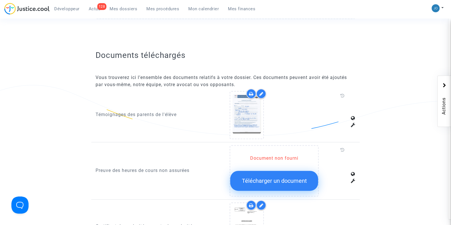
scroll to position [297, 0]
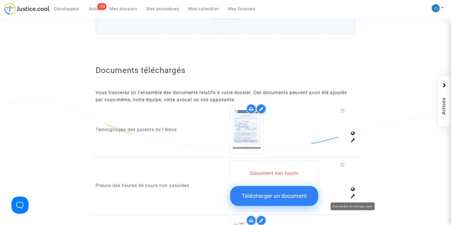
click at [351, 194] on icon at bounding box center [353, 196] width 5 height 5
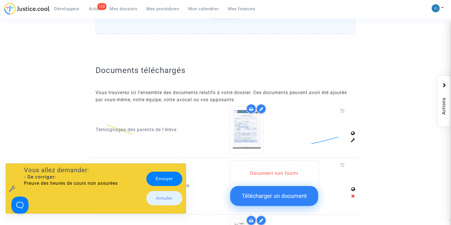
click at [173, 179] on link "Envoyer" at bounding box center [164, 179] width 36 height 14
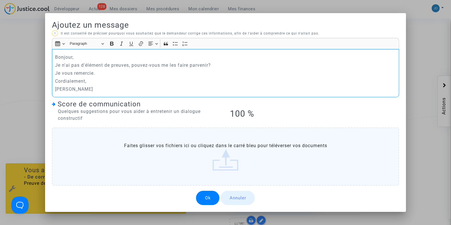
click at [207, 202] on button "Ok" at bounding box center [207, 198] width 23 height 14
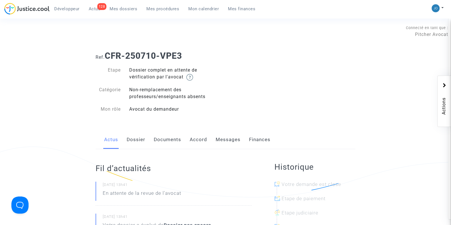
click at [137, 137] on link "Dossier" at bounding box center [136, 139] width 19 height 19
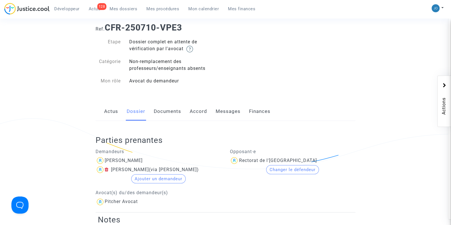
scroll to position [22, 0]
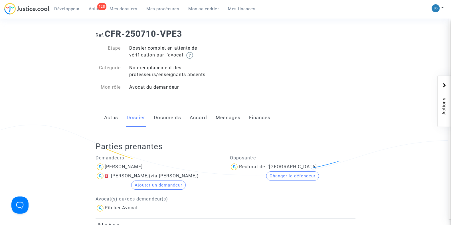
click at [171, 119] on link "Documents" at bounding box center [167, 117] width 27 height 19
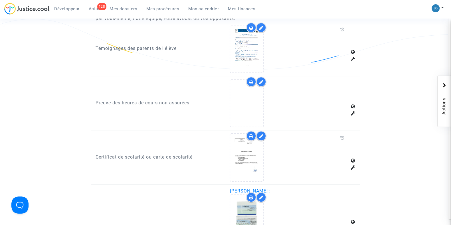
scroll to position [361, 0]
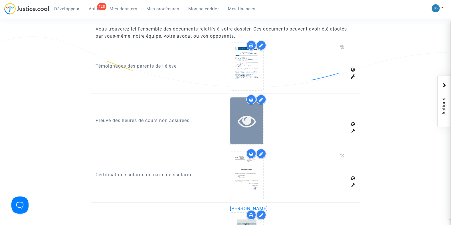
click at [244, 123] on icon at bounding box center [247, 121] width 19 height 18
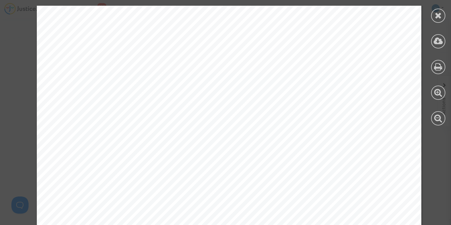
scroll to position [333, 0]
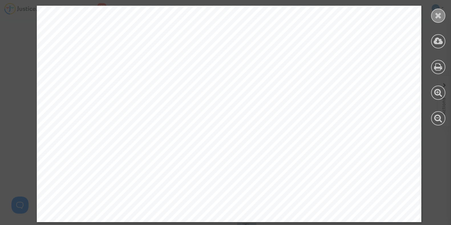
click at [441, 14] on icon at bounding box center [438, 15] width 7 height 9
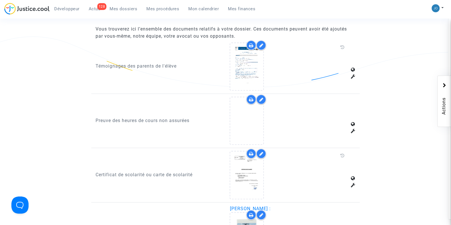
click at [261, 100] on icon at bounding box center [261, 99] width 4 height 5
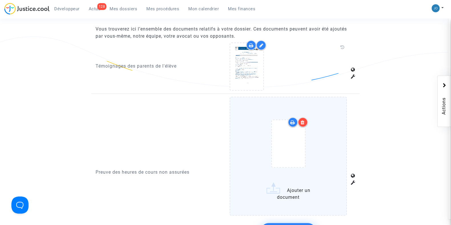
click at [302, 123] on icon at bounding box center [303, 122] width 4 height 5
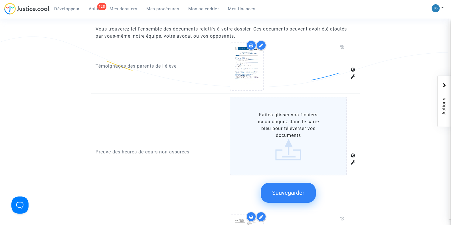
click at [286, 145] on label "Faites glisser vos fichiers ici ou cliquez dans le carré bleu pour téléverser v…" at bounding box center [288, 136] width 117 height 79
click at [0, 0] on input "Faites glisser vos fichiers ici ou cliquez dans le carré bleu pour téléverser v…" at bounding box center [0, 0] width 0 height 0
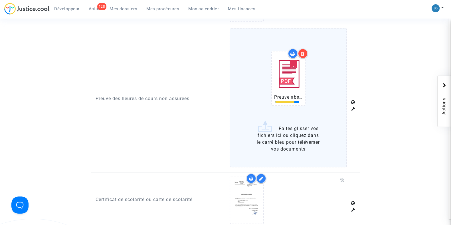
scroll to position [433, 0]
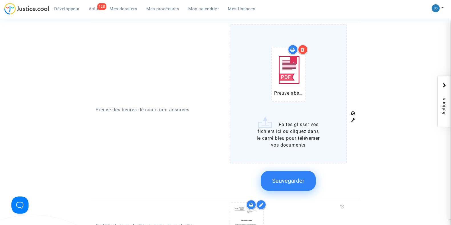
click at [296, 181] on span "Sauvegarder" at bounding box center [288, 180] width 32 height 7
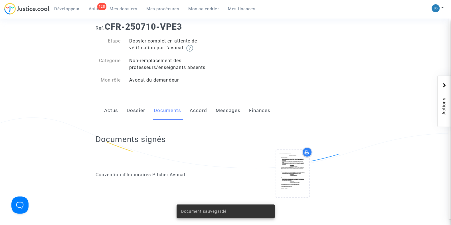
scroll to position [0, 0]
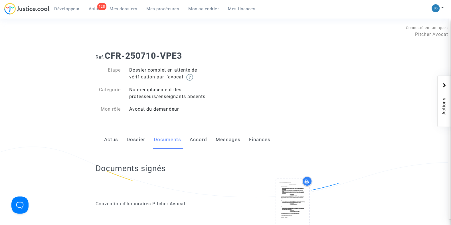
click at [137, 144] on link "Dossier" at bounding box center [136, 139] width 19 height 19
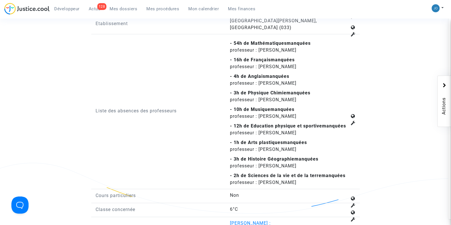
scroll to position [737, 0]
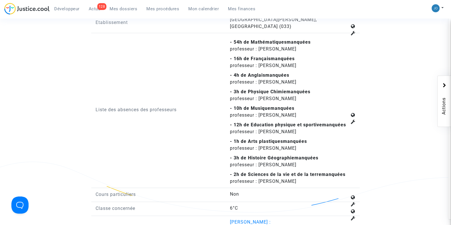
click at [246, 46] on span "professeur : Mme Dupont" at bounding box center [263, 48] width 66 height 5
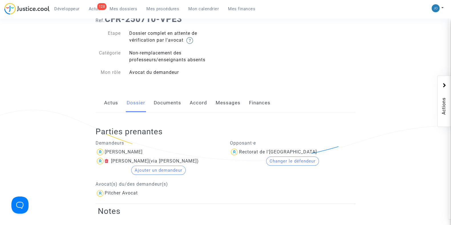
scroll to position [36, 0]
click at [171, 104] on link "Documents" at bounding box center [167, 103] width 27 height 19
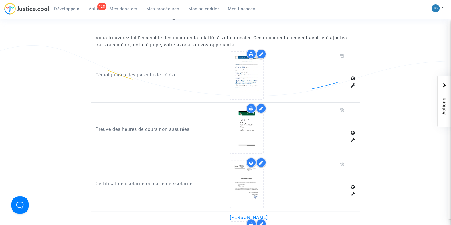
scroll to position [350, 0]
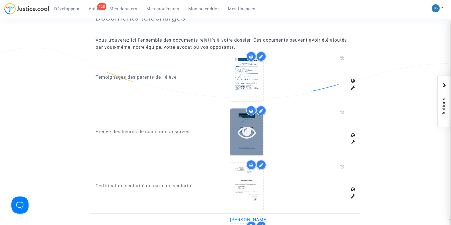
click at [247, 138] on icon at bounding box center [247, 132] width 19 height 18
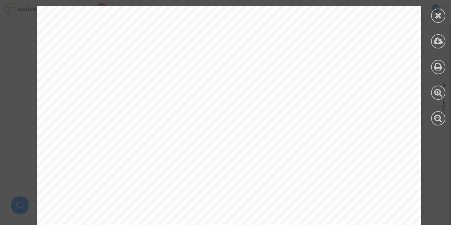
scroll to position [4033, 0]
click at [444, 16] on div at bounding box center [438, 16] width 14 height 14
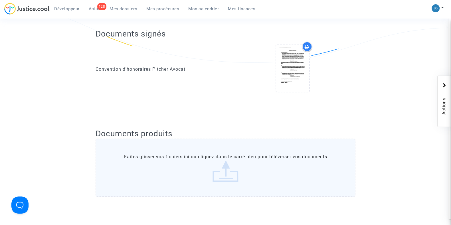
scroll to position [0, 0]
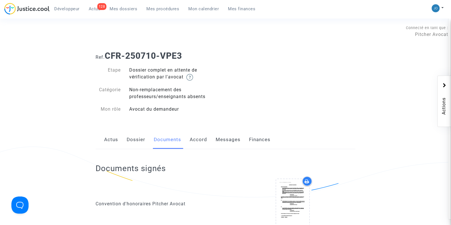
click at [132, 143] on link "Dossier" at bounding box center [136, 139] width 19 height 19
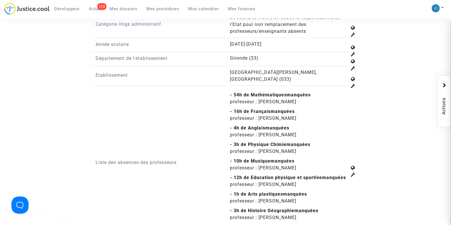
scroll to position [685, 0]
